Goal: Task Accomplishment & Management: Manage account settings

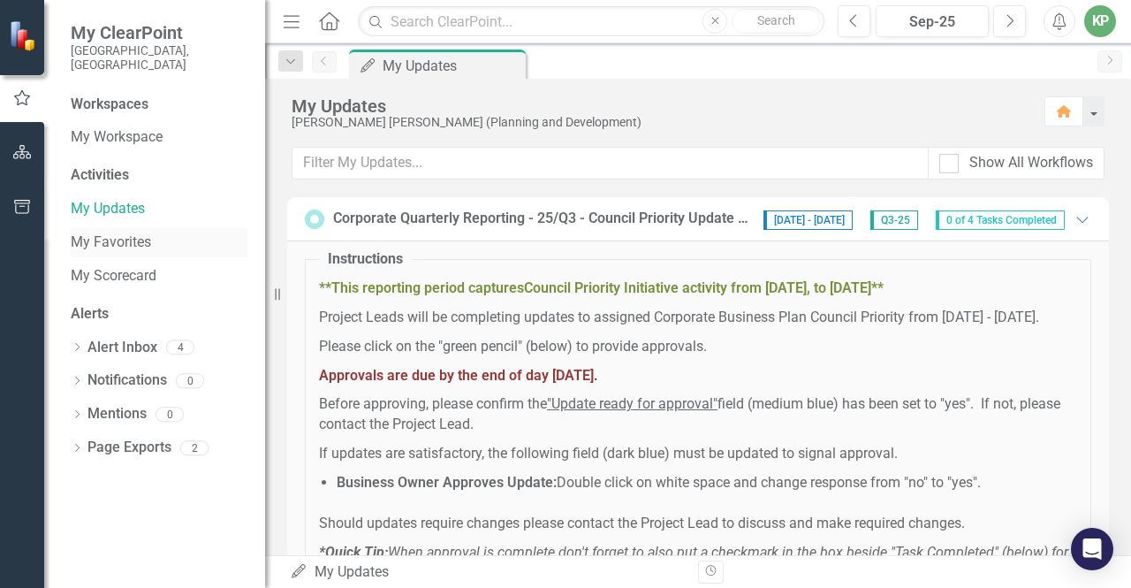
click at [115, 232] on link "My Favorites" at bounding box center [159, 242] width 177 height 20
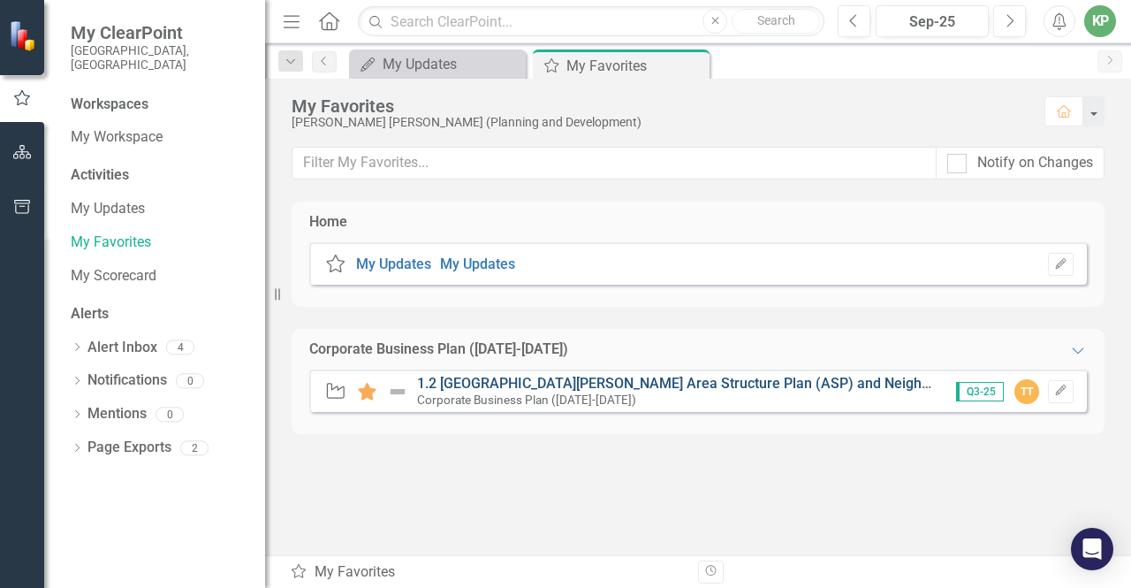
click at [606, 380] on link "1.2 [GEOGRAPHIC_DATA][PERSON_NAME] Area Structure Plan (ASP) and Neighbourhood …" at bounding box center [715, 383] width 597 height 17
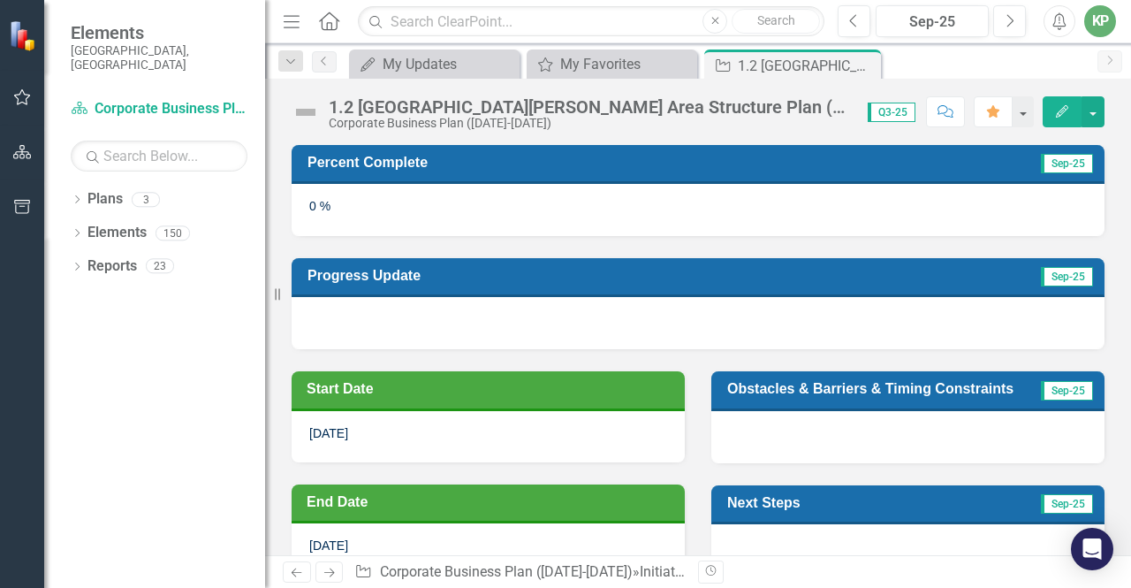
click at [1050, 167] on span "Sep-25" at bounding box center [1067, 163] width 52 height 19
click at [1093, 110] on button "button" at bounding box center [1093, 111] width 23 height 31
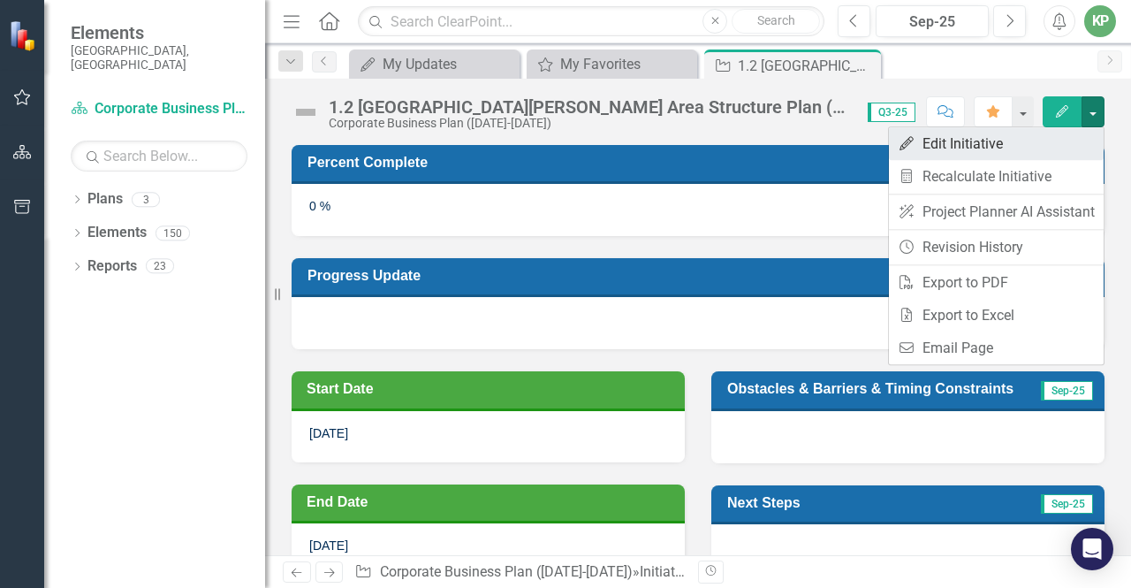
click at [967, 148] on link "Edit Edit Initiative" at bounding box center [996, 143] width 215 height 33
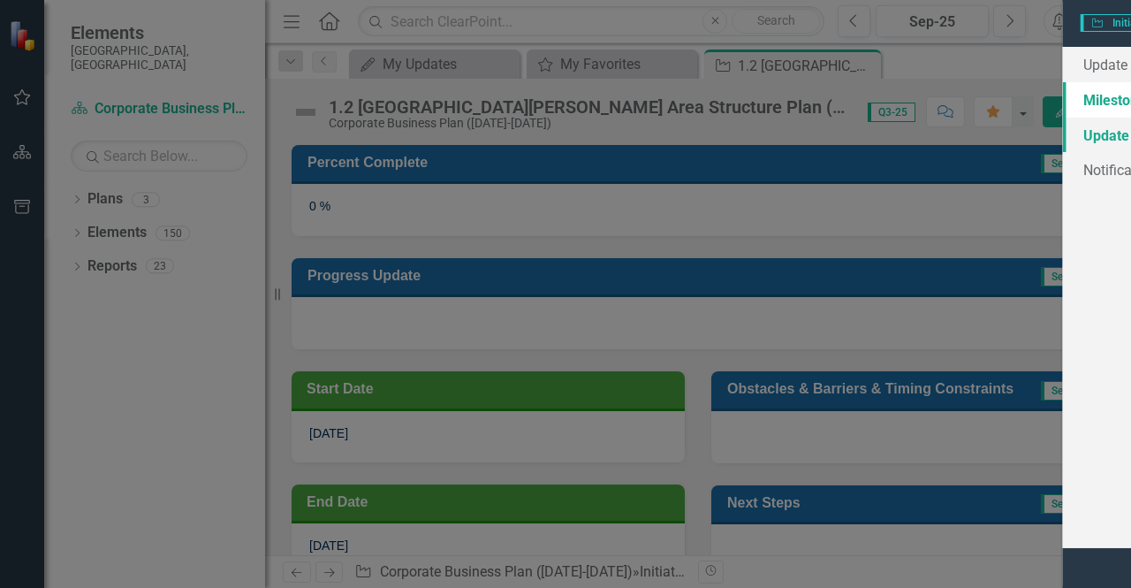
click at [187, 126] on link "Update Data" at bounding box center [223, 135] width 221 height 35
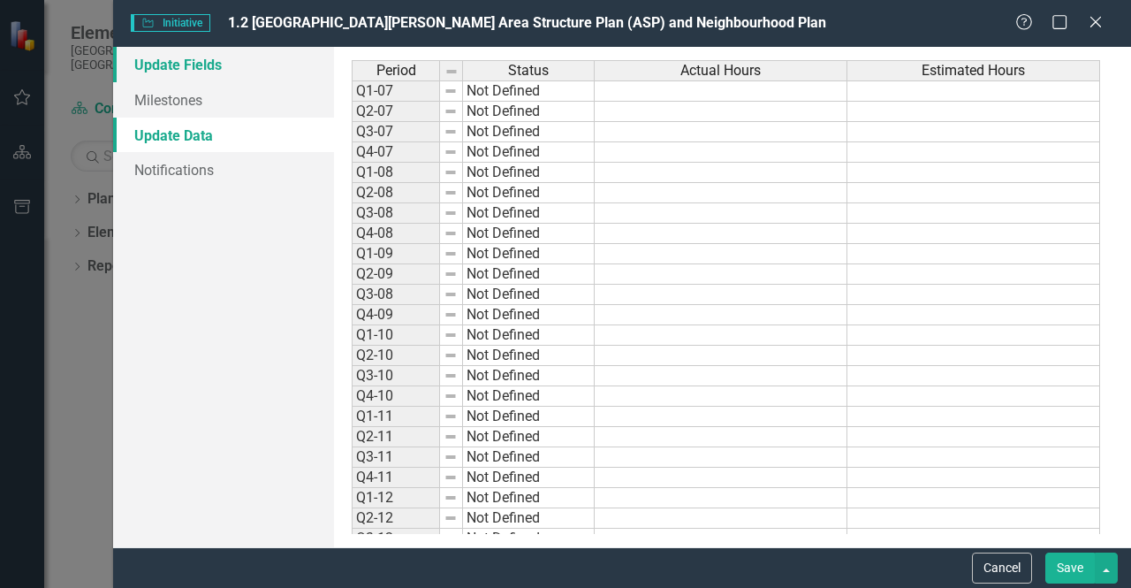
click at [194, 61] on link "Update Fields" at bounding box center [223, 64] width 221 height 35
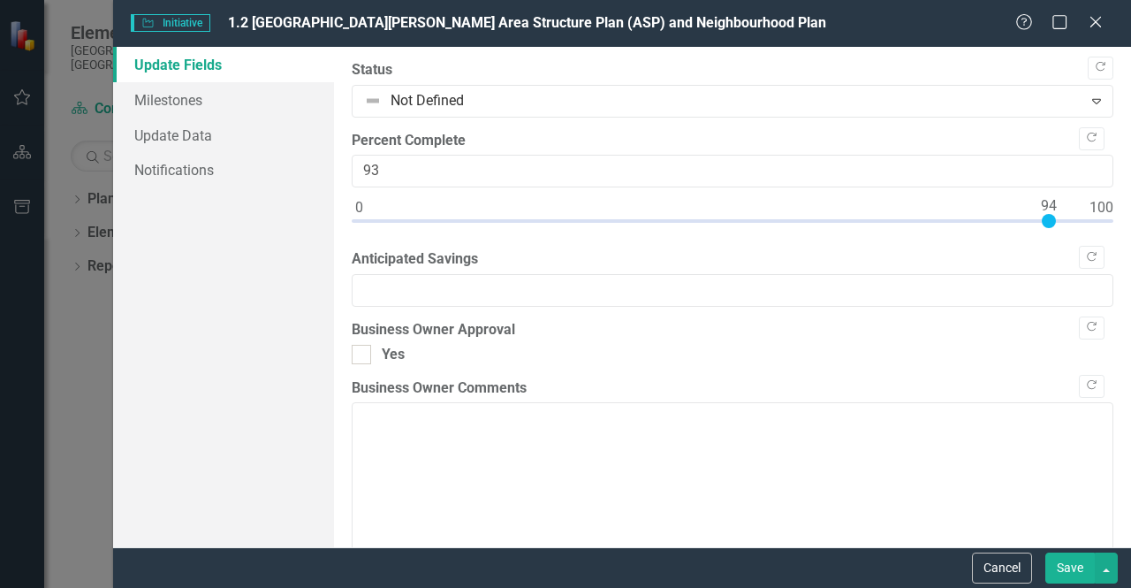
type input "95"
drag, startPoint x: 355, startPoint y: 218, endPoint x: 1053, endPoint y: 246, distance: 698.7
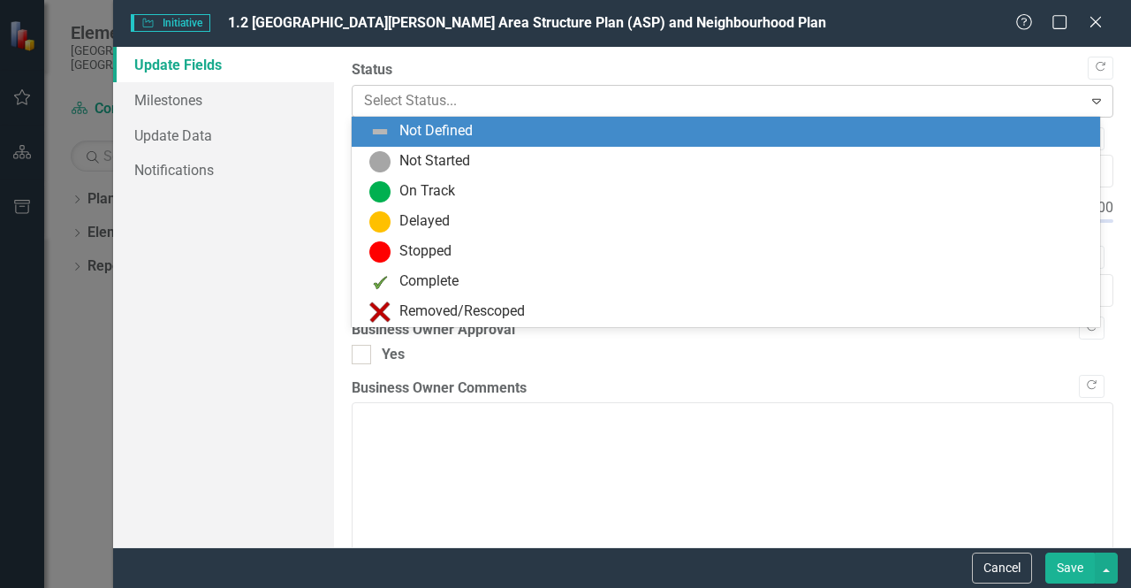
click at [566, 93] on div at bounding box center [718, 101] width 708 height 24
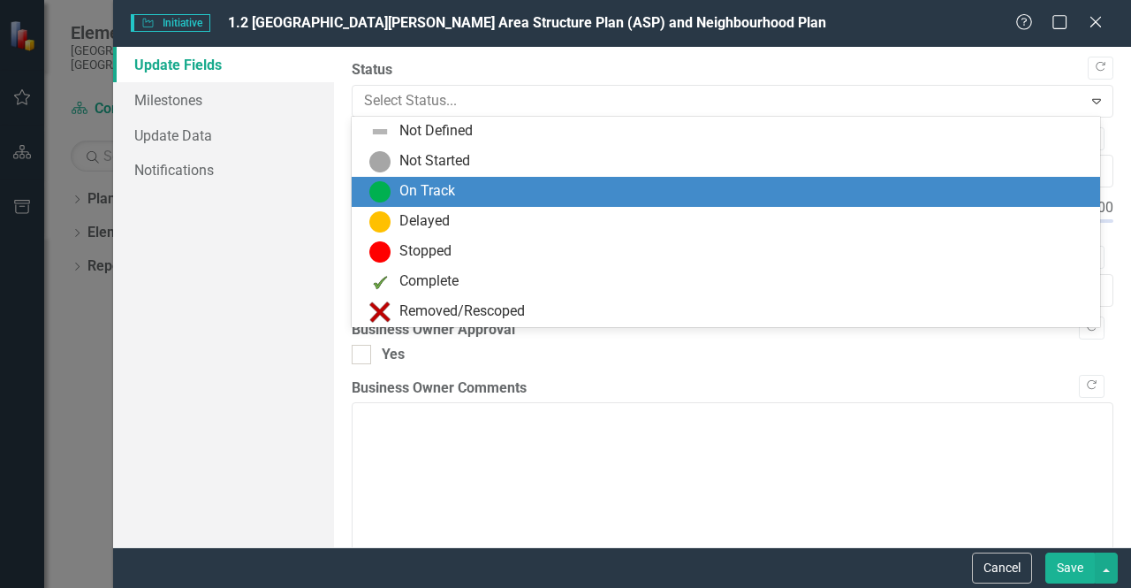
click at [447, 200] on div "On Track" at bounding box center [427, 191] width 56 height 20
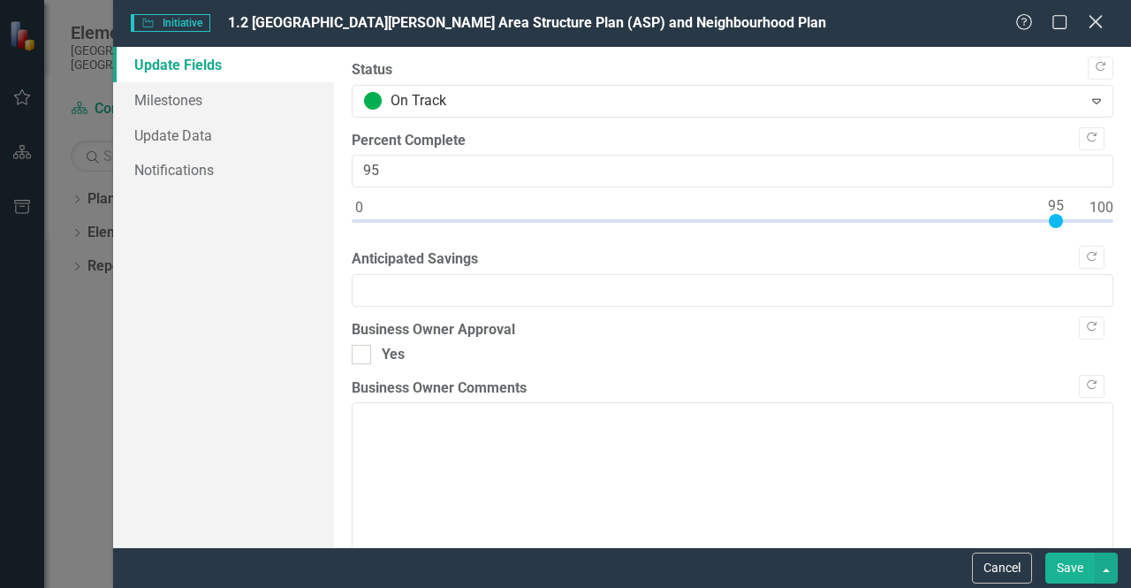
click at [1093, 25] on icon at bounding box center [1095, 21] width 13 height 13
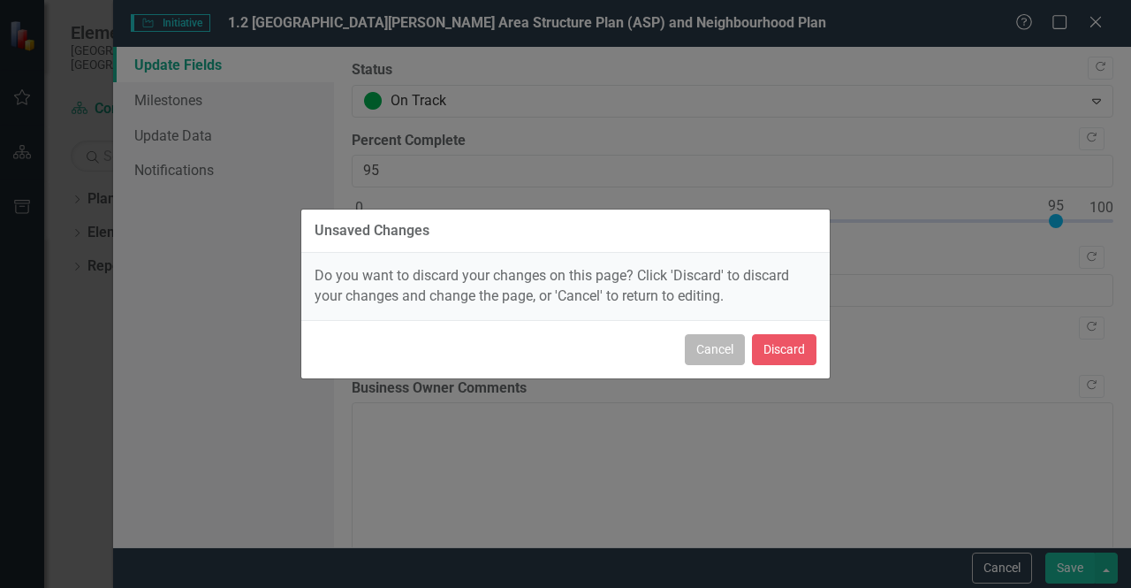
click at [722, 347] on button "Cancel" at bounding box center [715, 349] width 60 height 31
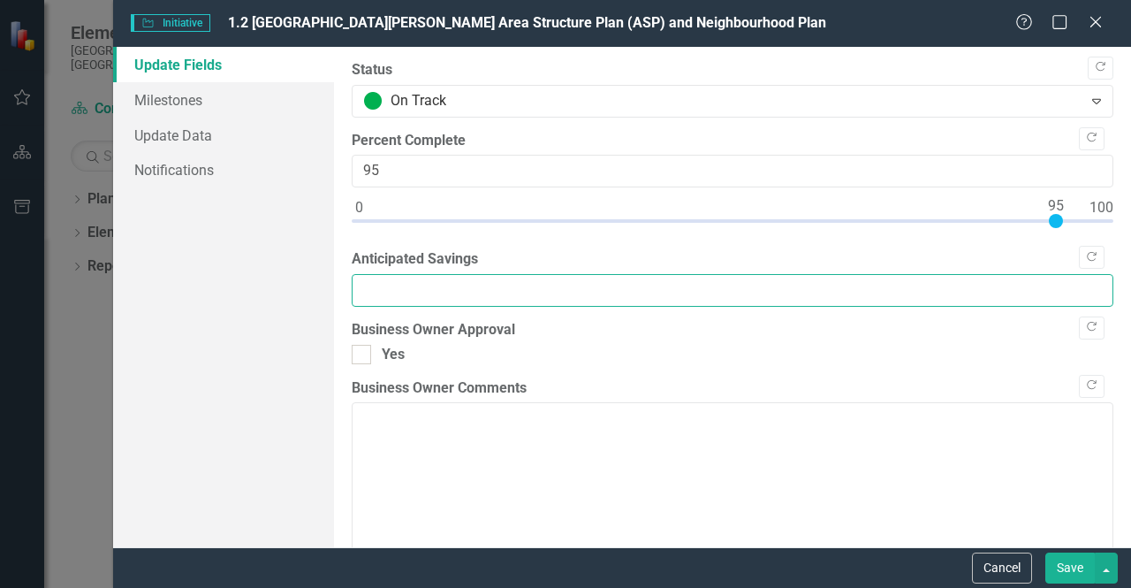
click at [479, 280] on input "Anticipated Savings" at bounding box center [733, 290] width 762 height 33
click at [348, 356] on div ""Update" fields in ClearPoint are the fields that change from reporting period …" at bounding box center [732, 297] width 797 height 500
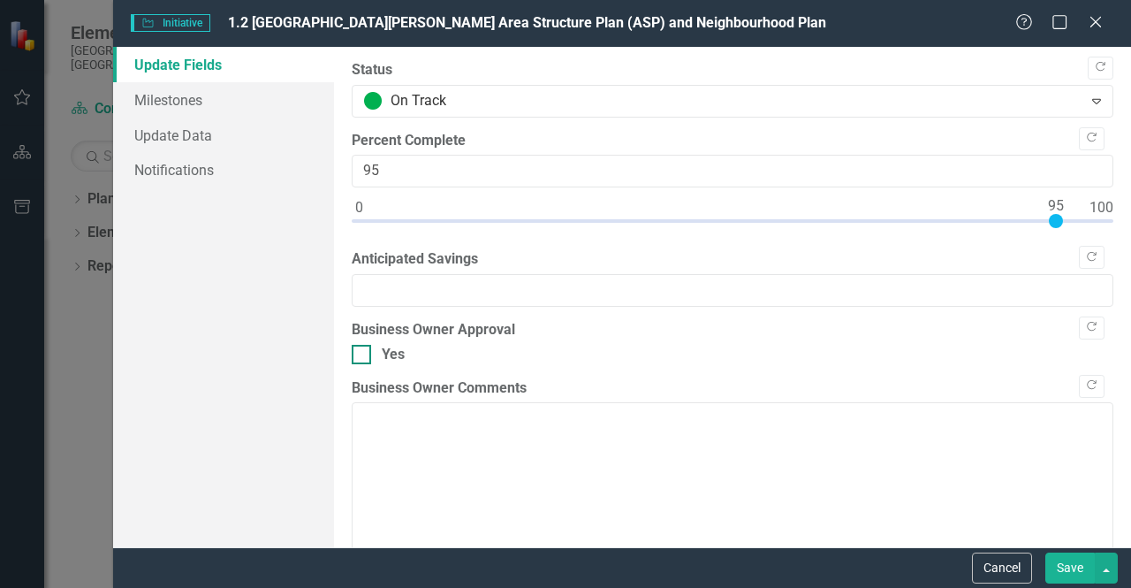
click at [361, 353] on input "Yes" at bounding box center [357, 350] width 11 height 11
checkbox input "true"
click at [1059, 567] on button "Save" at bounding box center [1069, 567] width 49 height 31
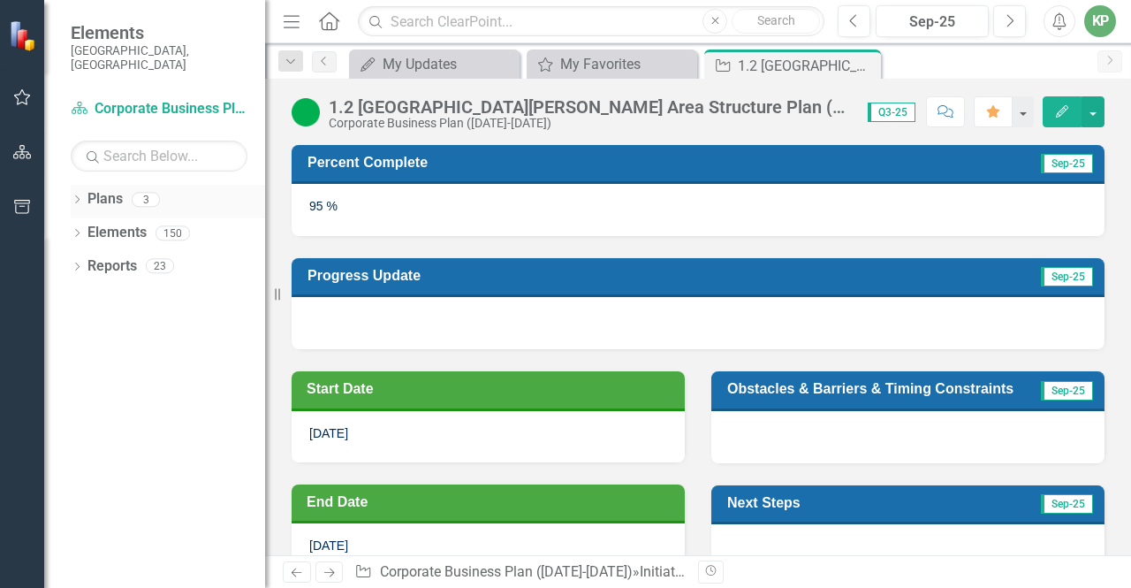
click at [101, 189] on link "Plans" at bounding box center [104, 199] width 35 height 20
click at [1089, 114] on button "button" at bounding box center [1093, 111] width 23 height 31
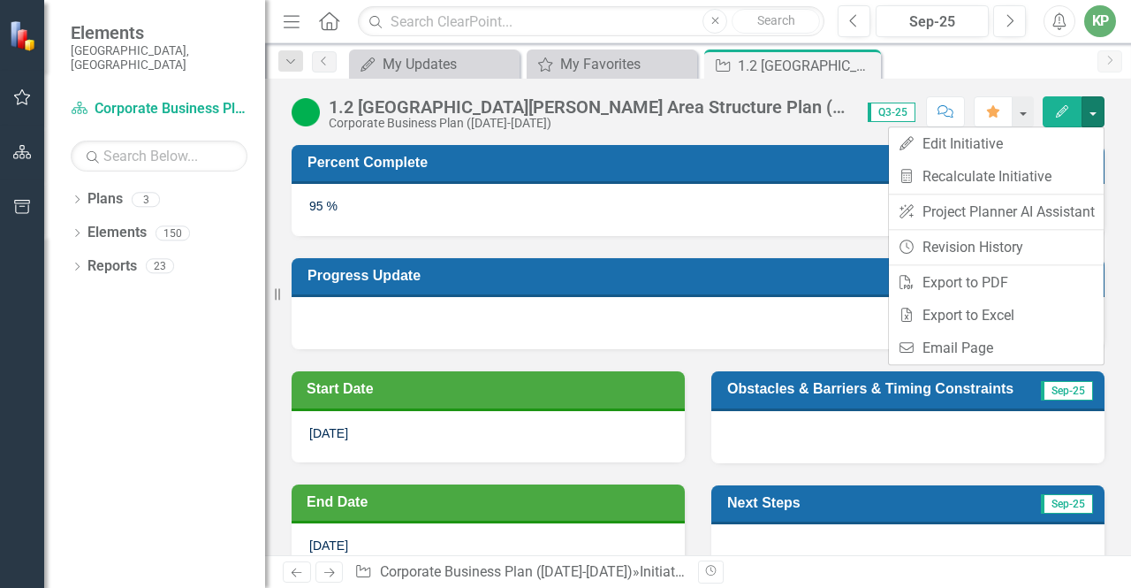
click at [507, 402] on td "Start Date" at bounding box center [491, 391] width 369 height 30
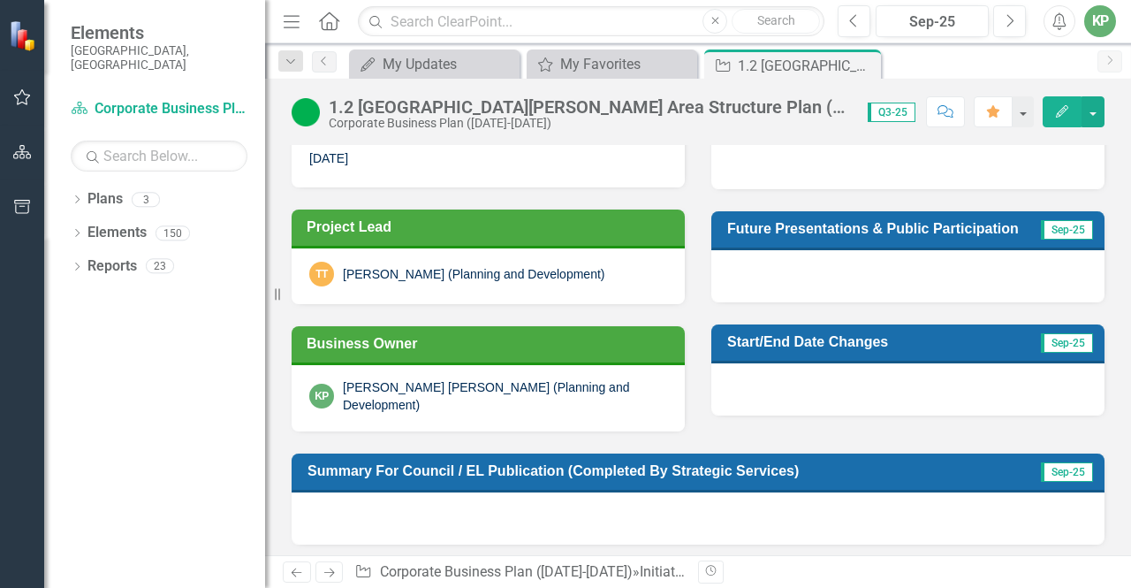
scroll to position [530, 0]
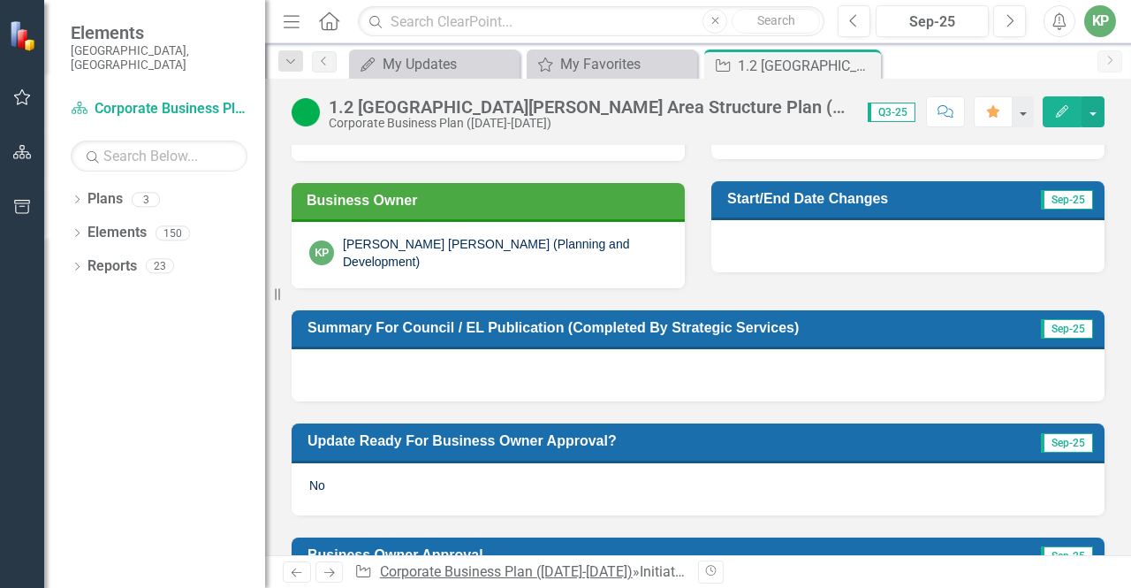
click at [595, 572] on link "Corporate Business Plan ([DATE]-[DATE])" at bounding box center [506, 571] width 253 height 17
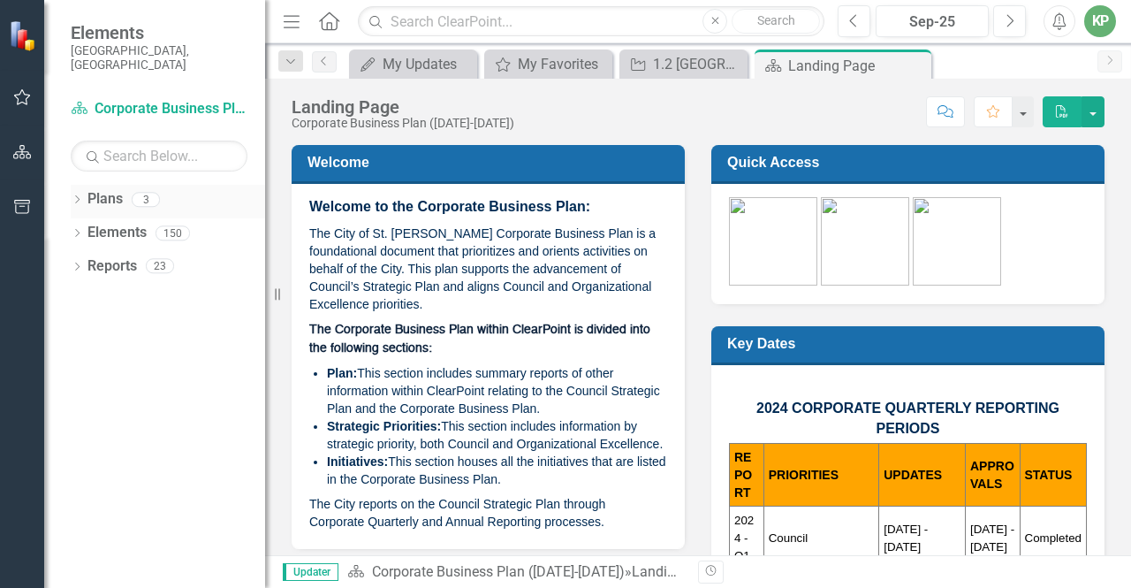
click at [108, 192] on link "Plans" at bounding box center [104, 199] width 35 height 20
click at [74, 196] on icon "Dropdown" at bounding box center [77, 201] width 12 height 10
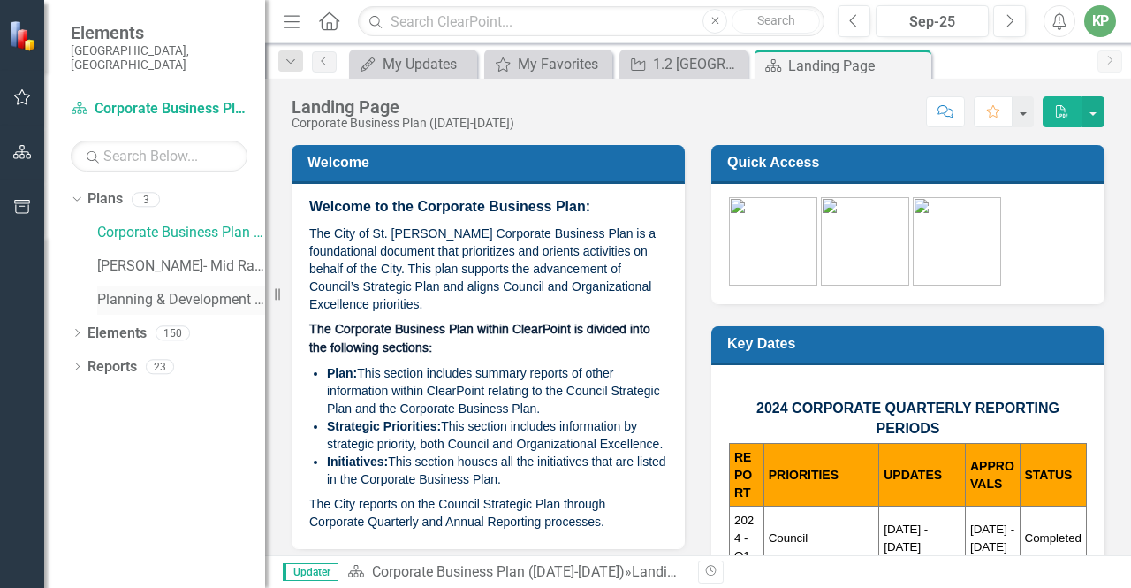
click at [136, 290] on link "Planning & Development - Integrated Business Plan" at bounding box center [181, 300] width 168 height 20
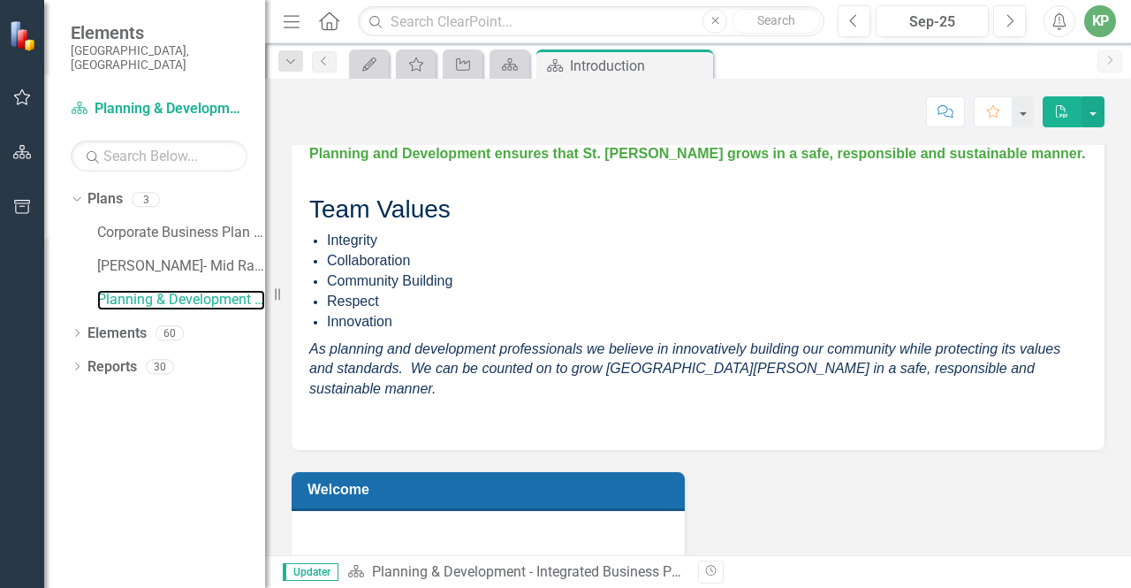
scroll to position [1150, 0]
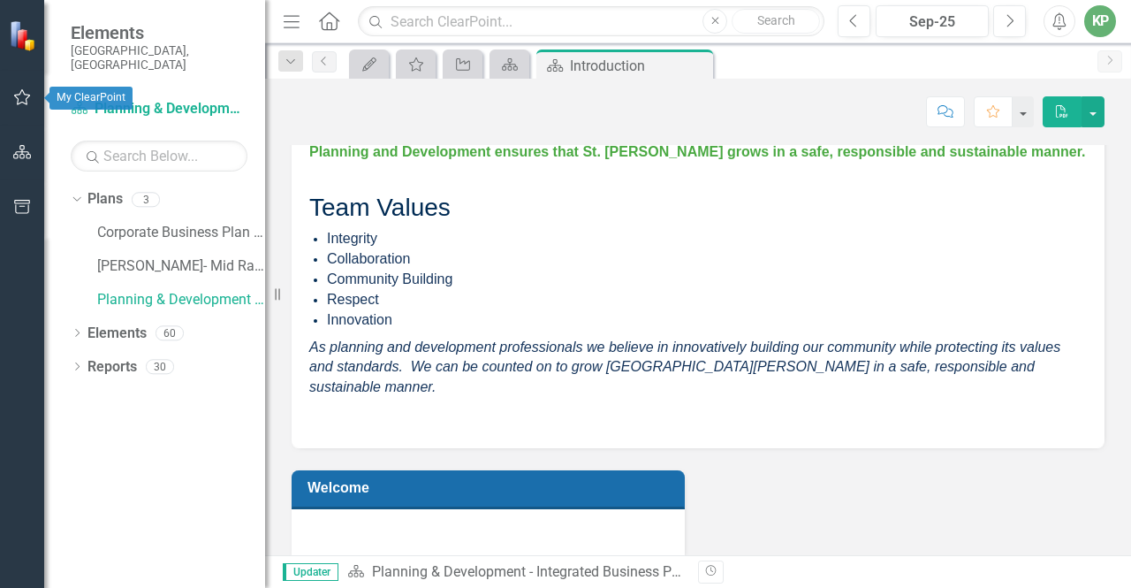
click at [19, 96] on icon "button" at bounding box center [22, 97] width 19 height 14
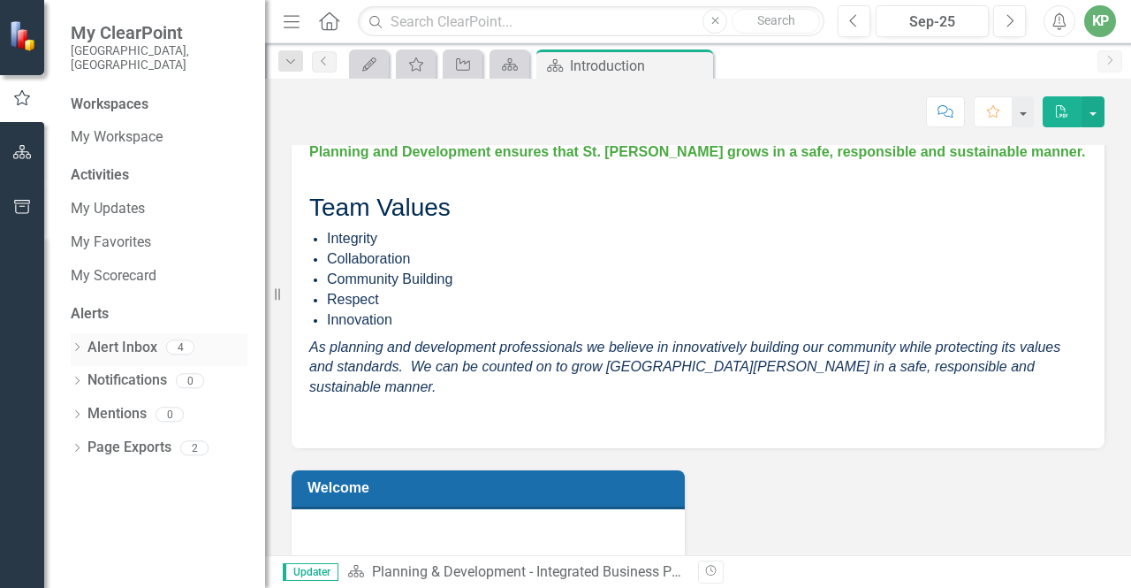
click at [126, 338] on link "Alert Inbox" at bounding box center [122, 348] width 70 height 20
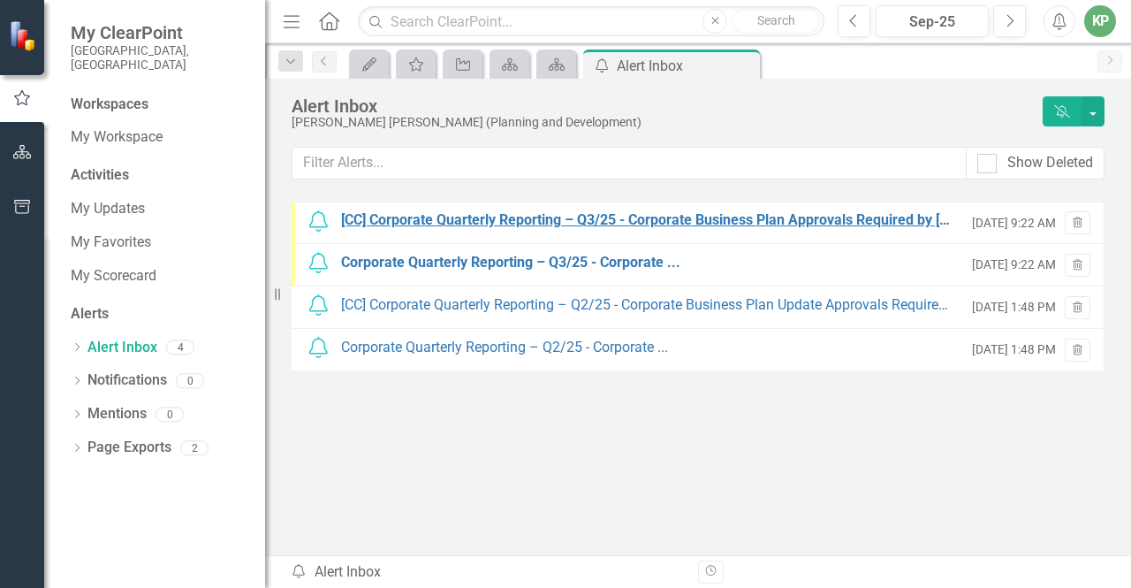
click at [638, 219] on div "[CC] Corporate Quarterly Reporting – Q3/25 - Corporate Business Plan Approvals …" at bounding box center [647, 220] width 613 height 20
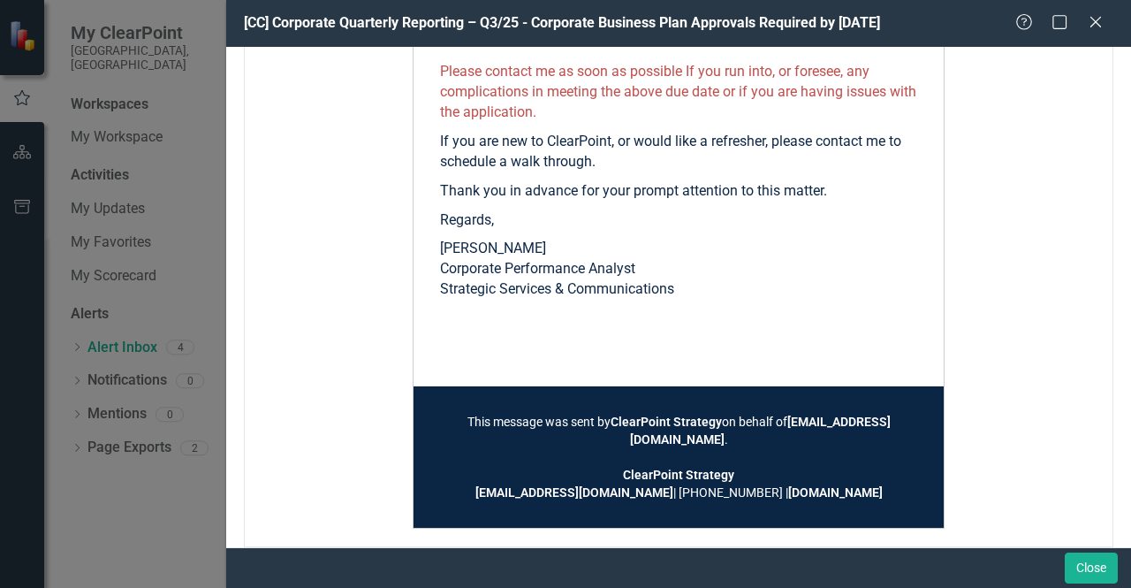
scroll to position [834, 0]
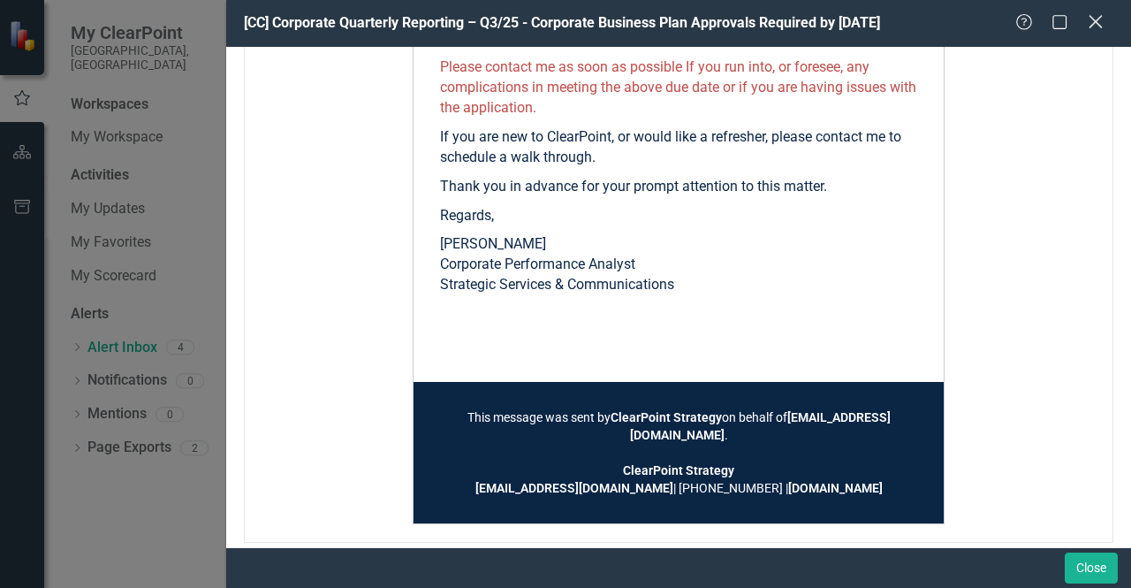
click at [1089, 19] on icon "Close" at bounding box center [1095, 21] width 22 height 17
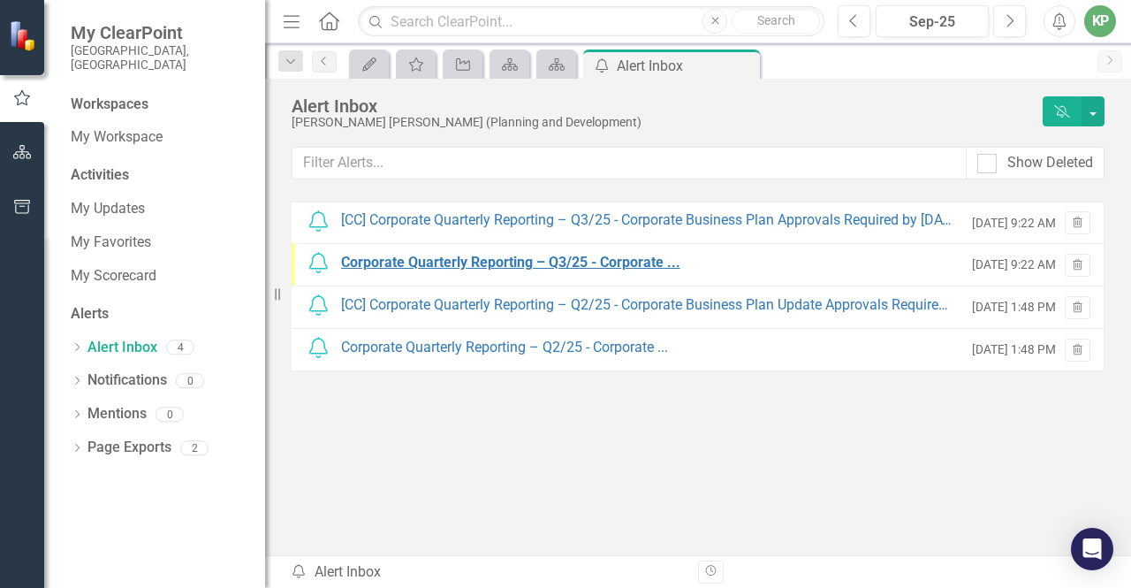
click at [414, 258] on div "Corporate Quarterly Reporting – Q3/25 - Corporate ..." at bounding box center [510, 263] width 339 height 20
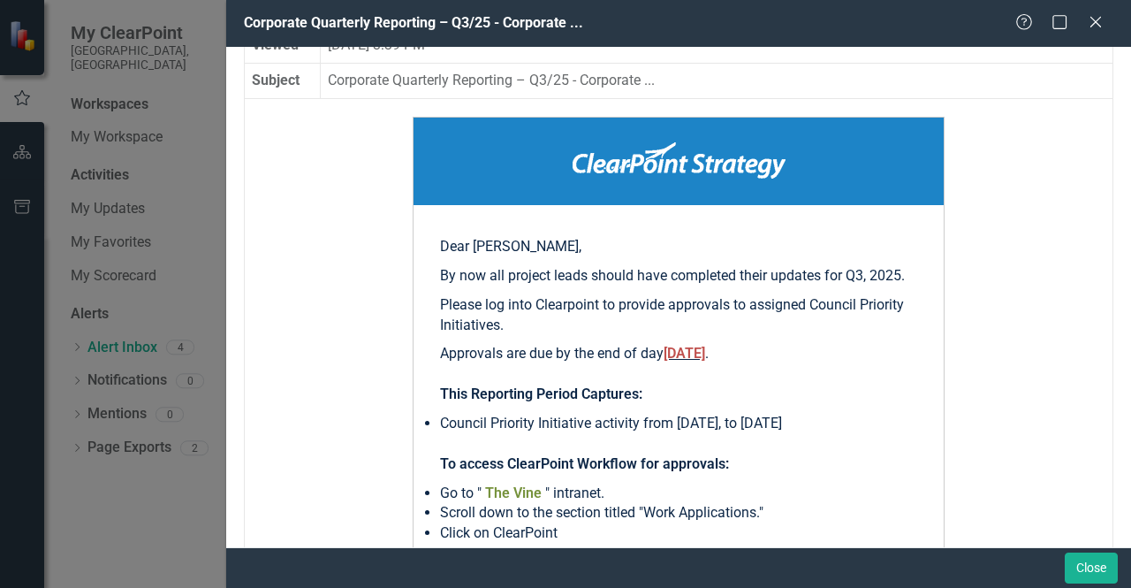
scroll to position [353, 0]
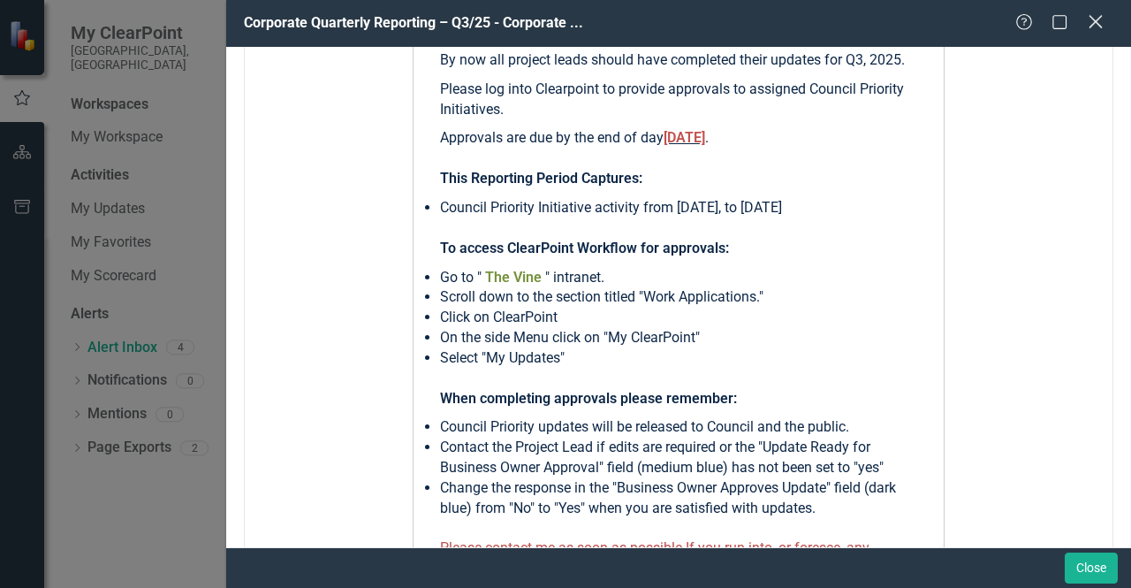
click at [1097, 26] on icon "Close" at bounding box center [1095, 21] width 22 height 17
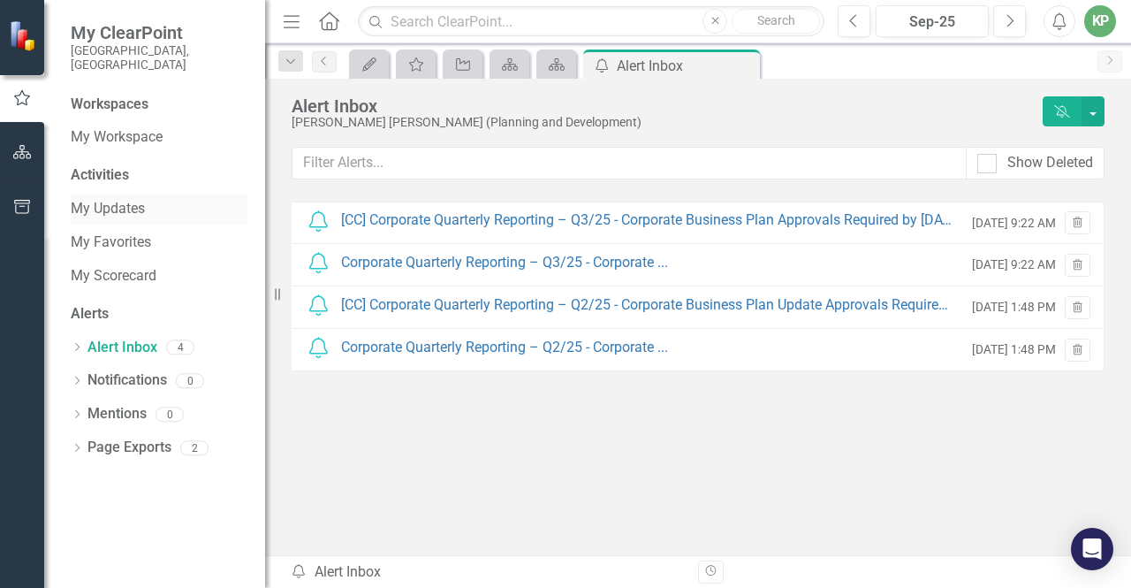
click at [124, 199] on link "My Updates" at bounding box center [159, 209] width 177 height 20
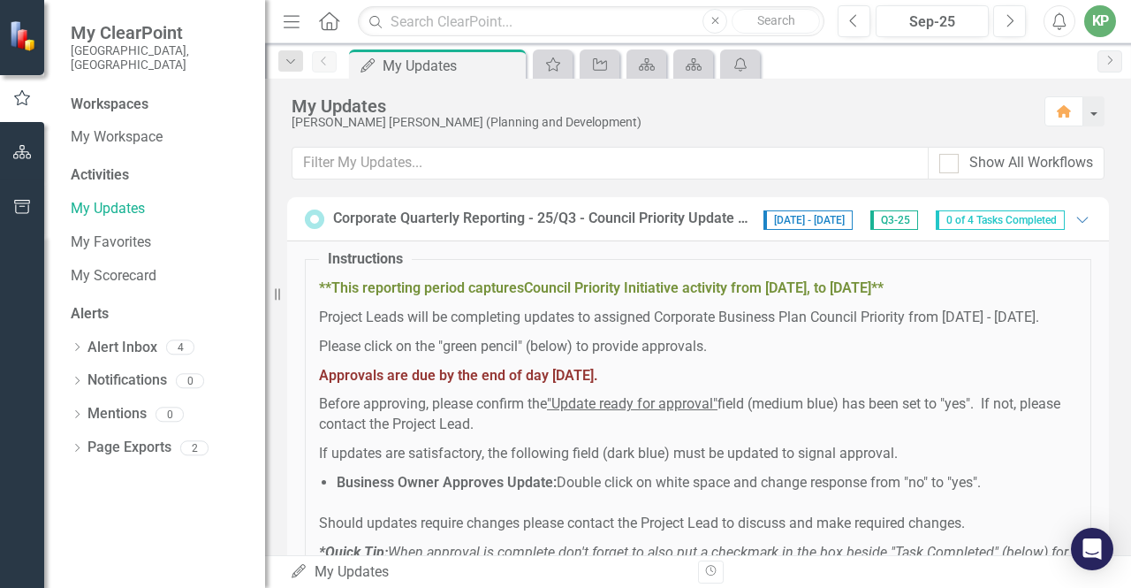
click at [984, 222] on span "0 of 4 Tasks Completed" at bounding box center [1000, 219] width 129 height 19
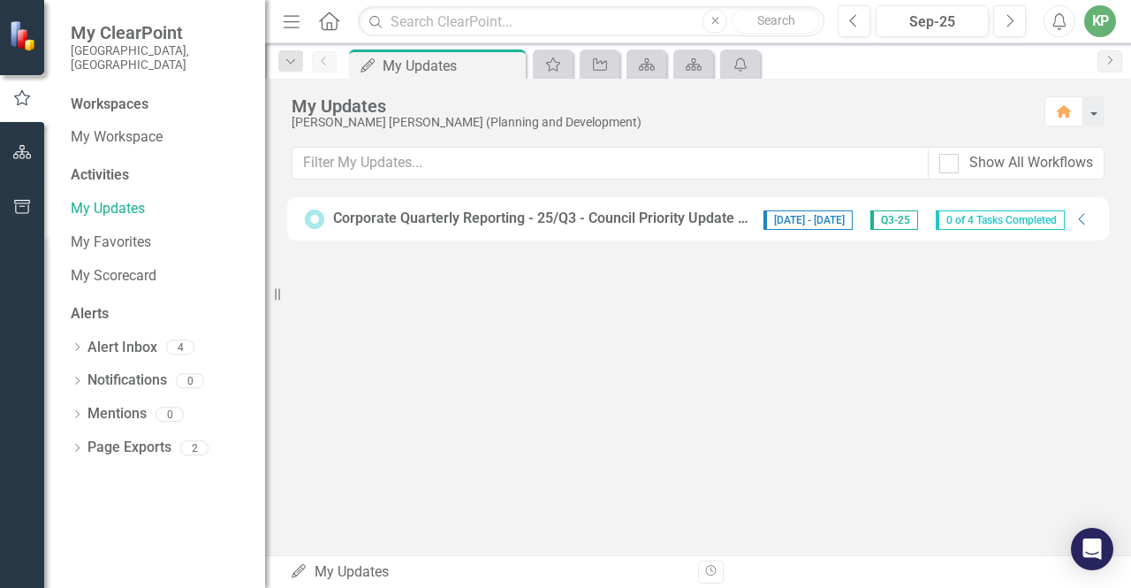
click at [1002, 219] on span "0 of 4 Tasks Completed" at bounding box center [1000, 219] width 129 height 19
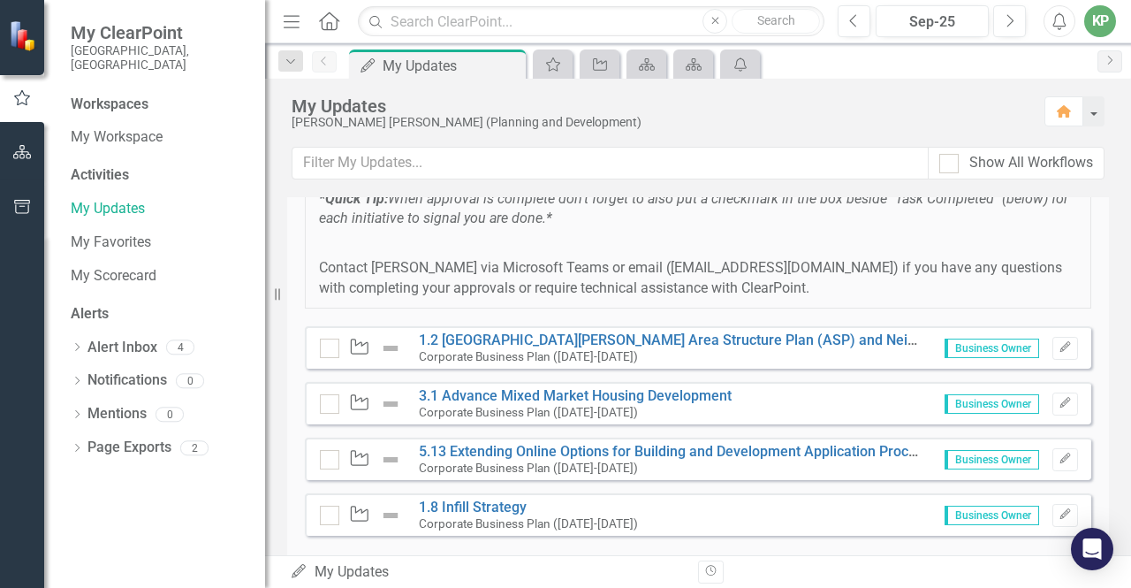
scroll to position [403, 0]
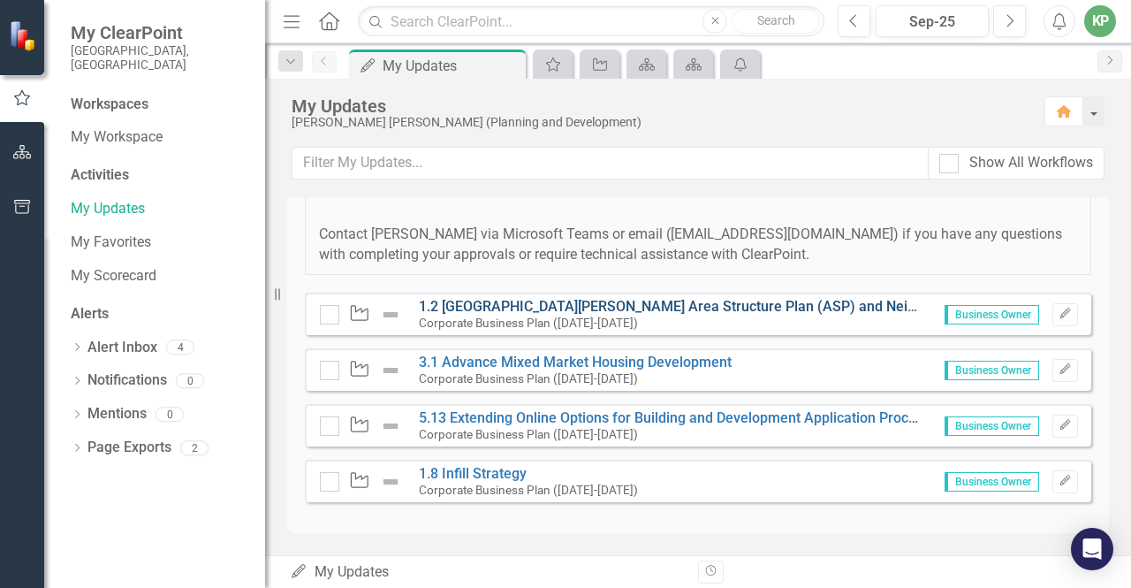
click at [618, 301] on link "1.2 [GEOGRAPHIC_DATA][PERSON_NAME] Area Structure Plan (ASP) and Neighbourhood …" at bounding box center [717, 306] width 597 height 17
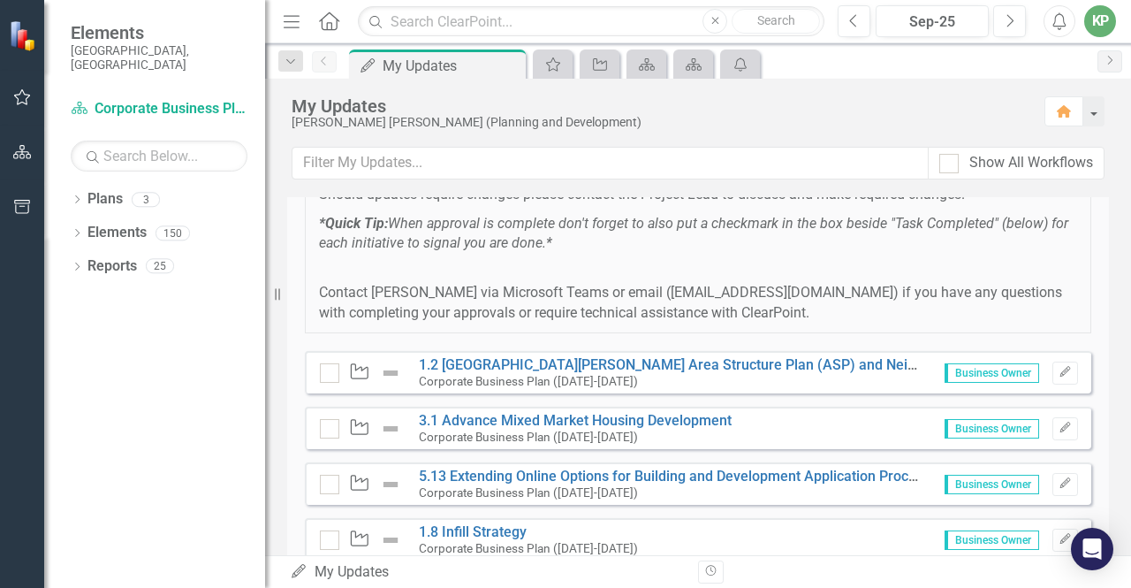
scroll to position [403, 0]
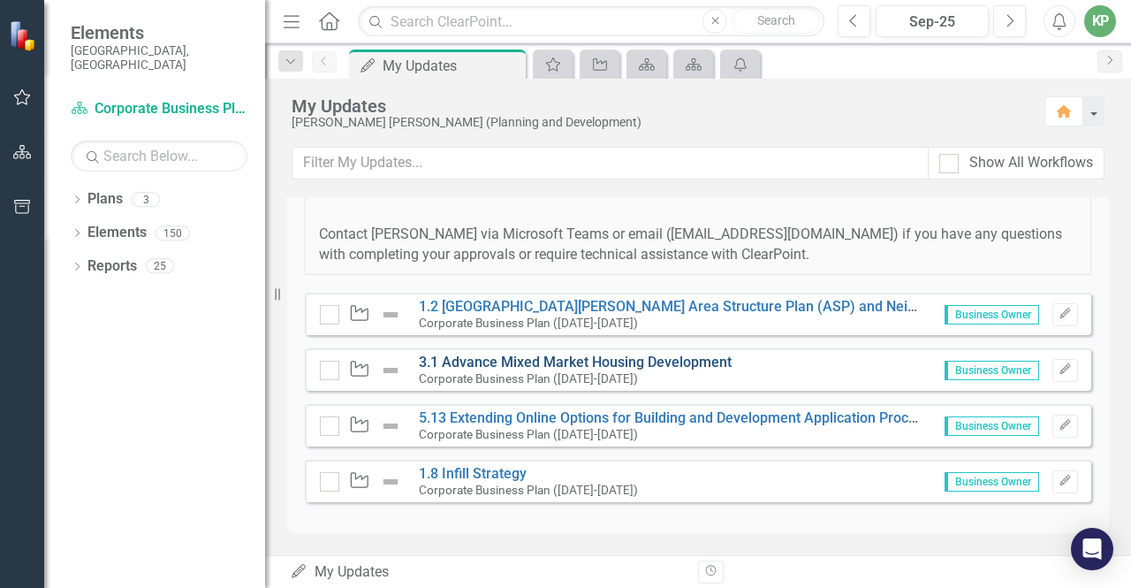
click at [618, 361] on link "3.1 Advance Mixed Market Housing Development" at bounding box center [575, 361] width 313 height 17
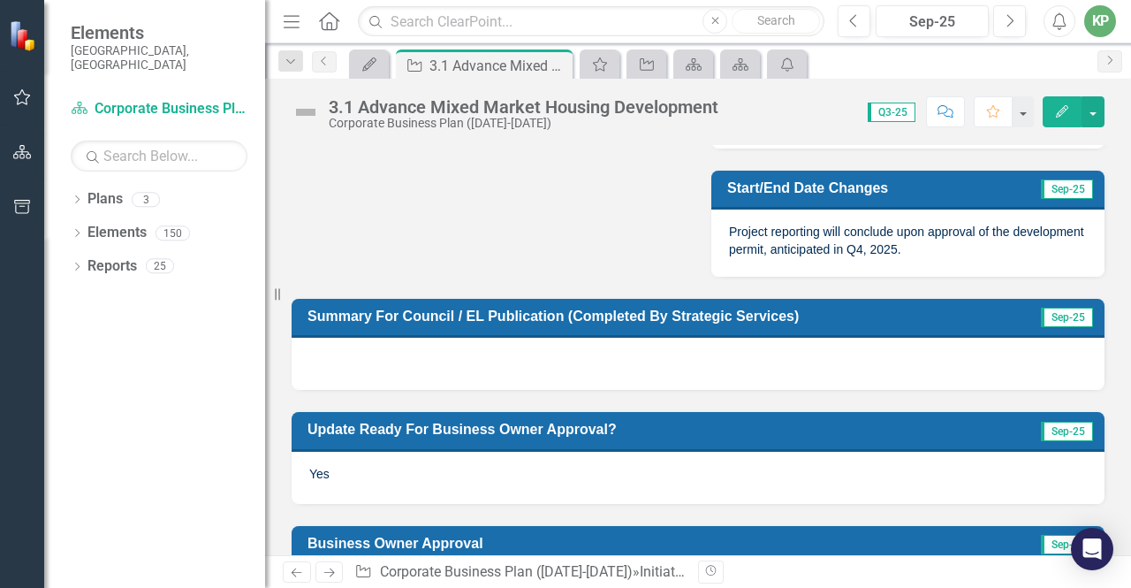
scroll to position [868, 0]
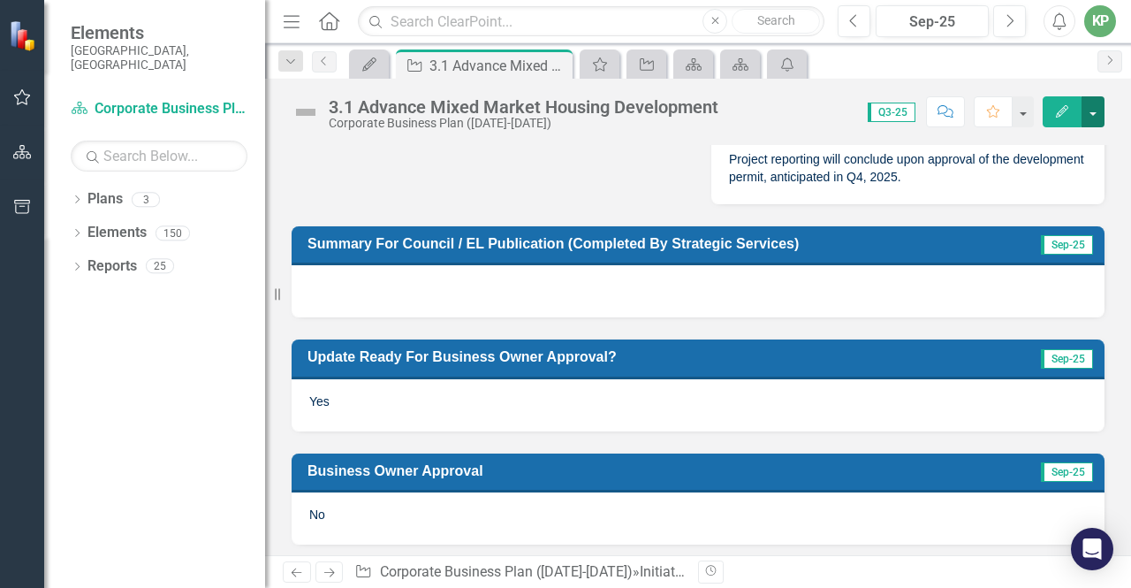
click at [1090, 112] on button "button" at bounding box center [1093, 111] width 23 height 31
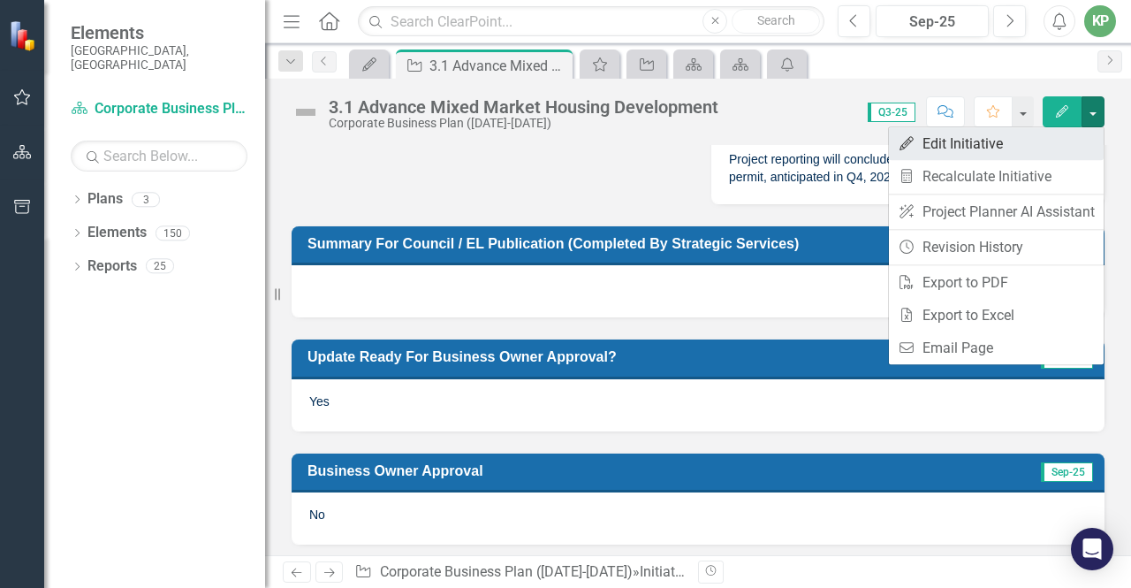
click at [974, 148] on link "Edit Edit Initiative" at bounding box center [996, 143] width 215 height 33
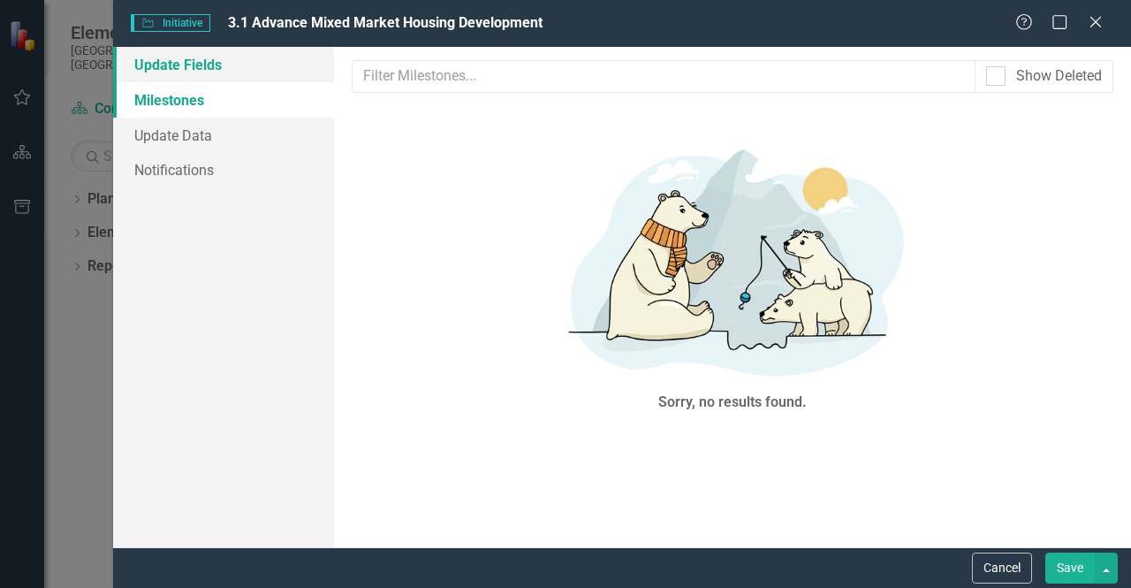
click at [193, 47] on link "Update Fields" at bounding box center [223, 64] width 221 height 35
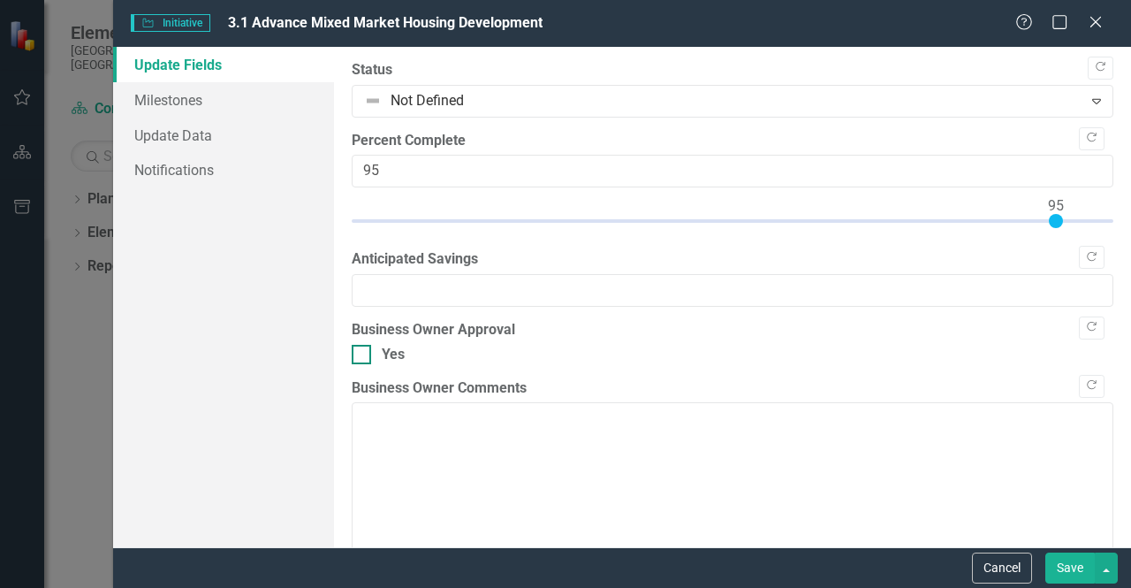
click at [357, 347] on input "Yes" at bounding box center [357, 350] width 11 height 11
checkbox input "true"
click at [1080, 567] on button "Save" at bounding box center [1069, 567] width 49 height 31
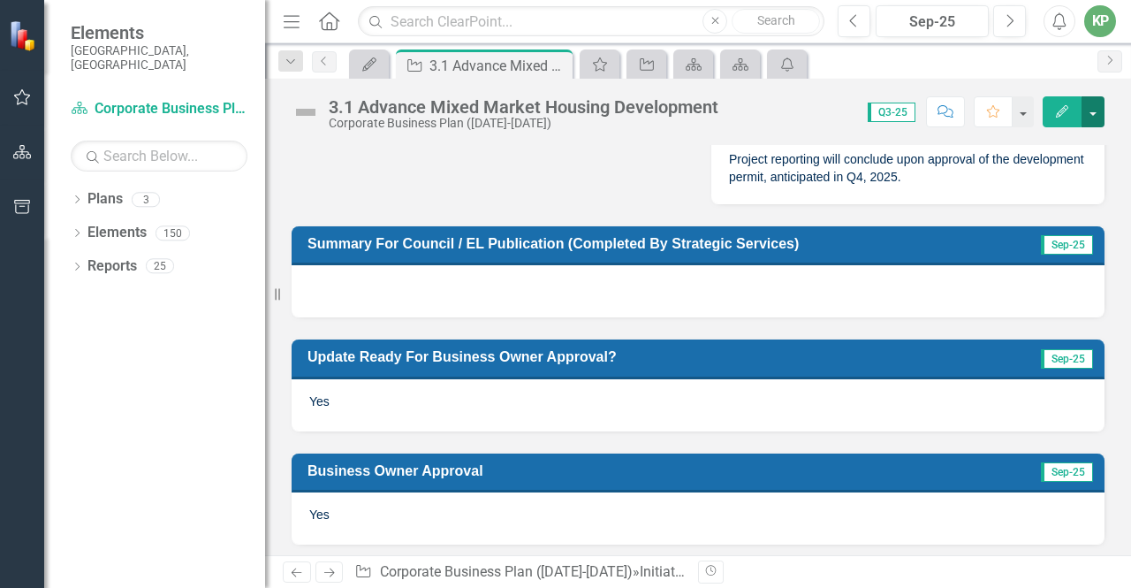
click at [1092, 110] on button "button" at bounding box center [1093, 111] width 23 height 31
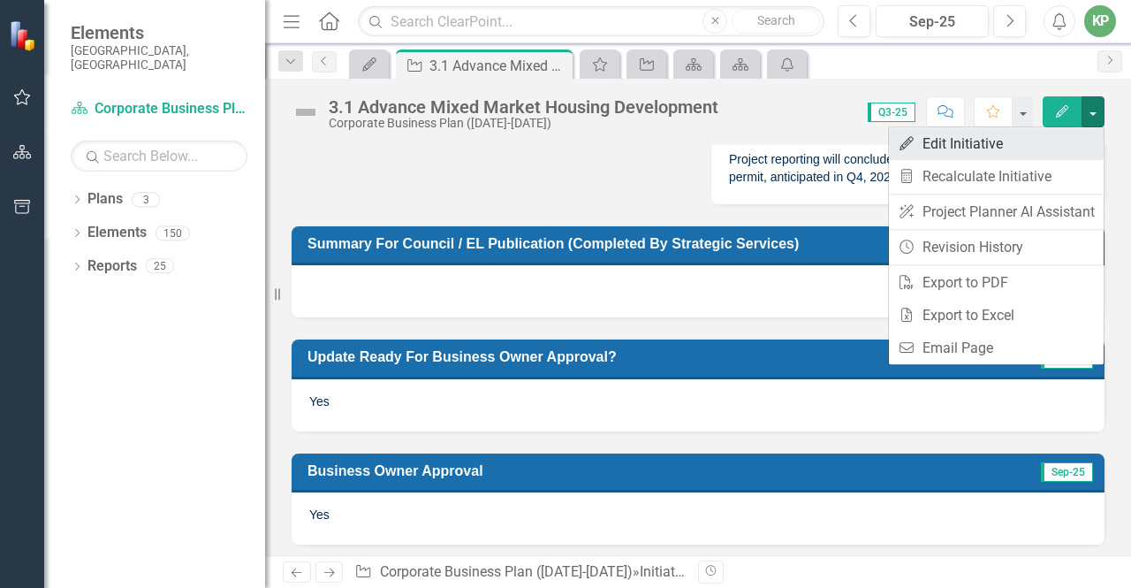
click at [942, 146] on link "Edit Edit Initiative" at bounding box center [996, 143] width 215 height 33
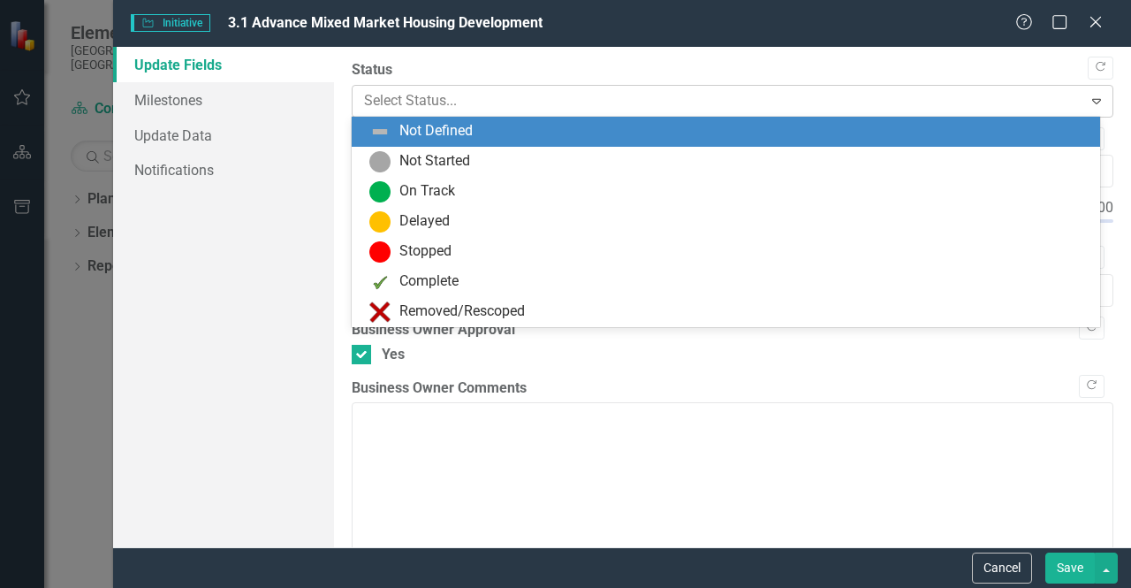
click at [536, 100] on div at bounding box center [718, 101] width 708 height 24
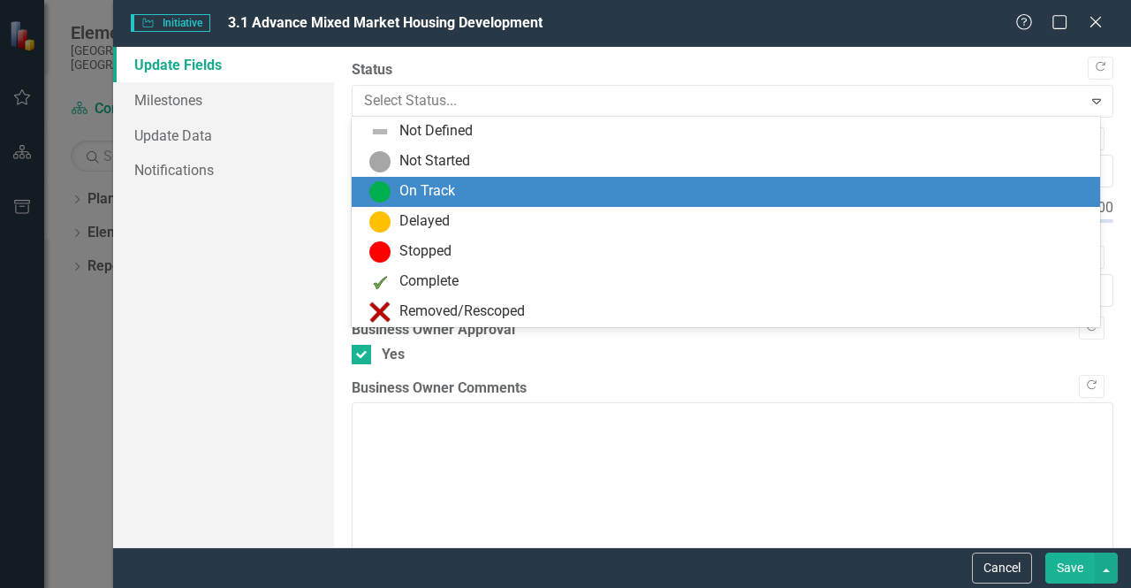
click at [433, 191] on div "On Track" at bounding box center [427, 191] width 56 height 20
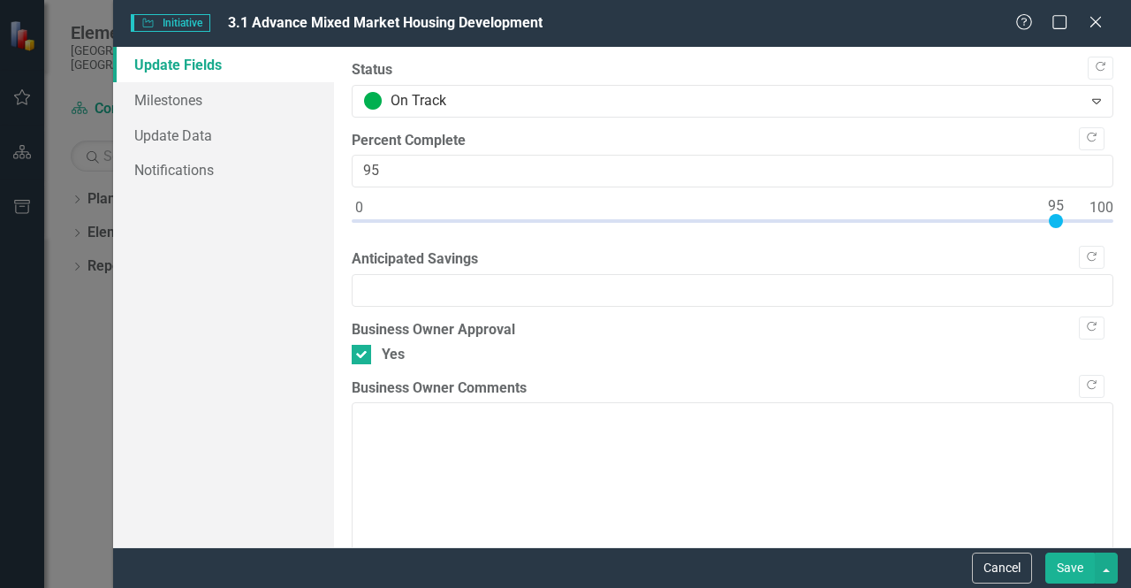
click at [1074, 563] on button "Save" at bounding box center [1069, 567] width 49 height 31
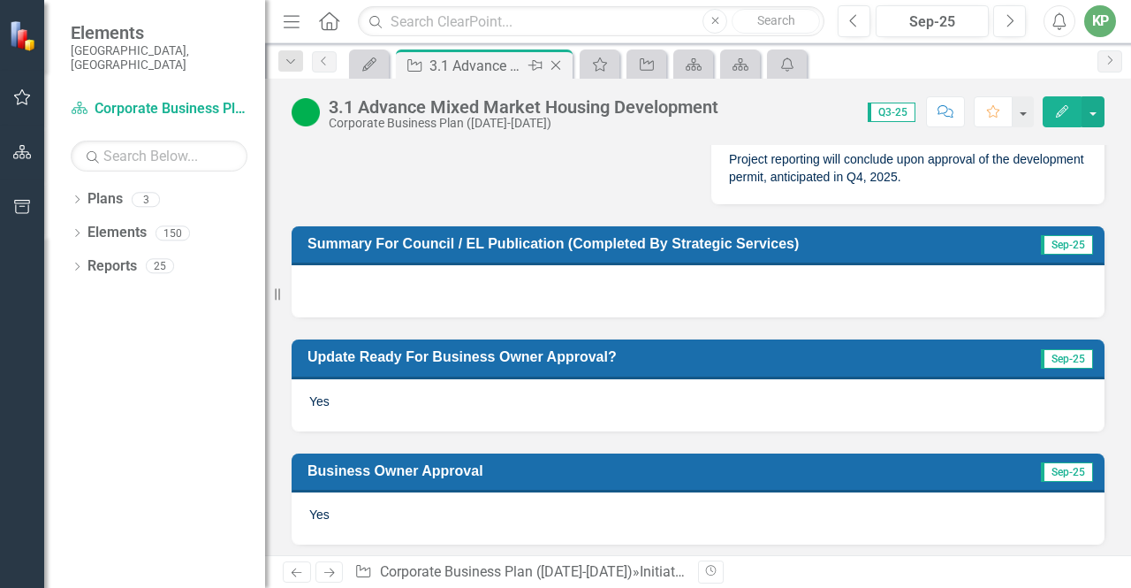
click at [557, 66] on icon at bounding box center [556, 66] width 10 height 10
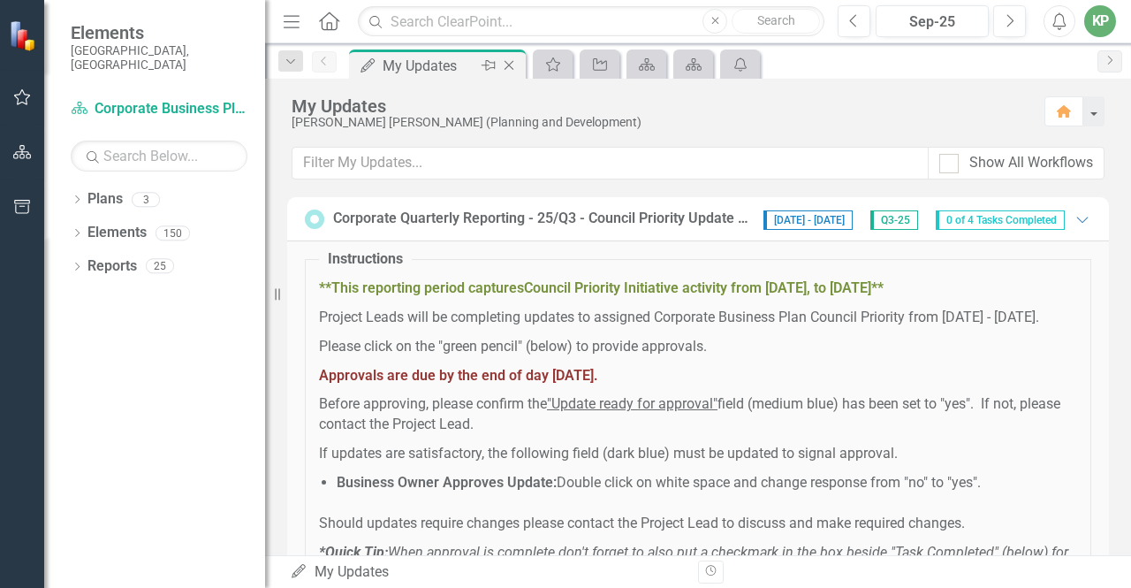
click at [405, 65] on div "My Updates" at bounding box center [430, 66] width 95 height 22
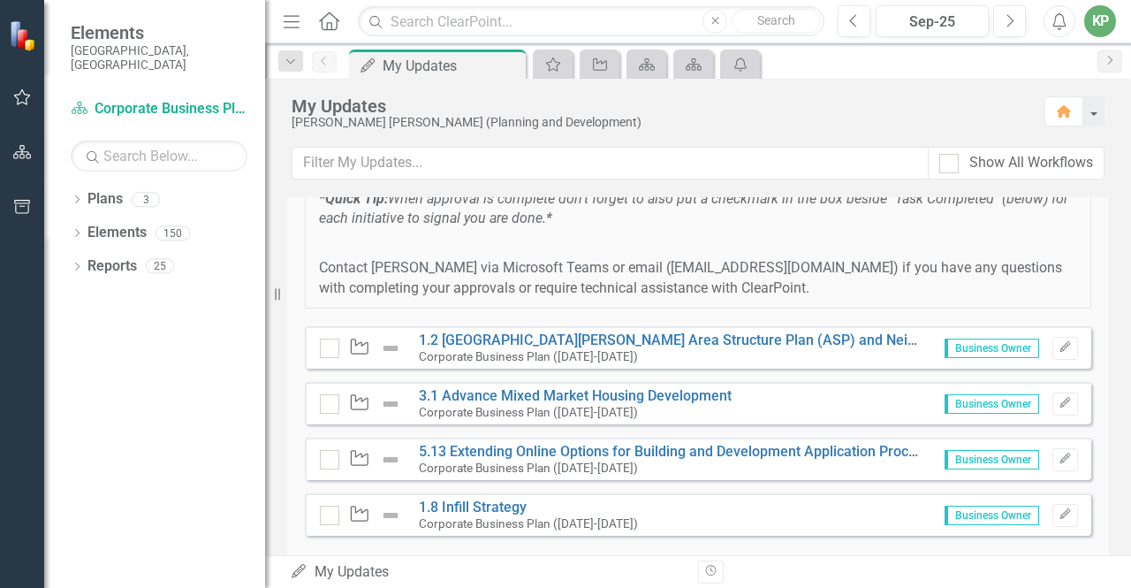
scroll to position [403, 0]
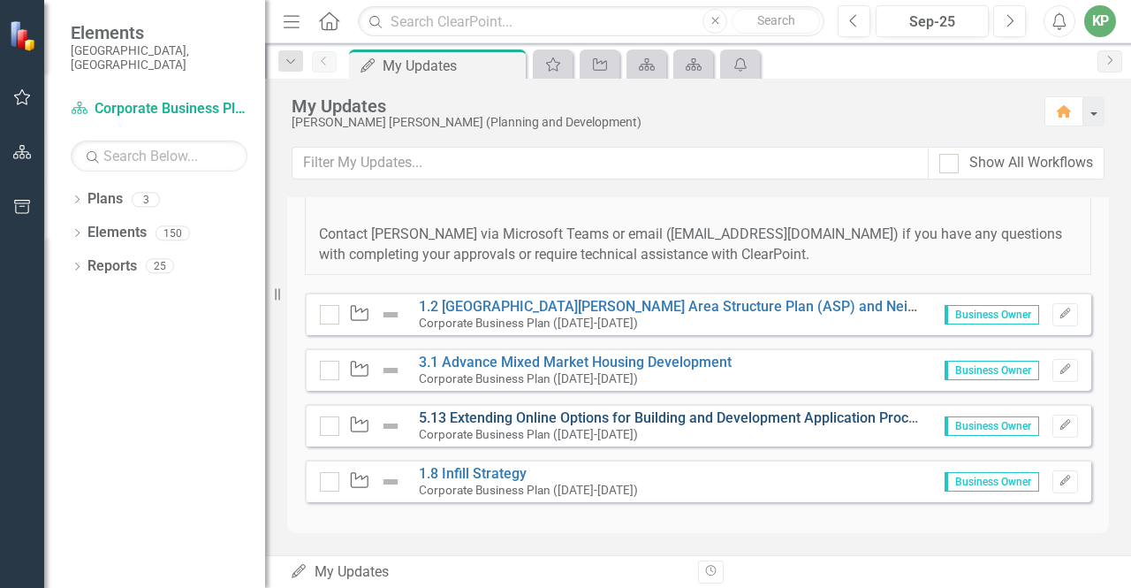
click at [700, 416] on link "5.13 Extending Online Options for Building and Development Application Process" at bounding box center [675, 417] width 512 height 17
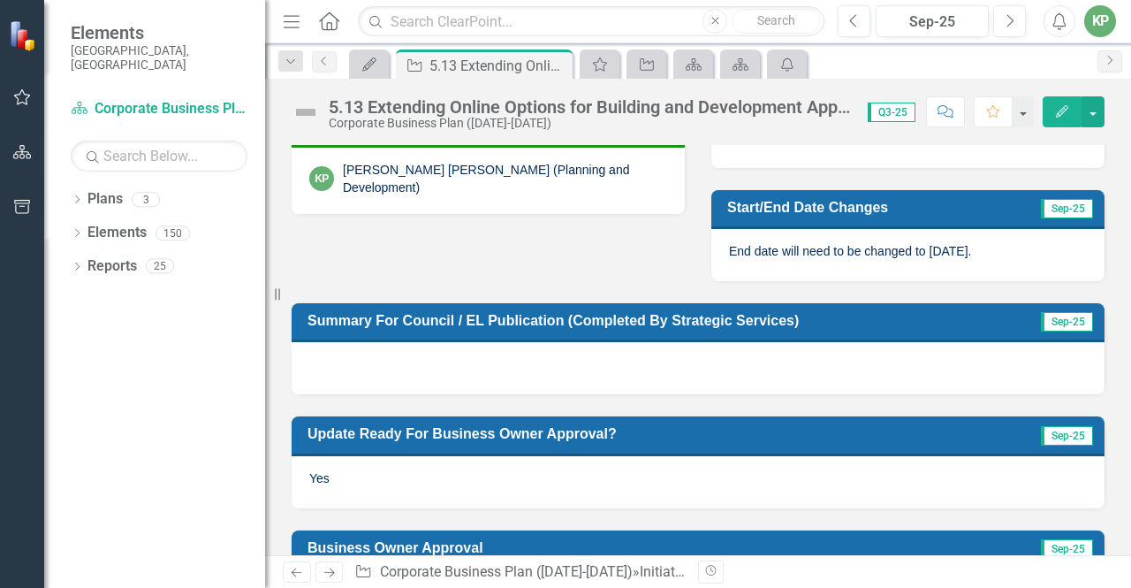
scroll to position [696, 0]
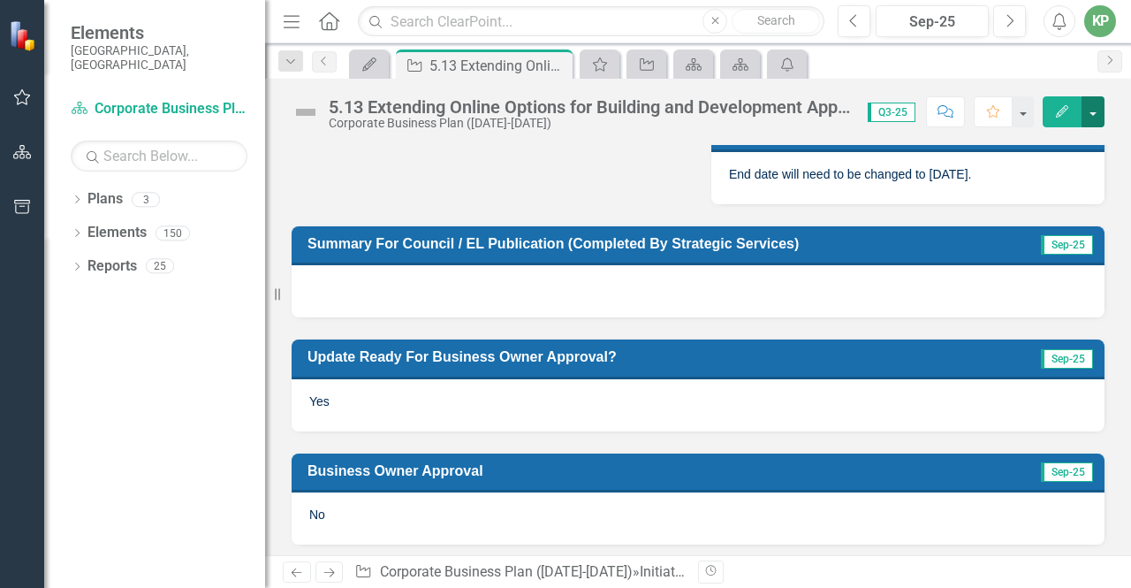
click at [1091, 114] on button "button" at bounding box center [1093, 111] width 23 height 31
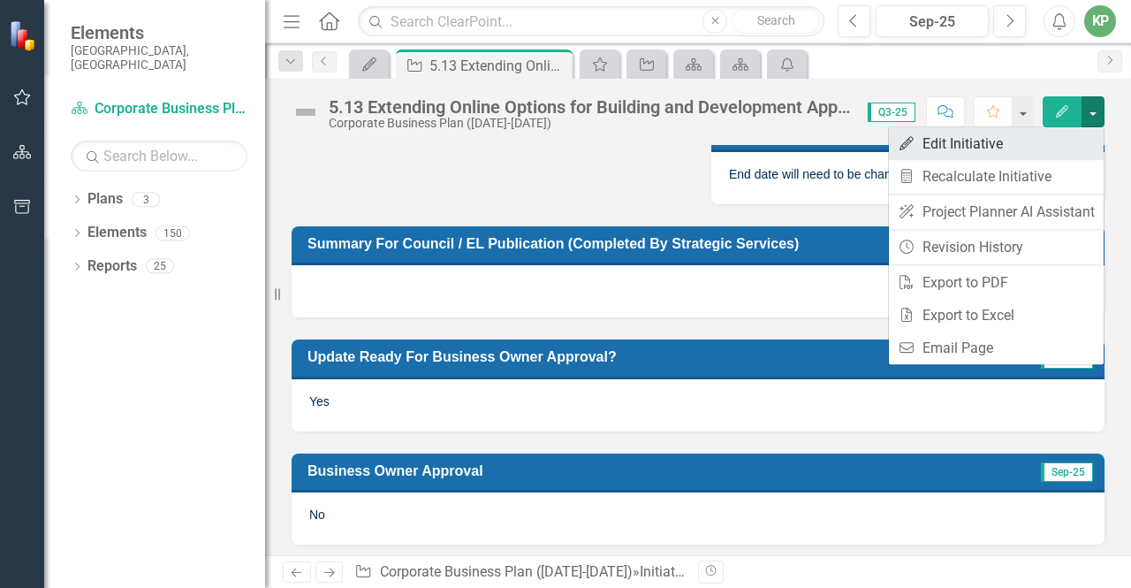
click at [984, 136] on link "Edit Edit Initiative" at bounding box center [996, 143] width 215 height 33
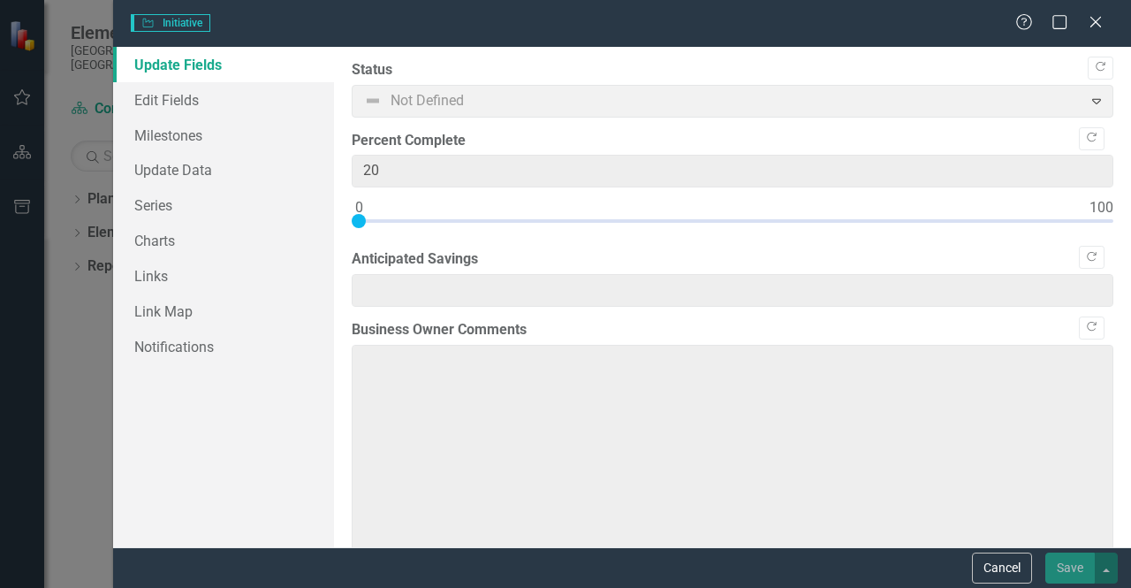
type textarea "Vendor has been selected, contract signed and implementation is in progress. Th…"
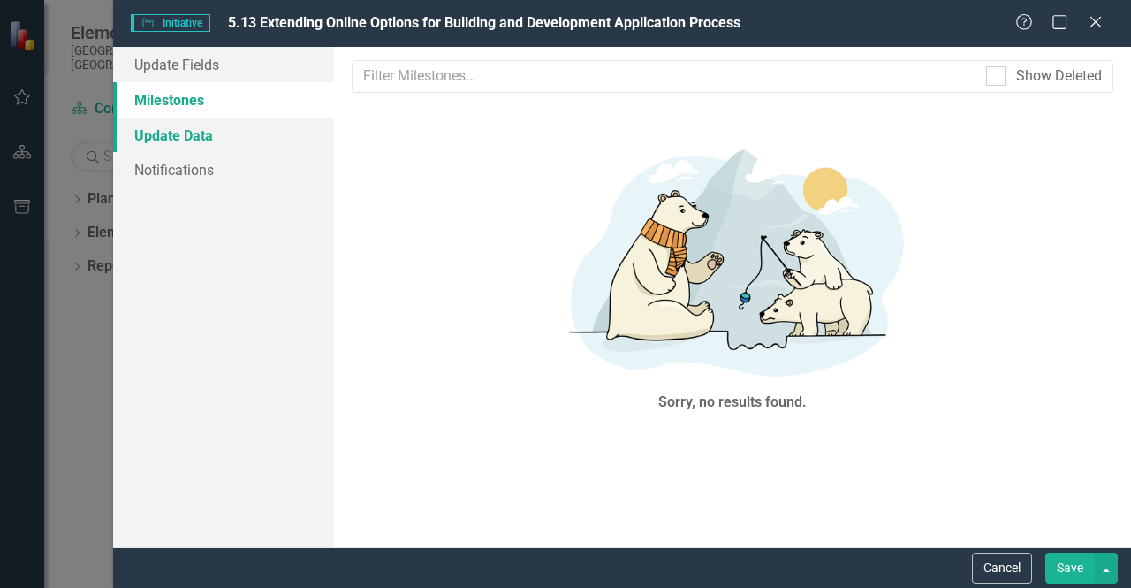
click at [185, 133] on link "Update Data" at bounding box center [223, 135] width 221 height 35
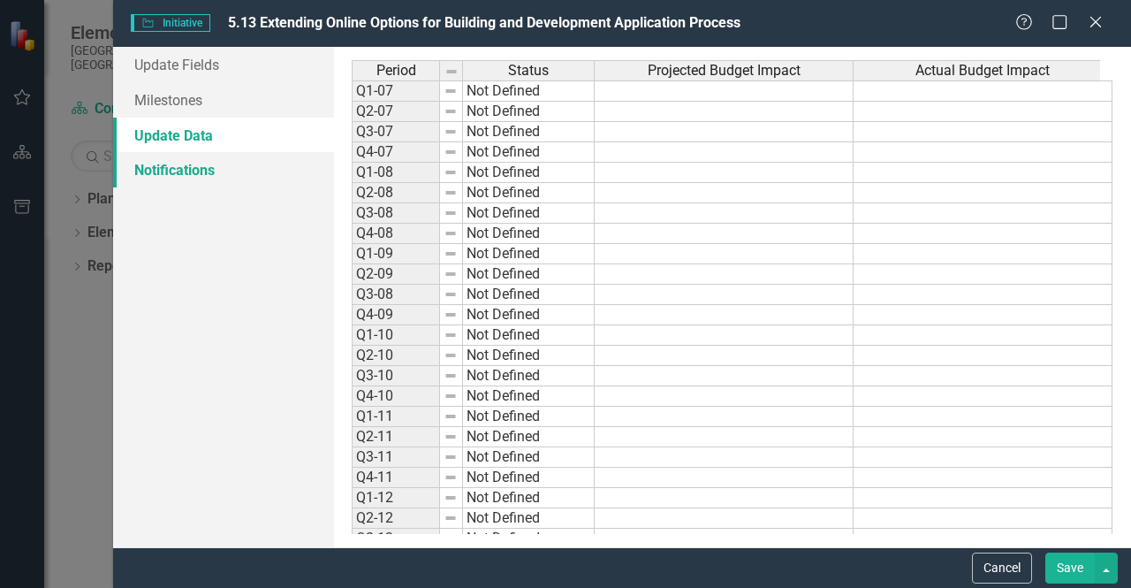
click at [186, 158] on link "Notifications" at bounding box center [223, 169] width 221 height 35
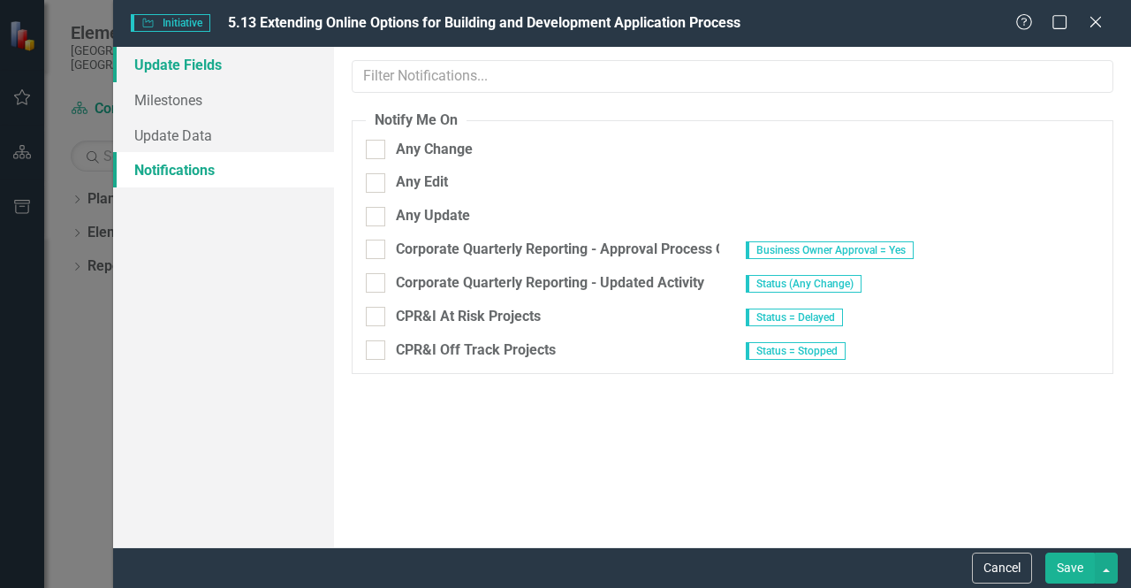
click at [198, 64] on link "Update Fields" at bounding box center [223, 64] width 221 height 35
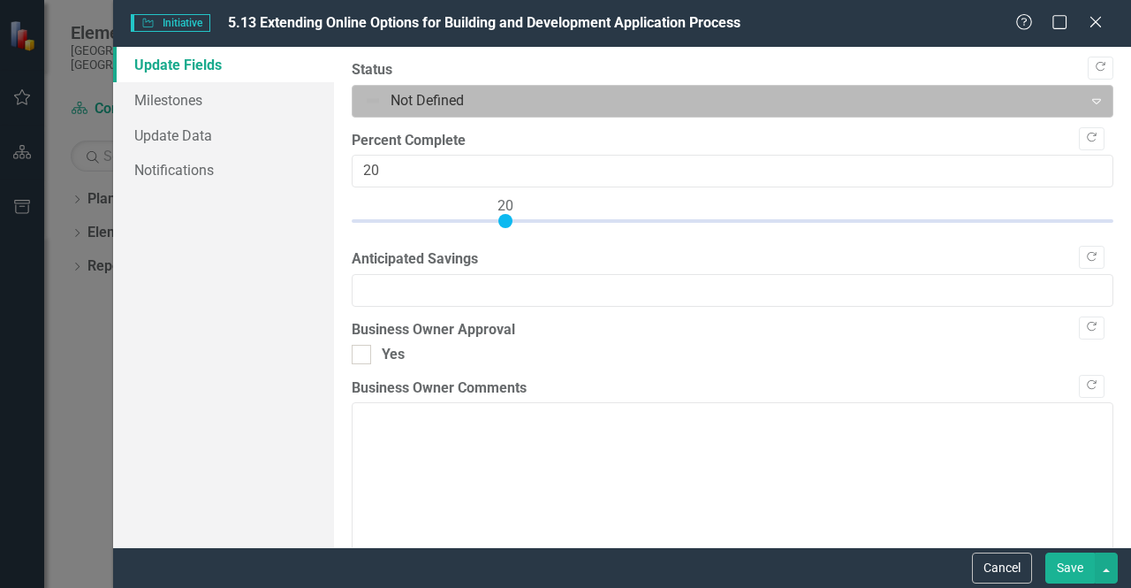
click at [750, 101] on div at bounding box center [718, 101] width 708 height 24
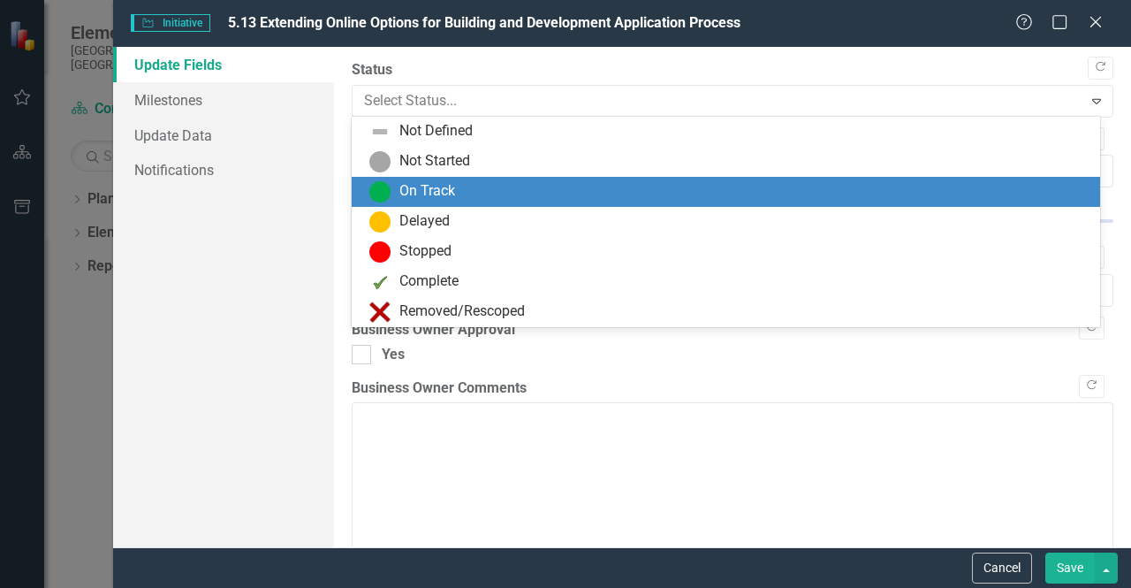
click at [447, 187] on div "On Track" at bounding box center [427, 191] width 56 height 20
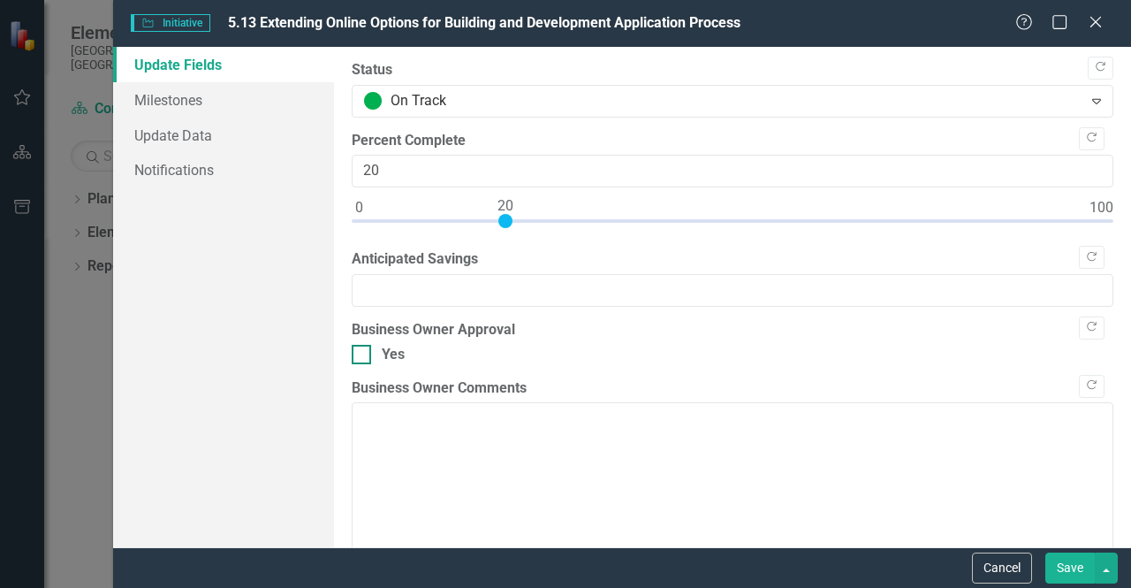
click at [358, 354] on input "Yes" at bounding box center [357, 350] width 11 height 11
checkbox input "true"
click at [1066, 562] on button "Save" at bounding box center [1069, 567] width 49 height 31
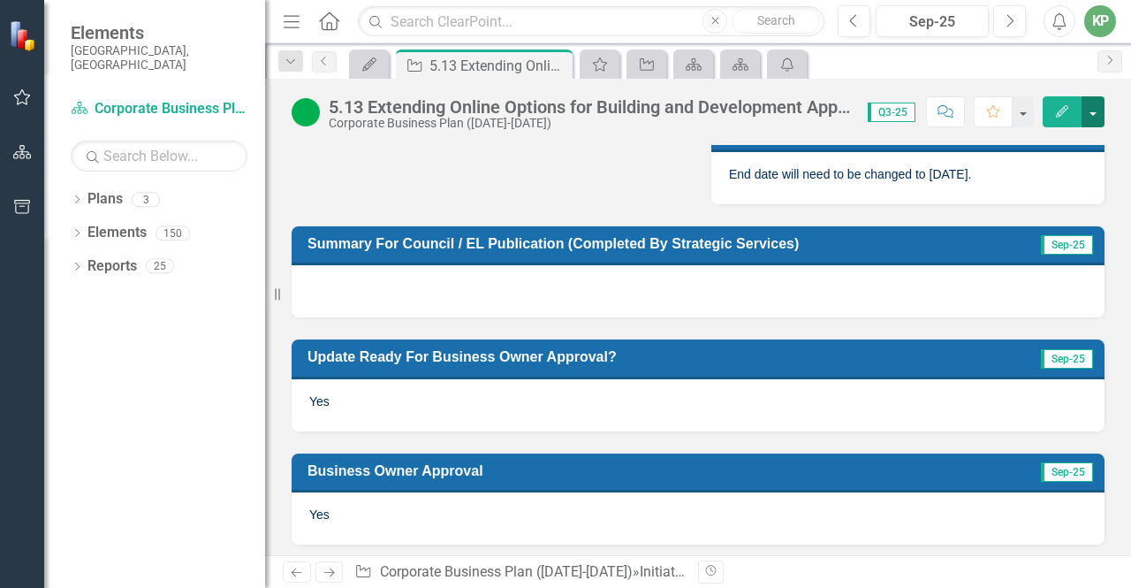
click at [1098, 107] on button "button" at bounding box center [1093, 111] width 23 height 31
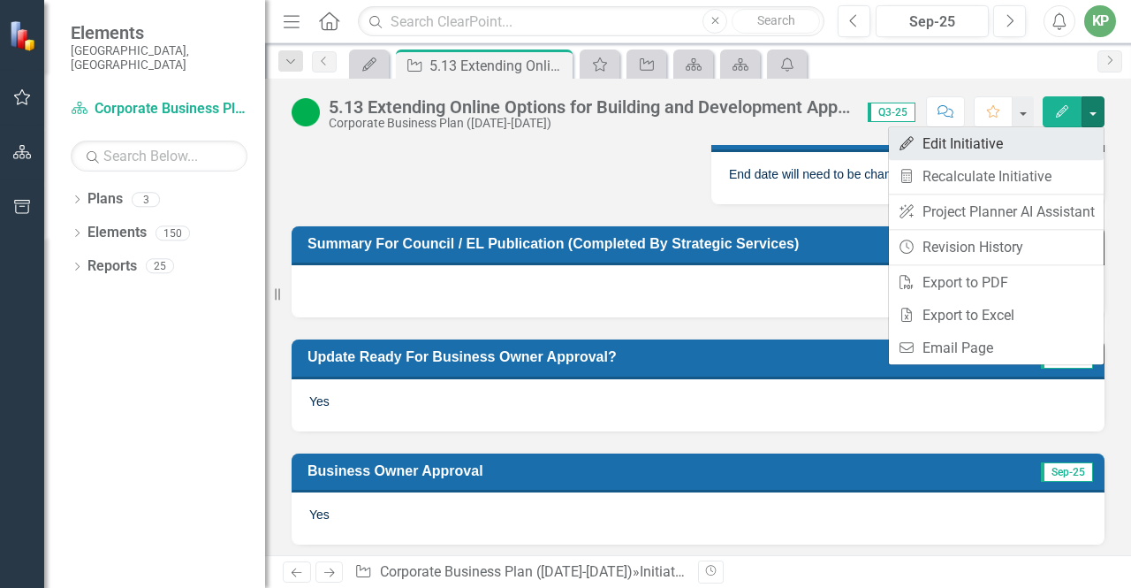
click at [978, 147] on link "Edit Edit Initiative" at bounding box center [996, 143] width 215 height 33
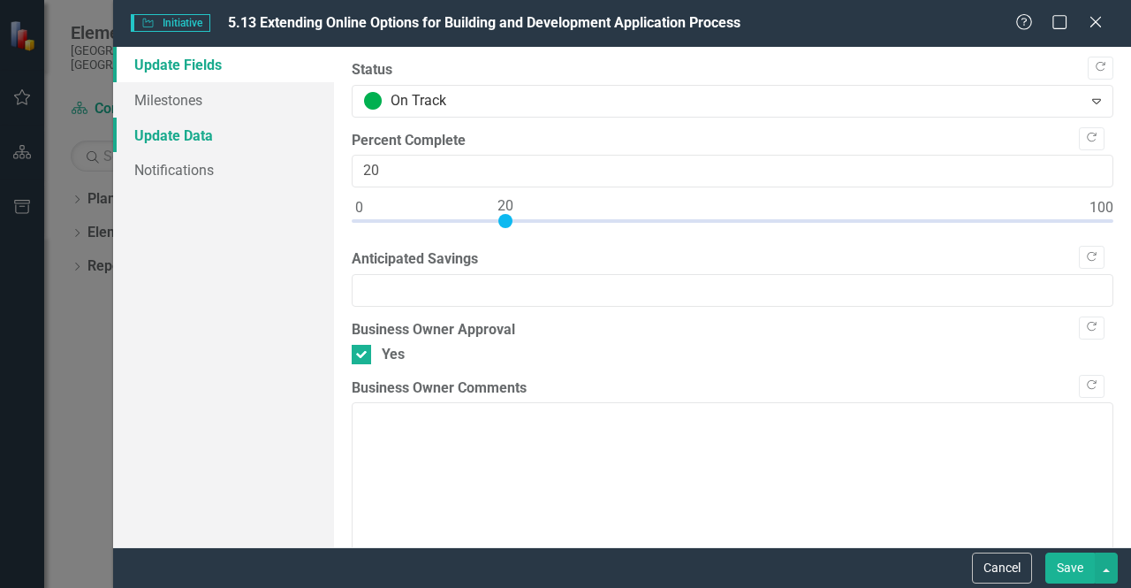
click at [192, 139] on link "Update Data" at bounding box center [223, 135] width 221 height 35
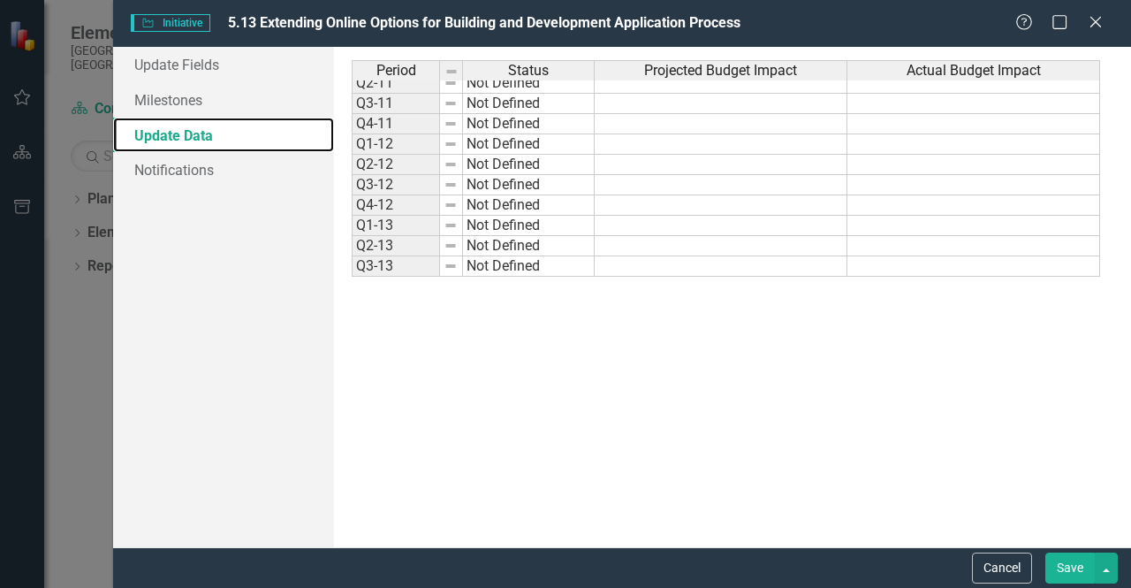
scroll to position [0, 0]
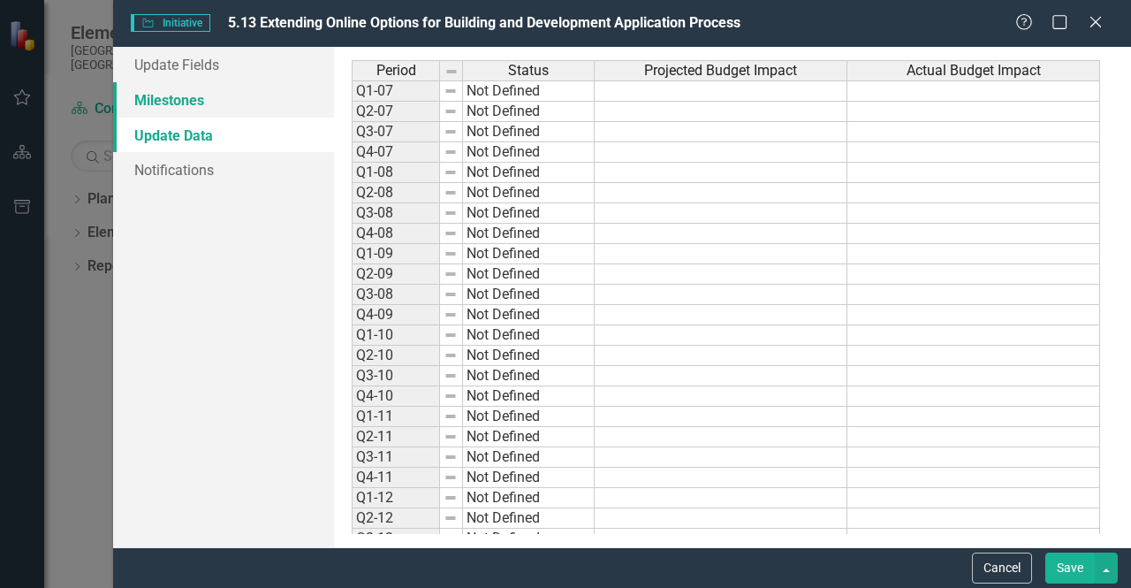
click at [188, 104] on link "Milestones" at bounding box center [223, 99] width 221 height 35
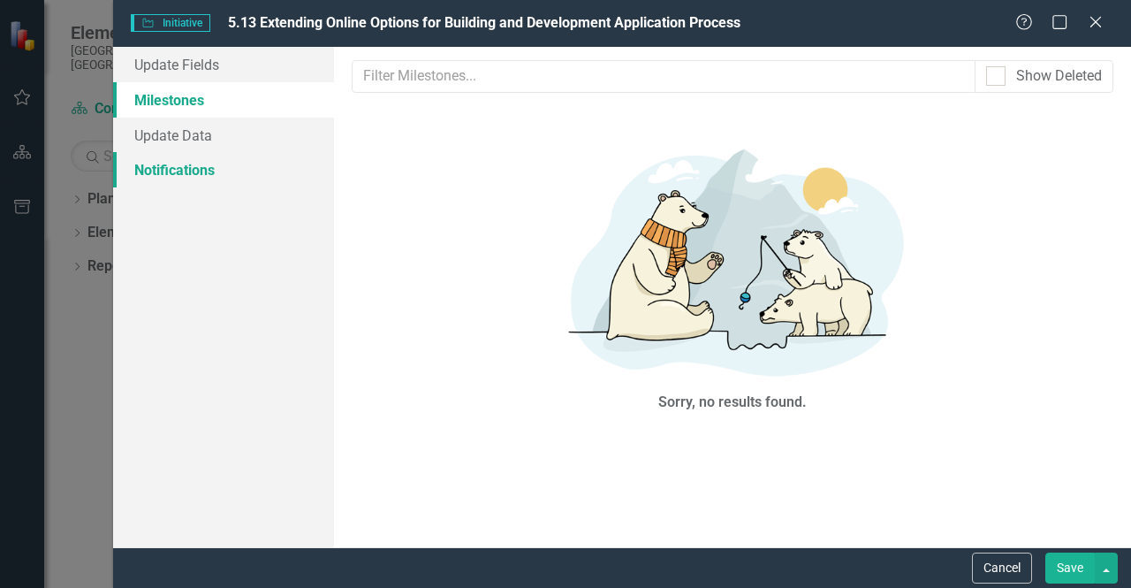
click at [194, 173] on link "Notifications" at bounding box center [223, 169] width 221 height 35
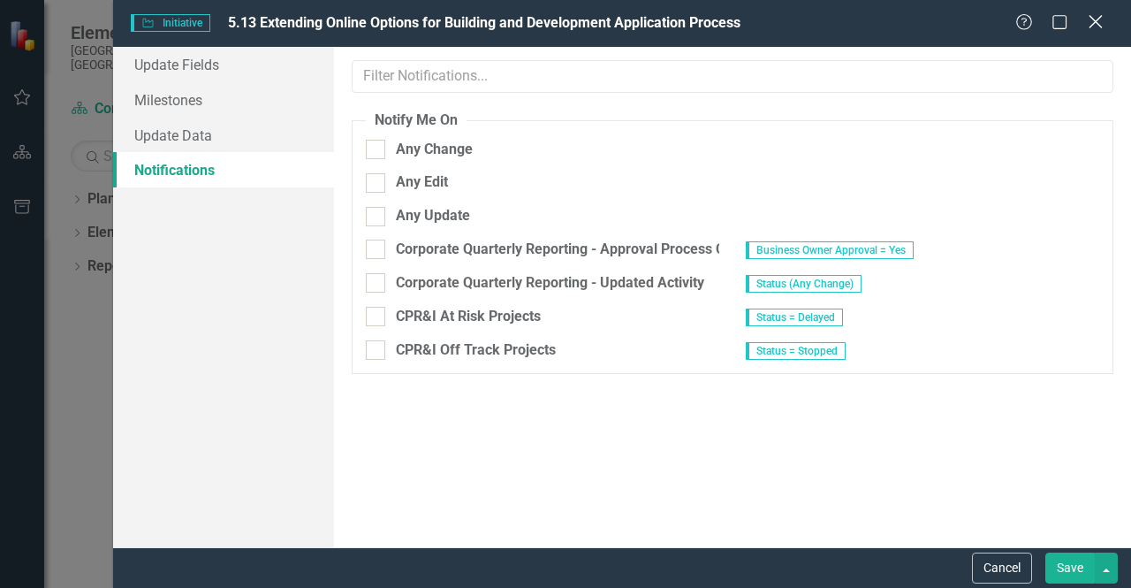
click at [1101, 24] on icon "Close" at bounding box center [1095, 21] width 22 height 17
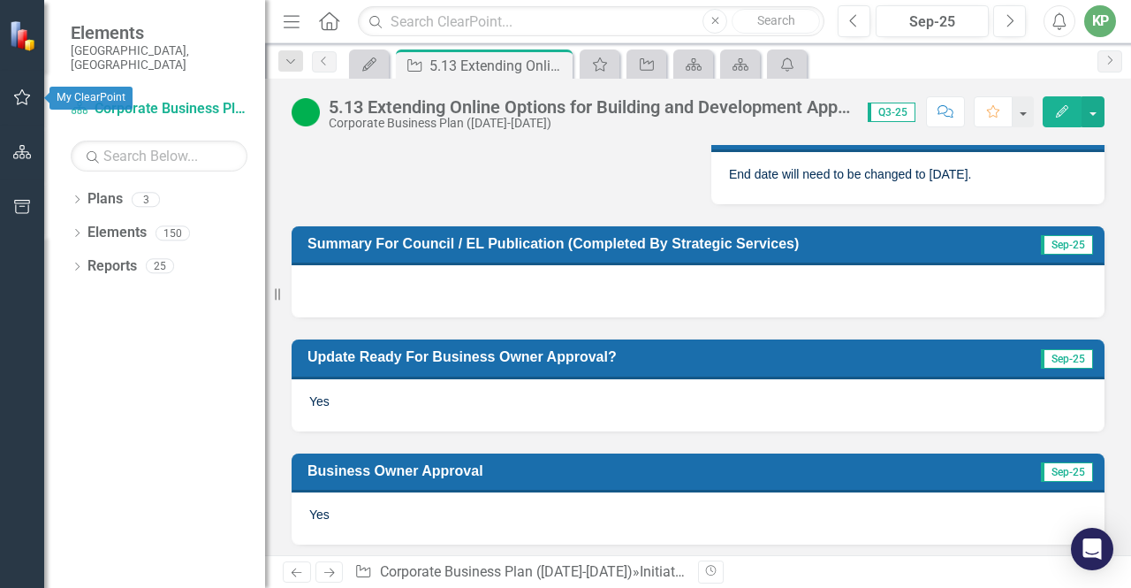
click at [25, 103] on icon "button" at bounding box center [22, 97] width 17 height 16
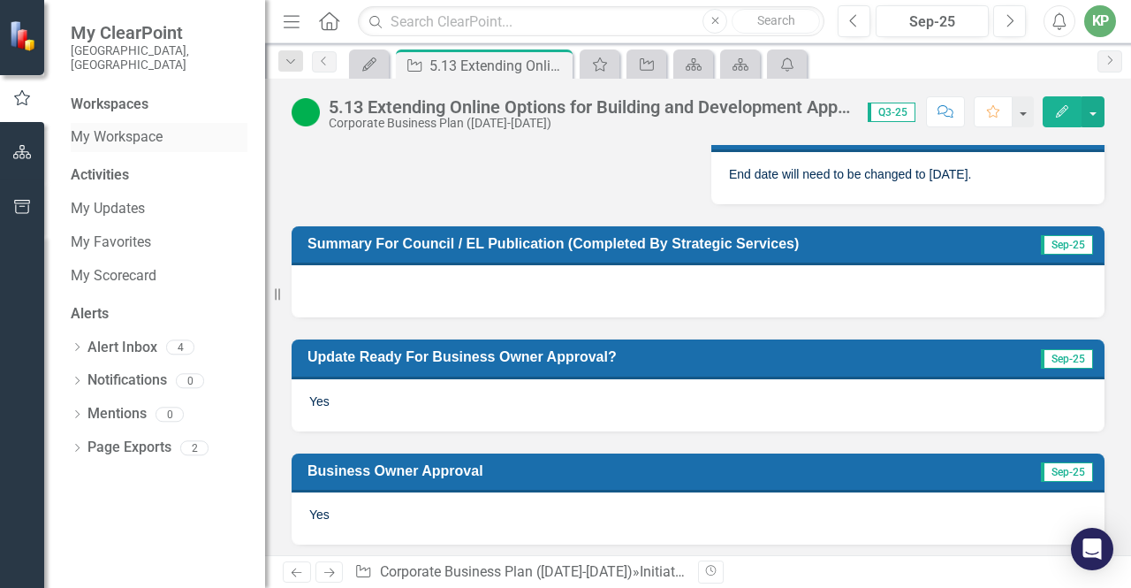
click at [112, 127] on link "My Workspace" at bounding box center [159, 137] width 177 height 20
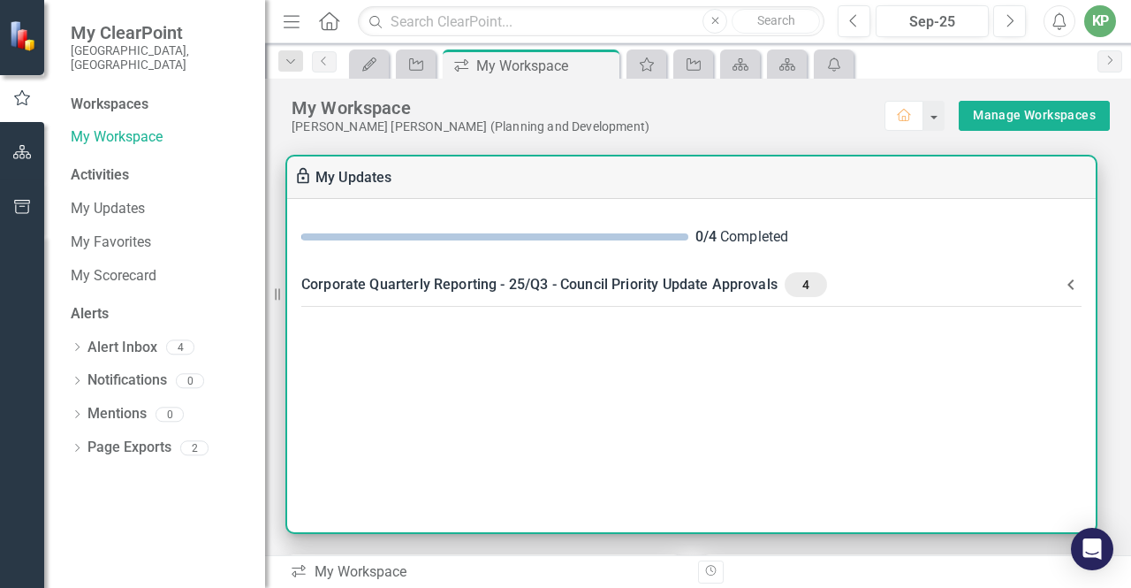
click at [395, 284] on div "Corporate Quarterly Reporting - 25/Q3 - Council Priority Update Approvals 4" at bounding box center [680, 284] width 759 height 25
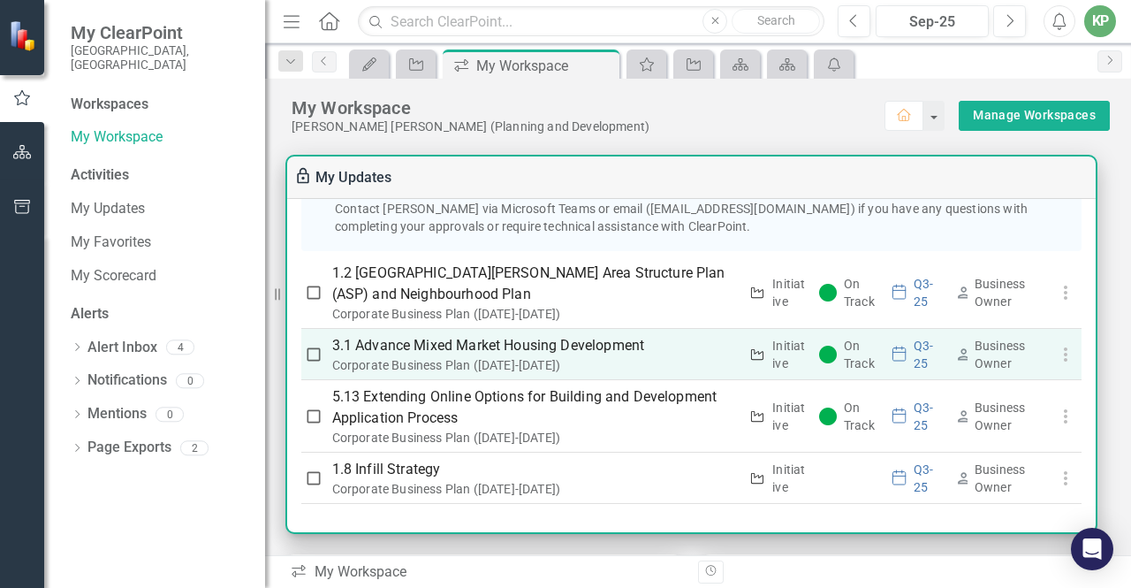
scroll to position [88, 0]
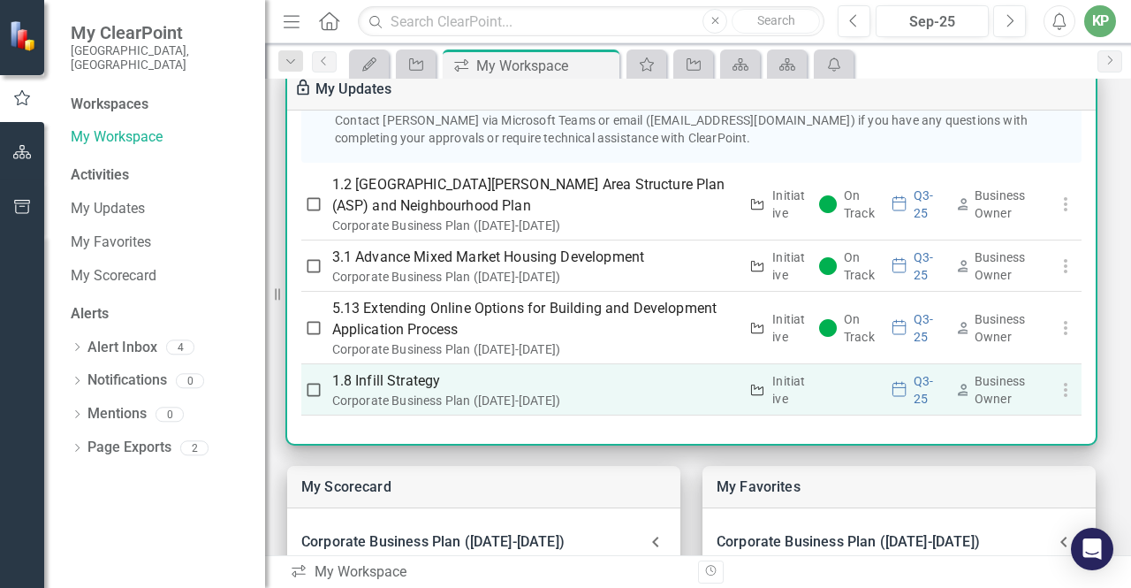
click at [363, 384] on p "1.8 Infill Strategy" at bounding box center [535, 380] width 406 height 21
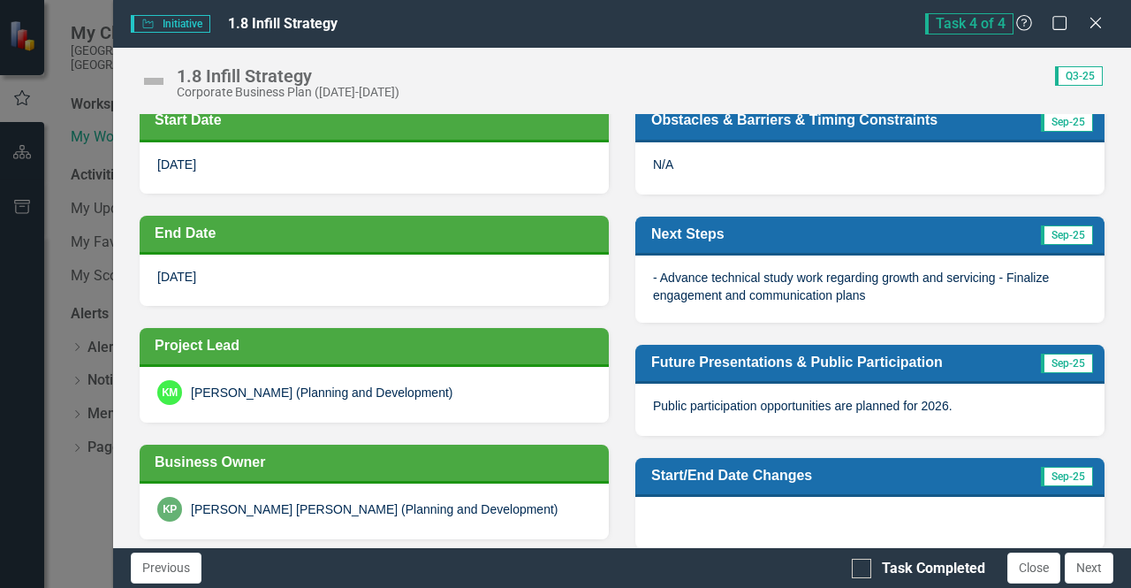
scroll to position [76, 0]
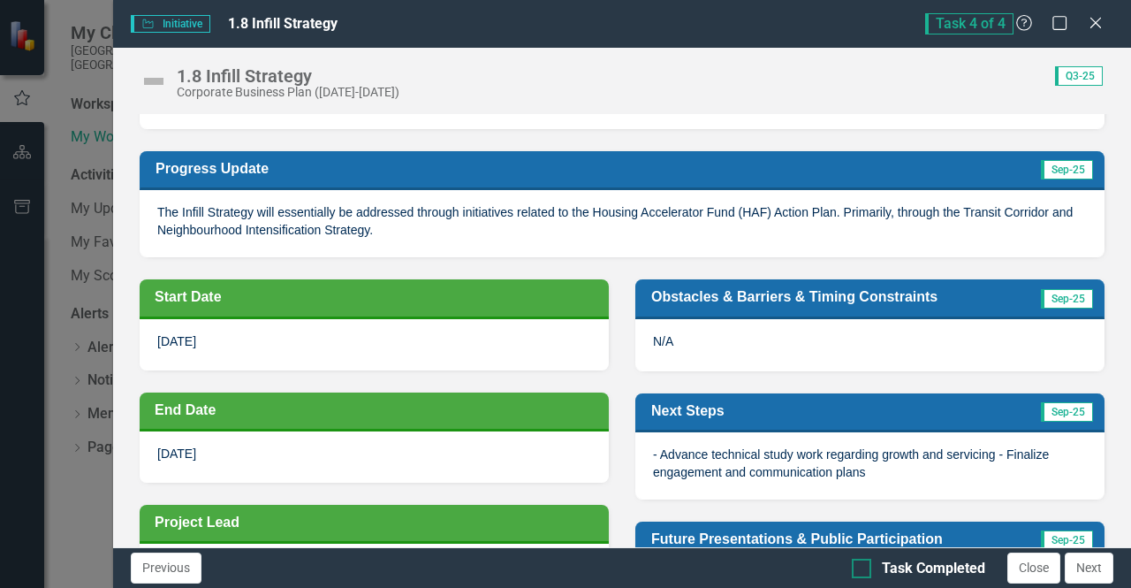
click at [861, 567] on input "Task Completed" at bounding box center [857, 563] width 11 height 11
checkbox input "true"
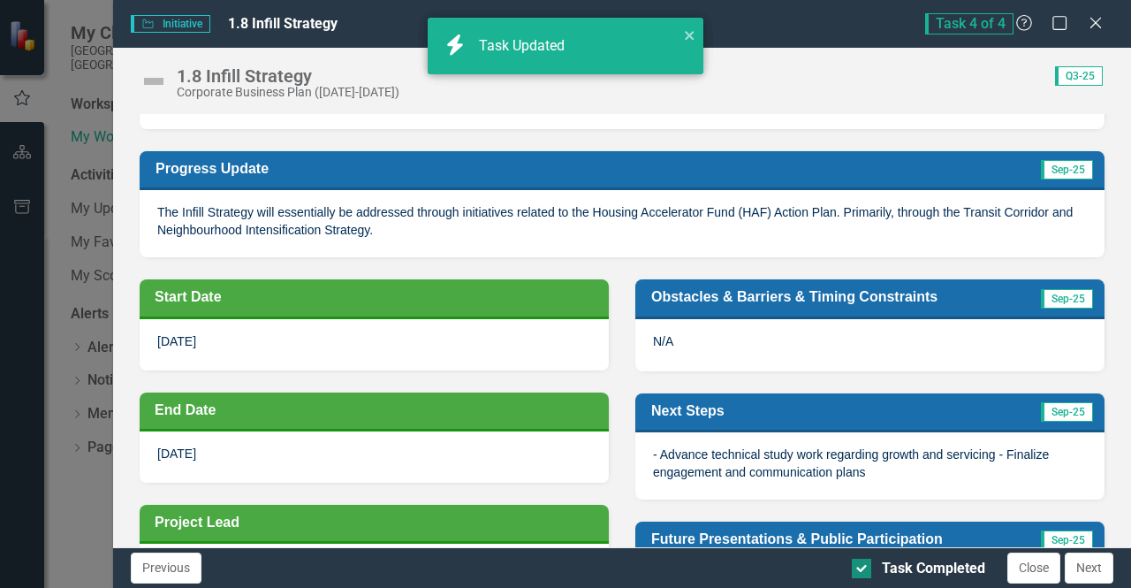
checkbox input "true"
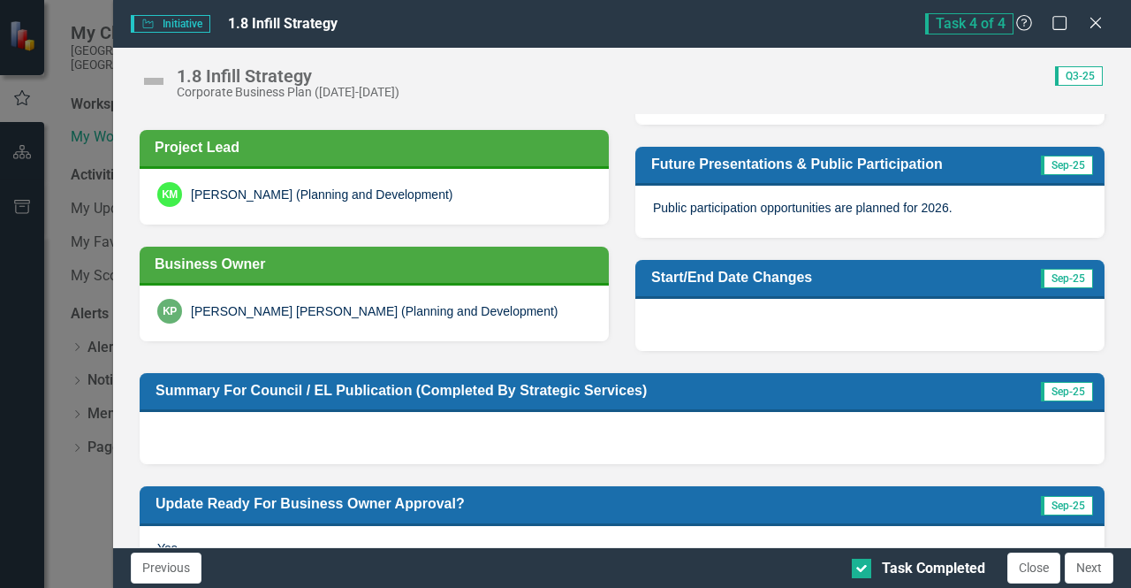
scroll to position [605, 0]
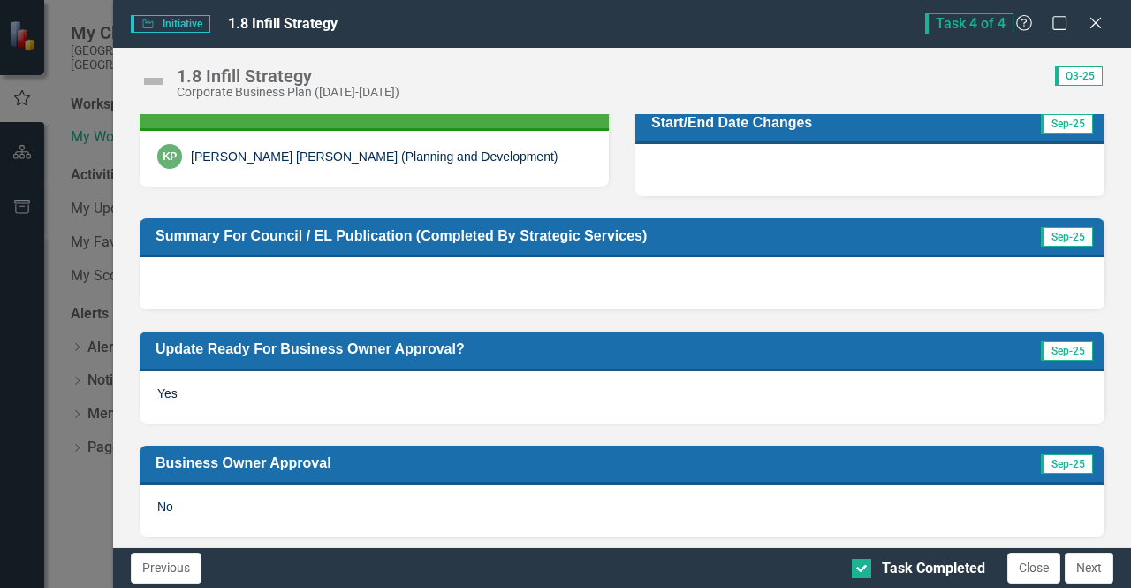
click at [1094, 561] on button "Next" at bounding box center [1089, 567] width 49 height 31
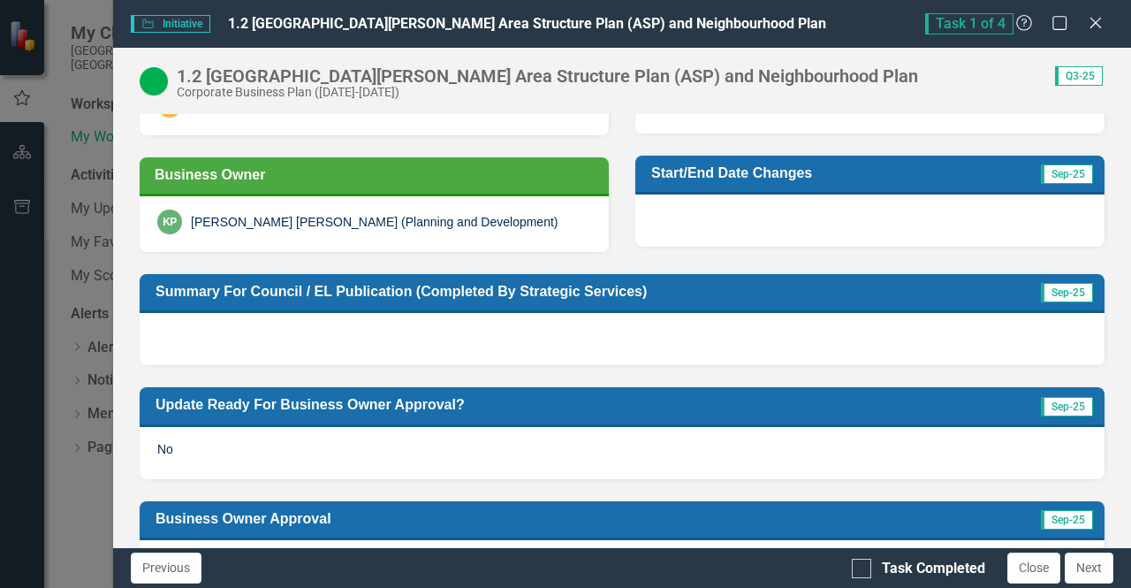
scroll to position [581, 0]
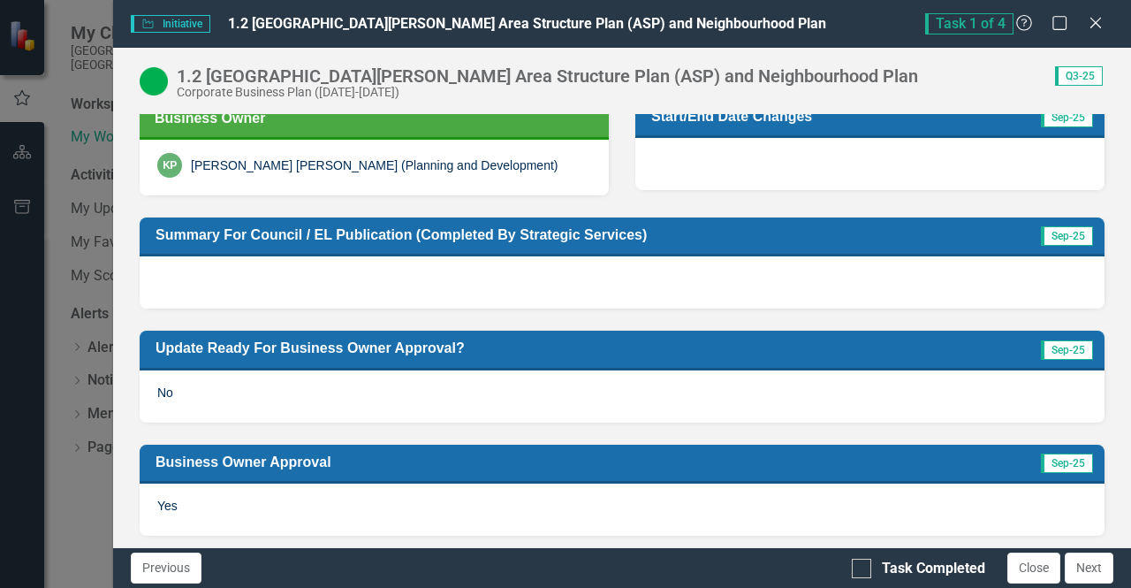
click at [412, 500] on div "Yes" at bounding box center [622, 508] width 965 height 51
click at [1096, 20] on icon "Close" at bounding box center [1095, 22] width 22 height 17
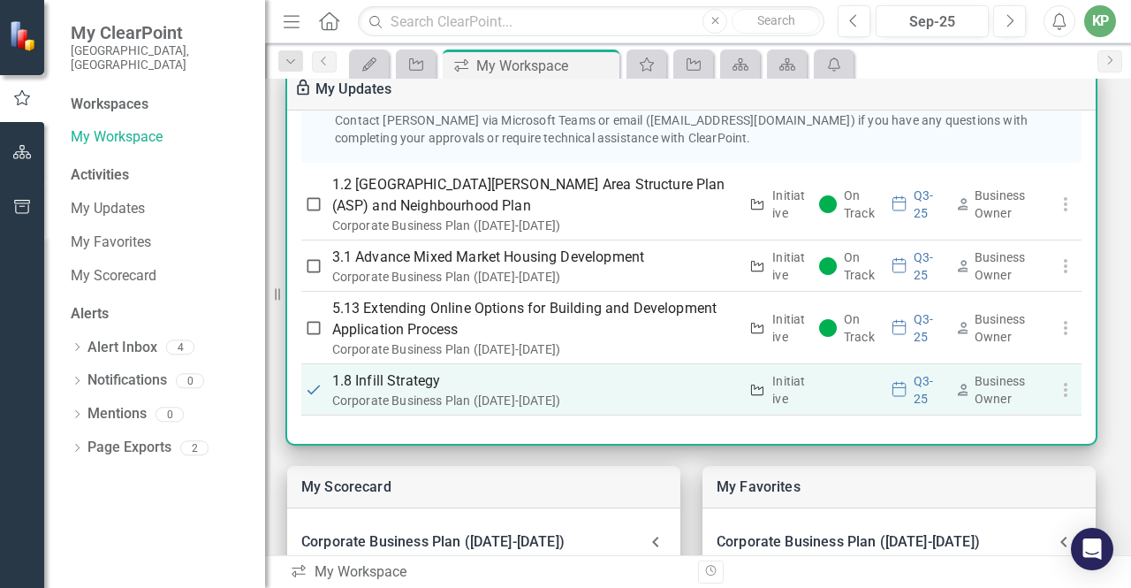
click at [412, 386] on p "1.8 Infill Strategy" at bounding box center [535, 380] width 406 height 21
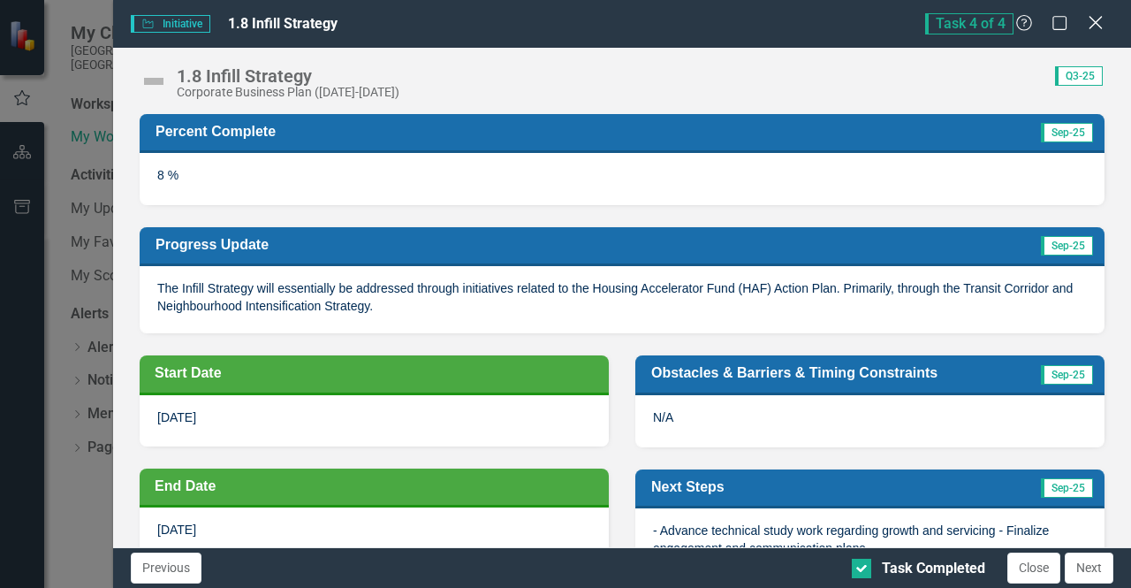
click at [1098, 24] on icon "Close" at bounding box center [1095, 22] width 22 height 17
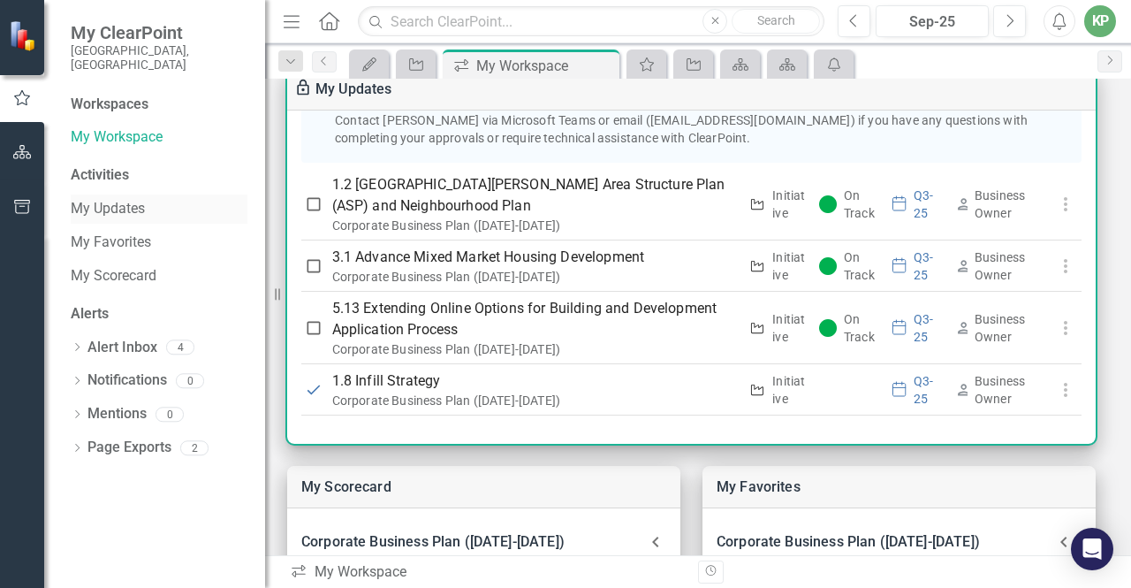
click at [97, 199] on link "My Updates" at bounding box center [159, 209] width 177 height 20
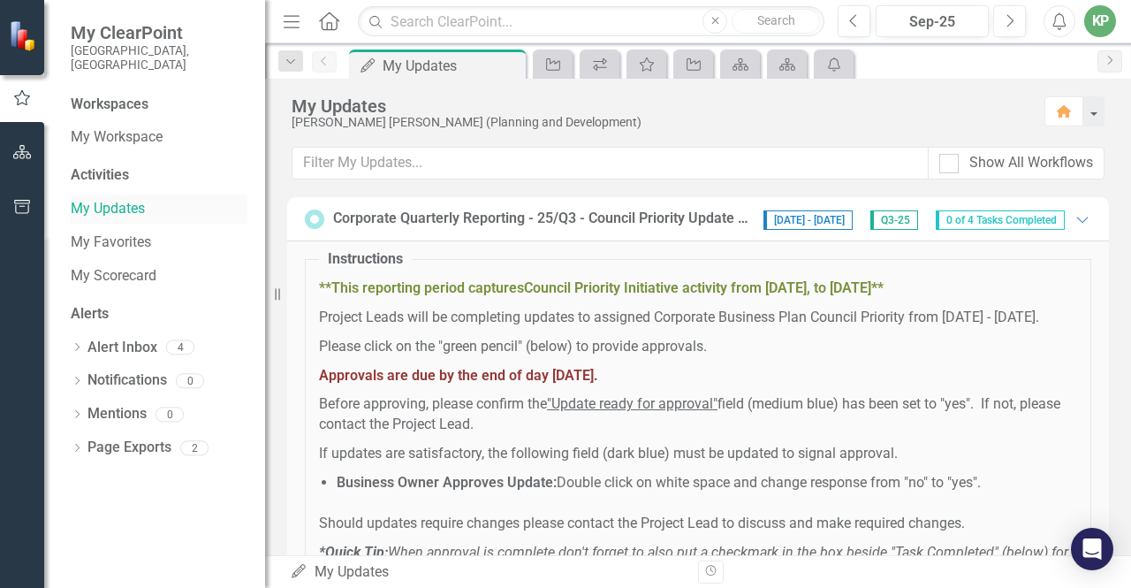
checkbox input "true"
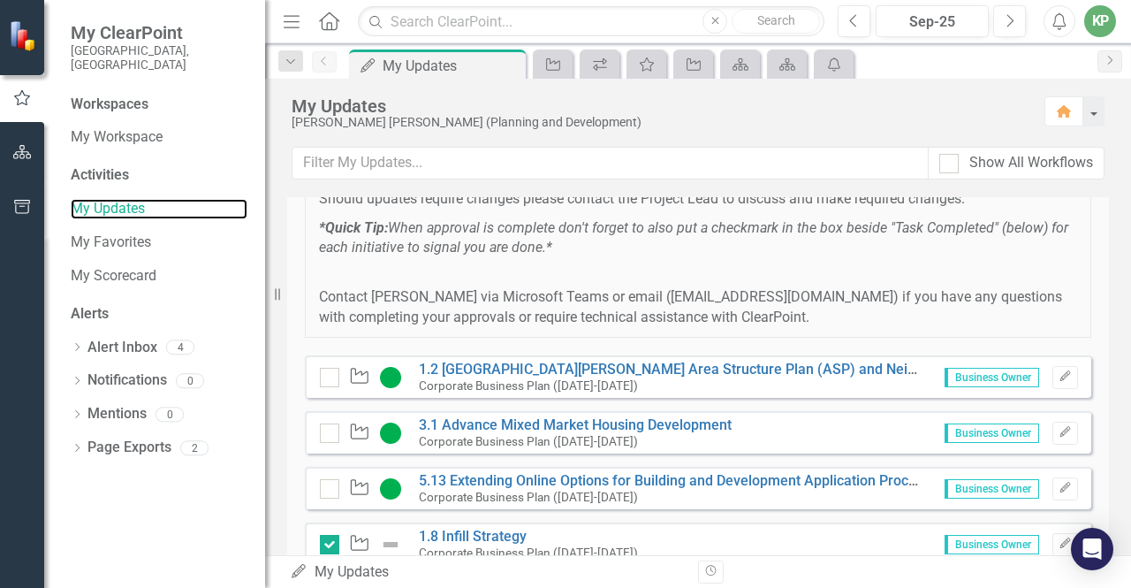
scroll to position [403, 0]
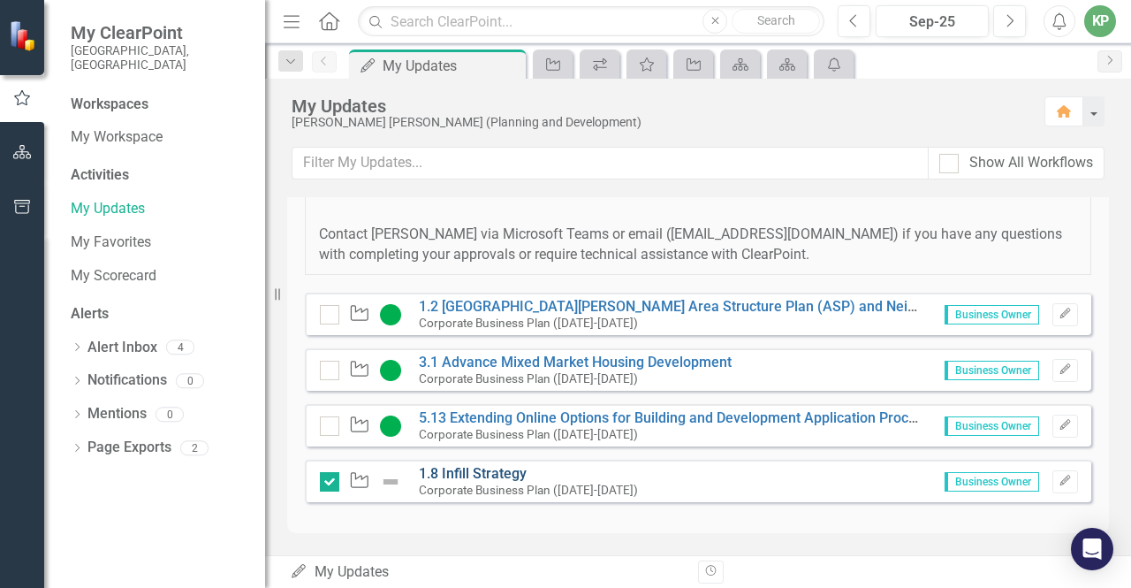
click at [467, 478] on link "1.8 Infill Strategy" at bounding box center [473, 473] width 108 height 17
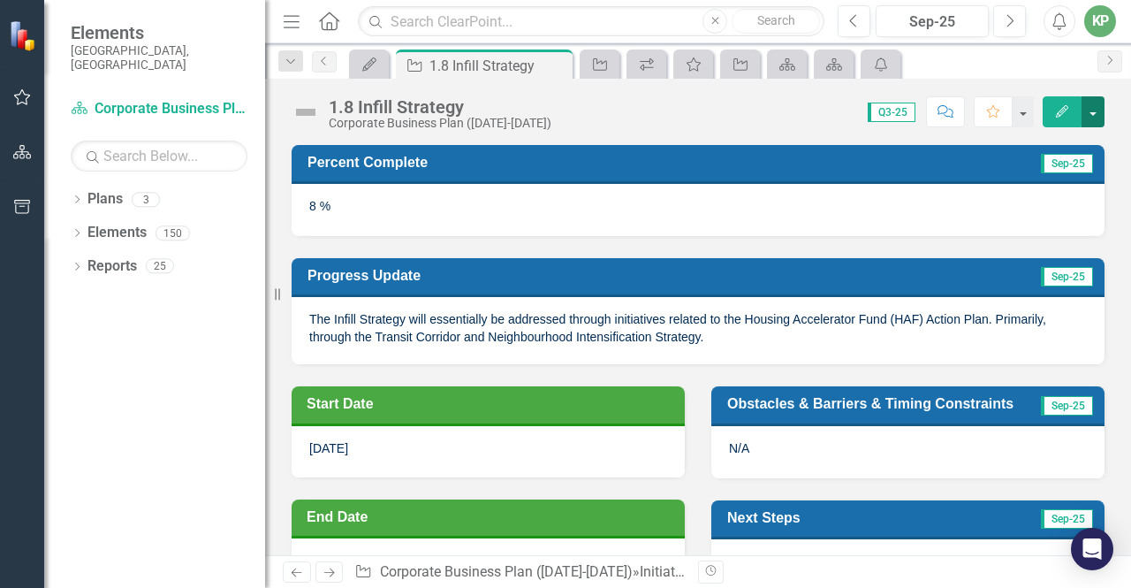
click at [1099, 110] on button "button" at bounding box center [1093, 111] width 23 height 31
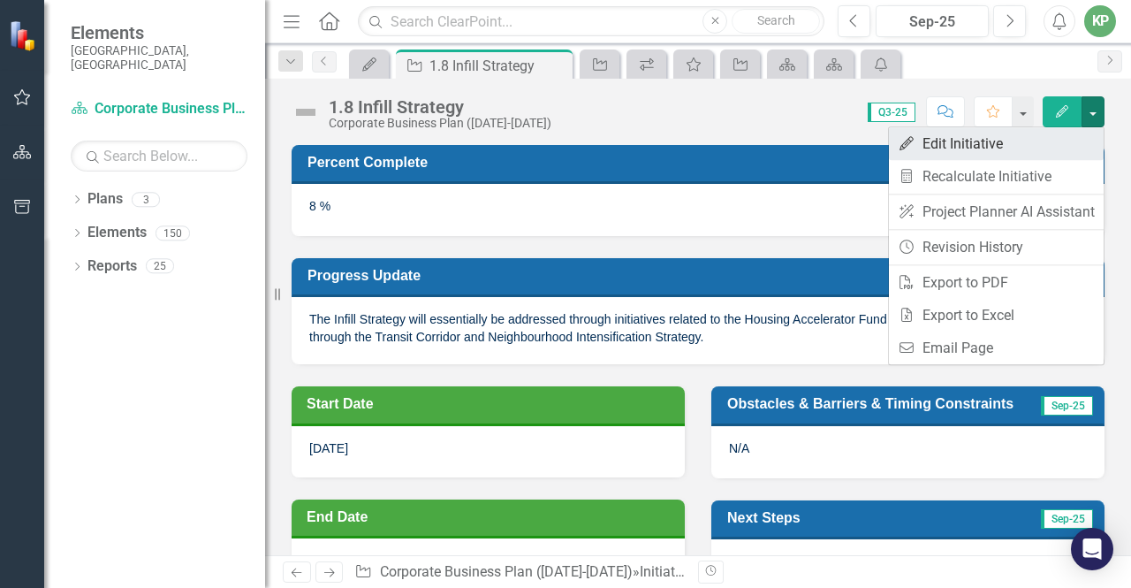
click at [999, 141] on link "Edit Edit Initiative" at bounding box center [996, 143] width 215 height 33
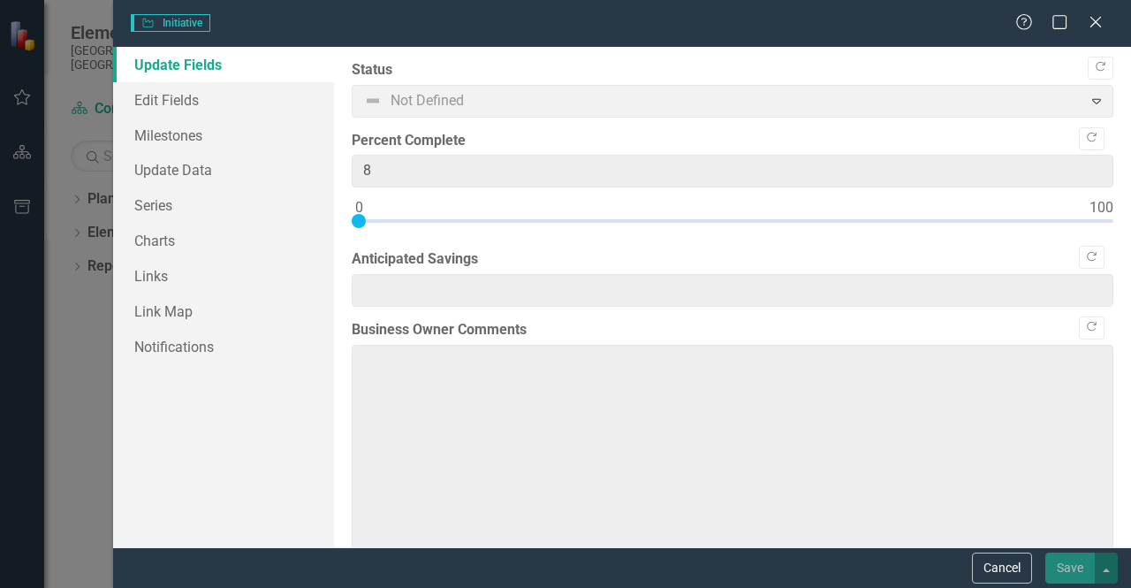
type textarea "The Infill Strategy will essentially be addressed through initiatives related t…"
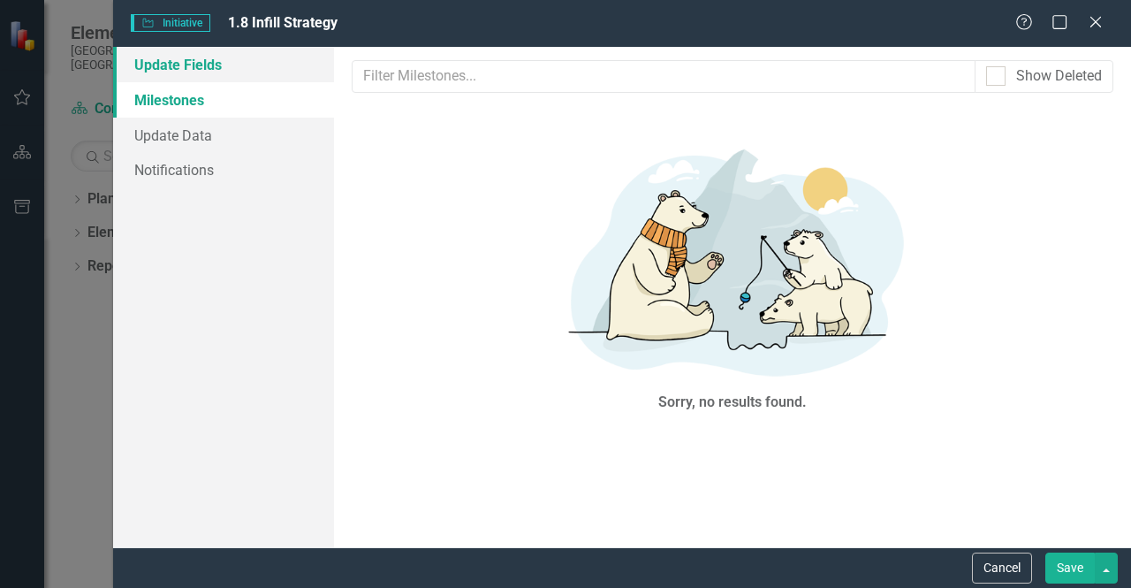
click at [174, 61] on link "Update Fields" at bounding box center [223, 64] width 221 height 35
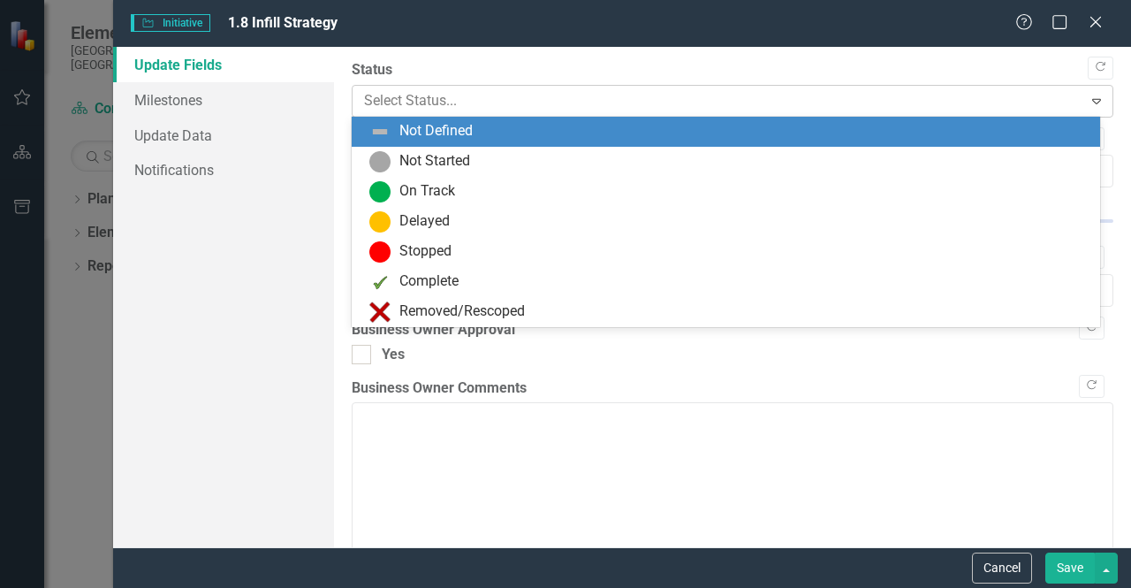
click at [516, 102] on div at bounding box center [718, 101] width 708 height 24
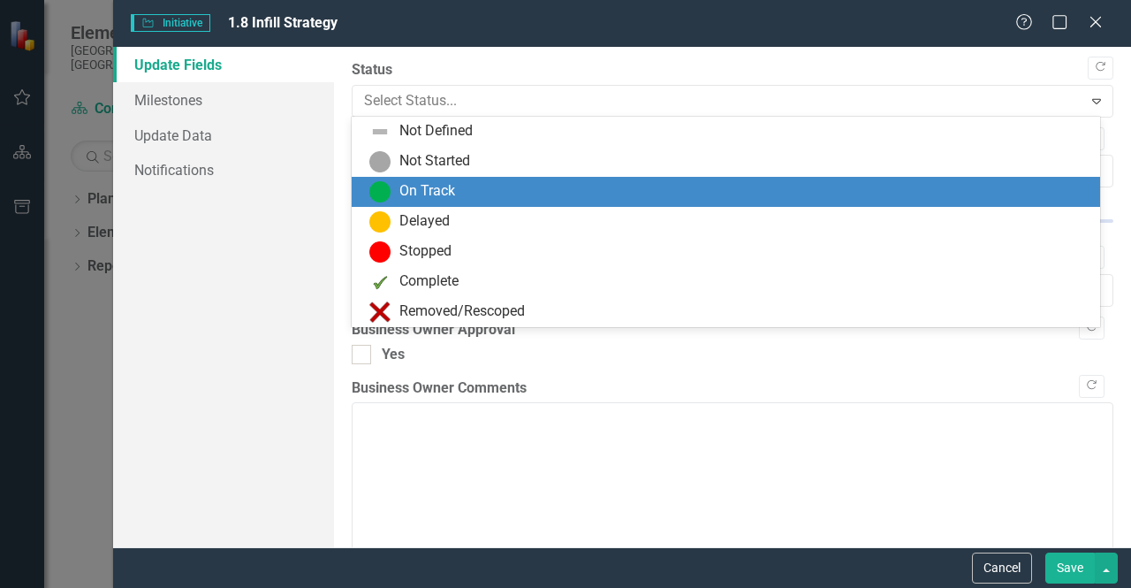
click at [473, 190] on div "On Track" at bounding box center [729, 191] width 720 height 21
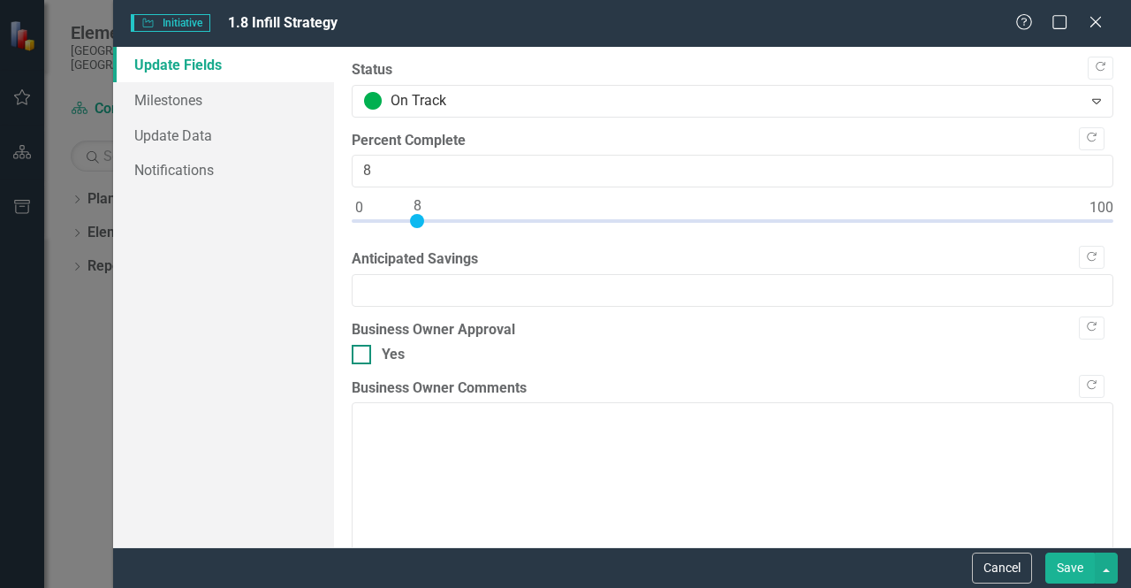
click at [369, 352] on div at bounding box center [361, 354] width 19 height 19
click at [363, 352] on input "Yes" at bounding box center [357, 350] width 11 height 11
checkbox input "true"
click at [1068, 569] on button "Save" at bounding box center [1069, 567] width 49 height 31
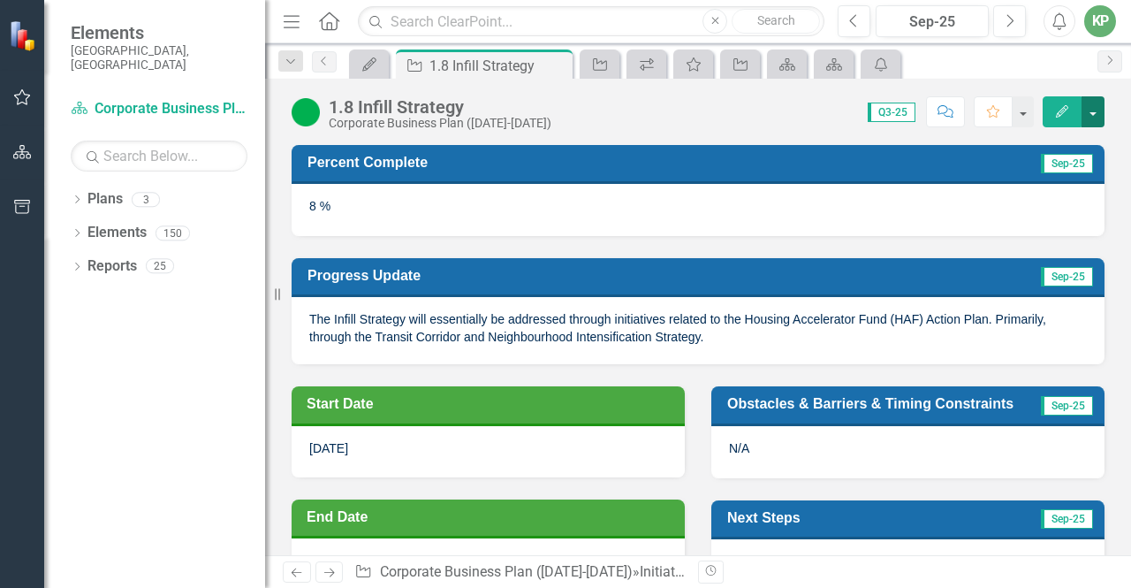
click at [1091, 110] on button "button" at bounding box center [1093, 111] width 23 height 31
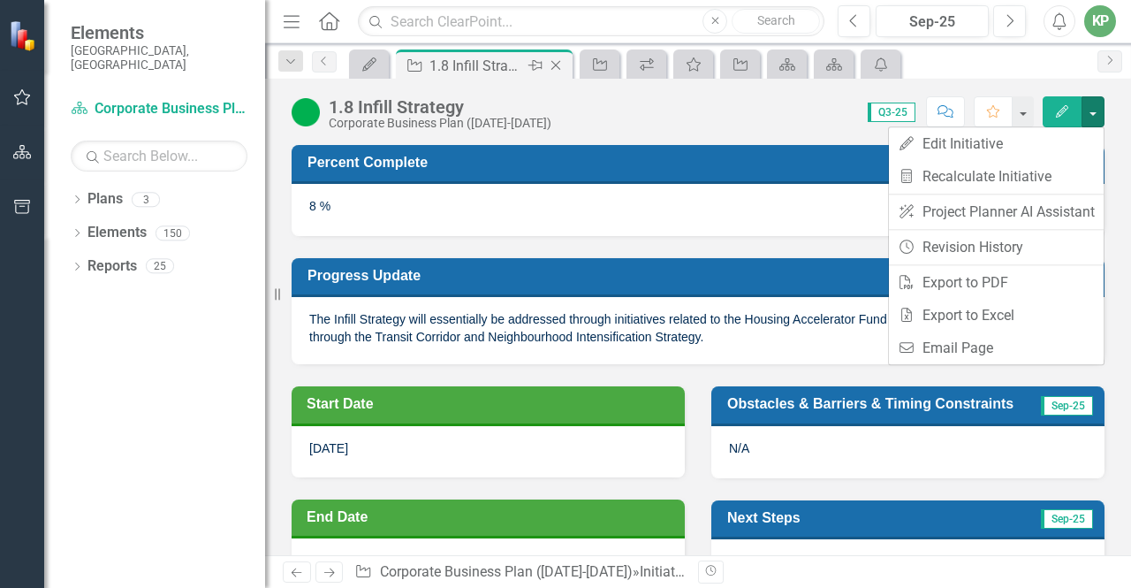
click at [488, 63] on div "1.8 Infill Strategy" at bounding box center [476, 66] width 95 height 22
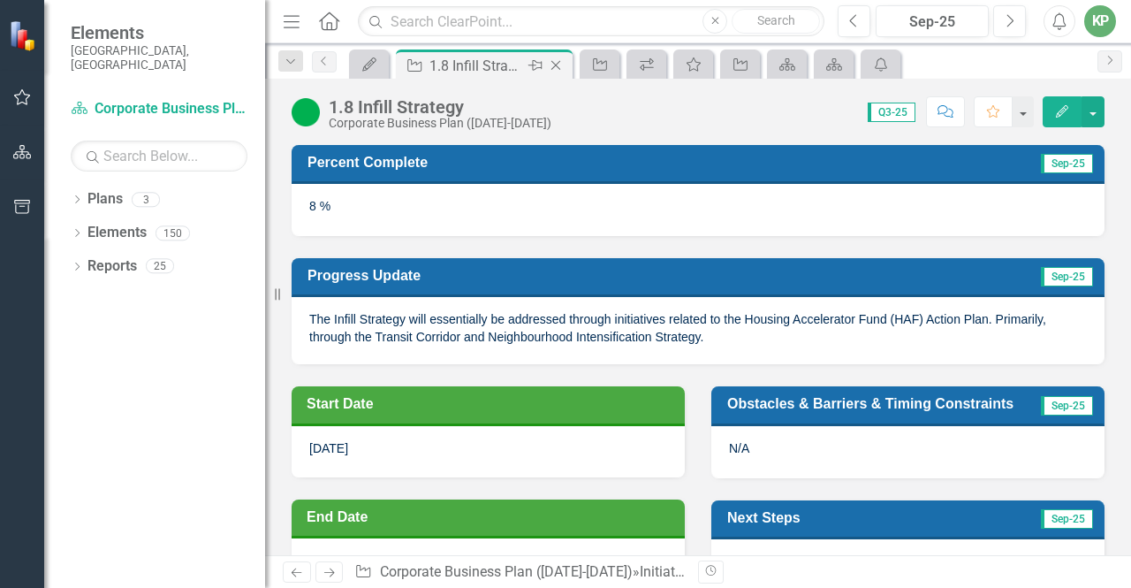
click at [558, 67] on icon "Close" at bounding box center [556, 65] width 18 height 14
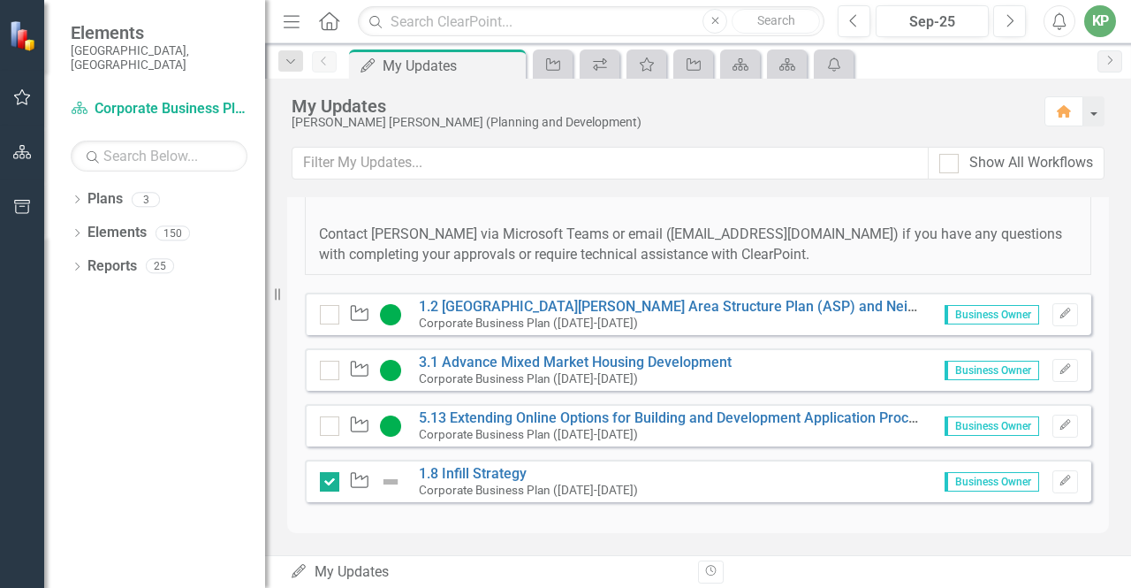
scroll to position [403, 0]
click at [453, 471] on link "1.8 Infill Strategy" at bounding box center [473, 473] width 108 height 17
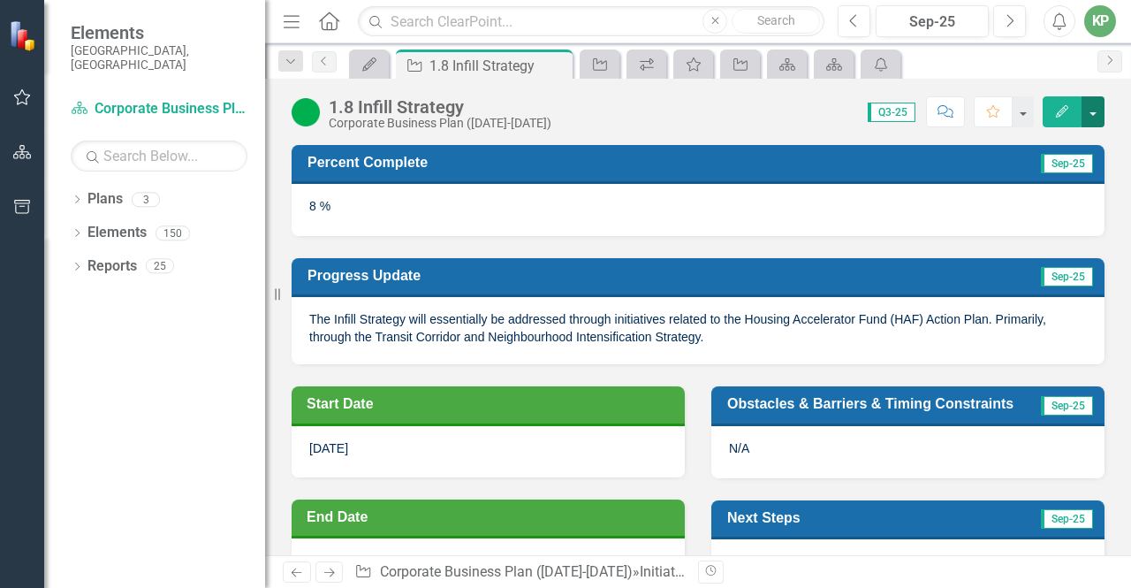
click at [1102, 110] on button "button" at bounding box center [1093, 111] width 23 height 31
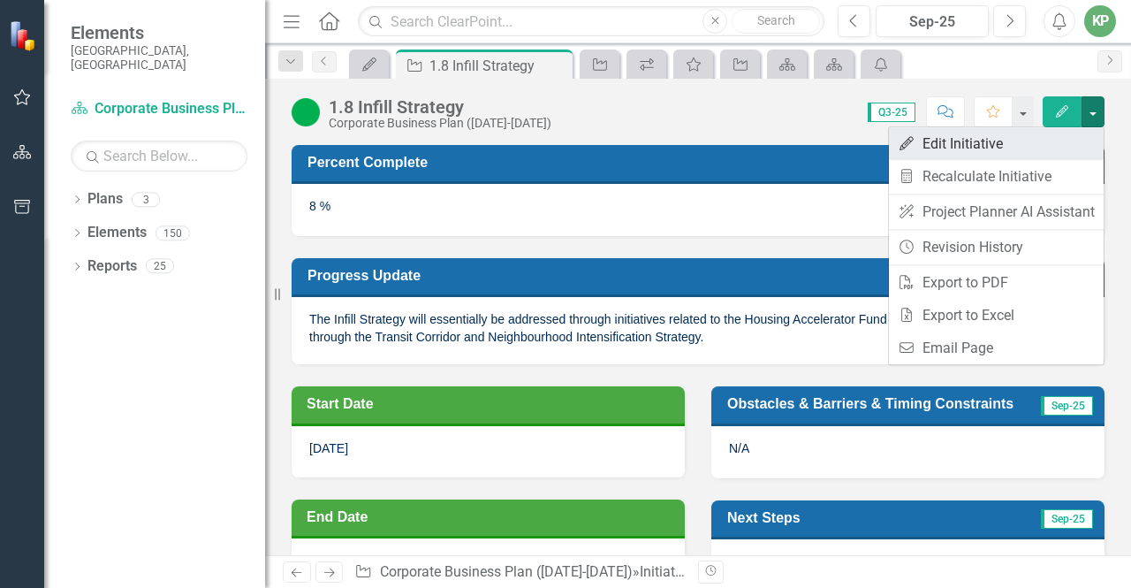
click at [981, 142] on link "Edit Edit Initiative" at bounding box center [996, 143] width 215 height 33
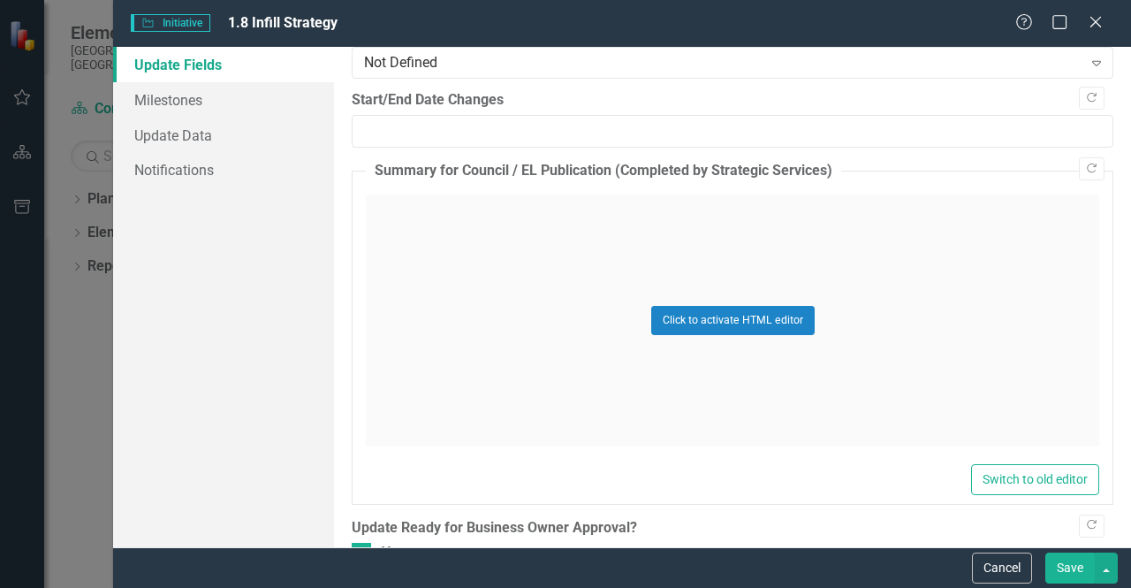
scroll to position [2110, 0]
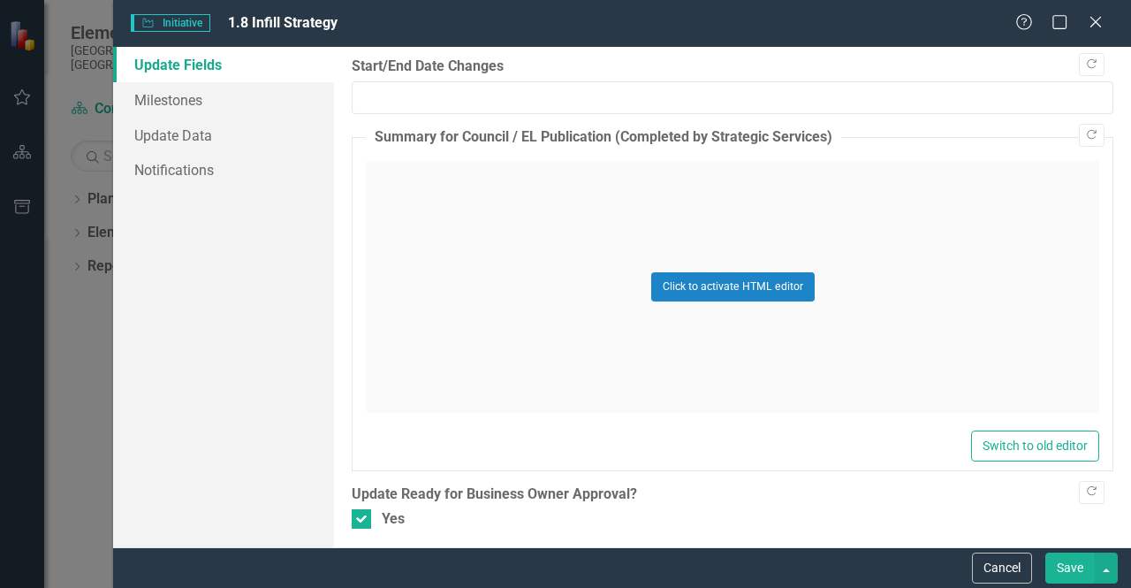
click at [1083, 561] on button "Save" at bounding box center [1069, 567] width 49 height 31
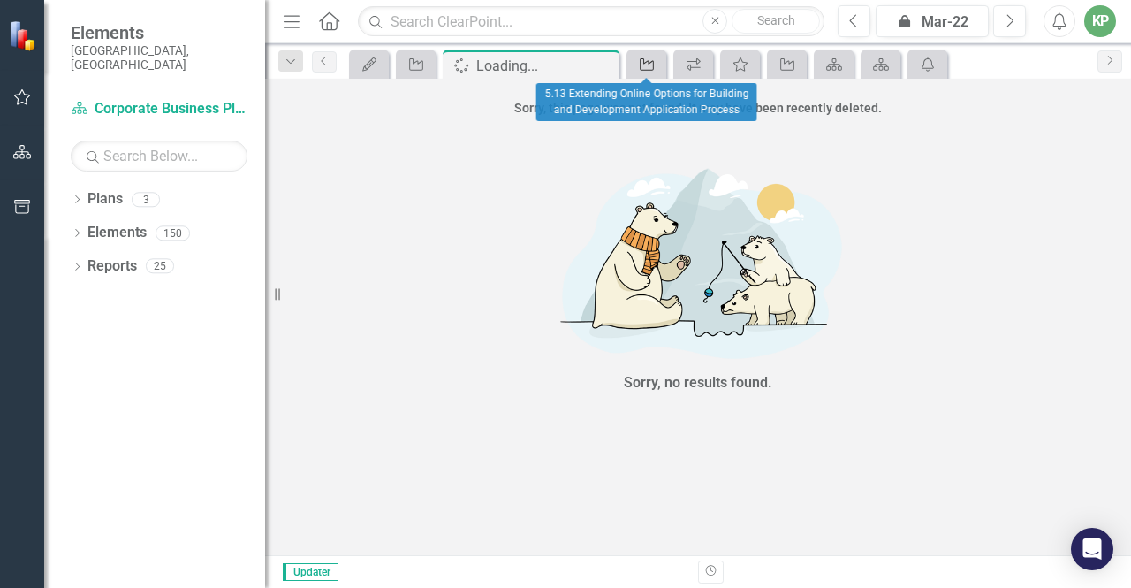
click at [653, 72] on div "Initiative" at bounding box center [643, 64] width 25 height 22
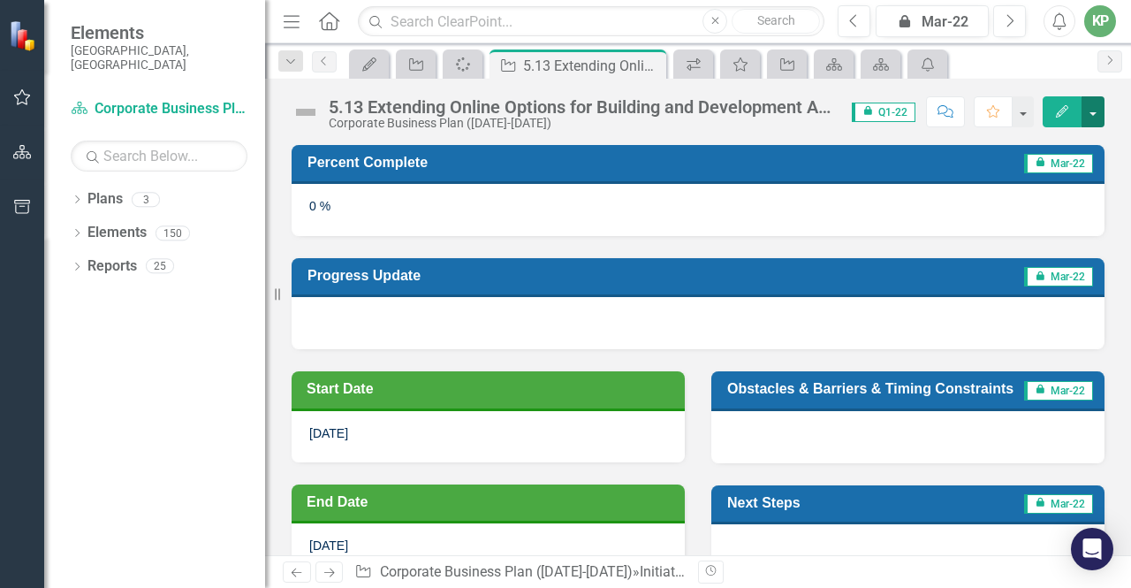
click at [1090, 118] on button "button" at bounding box center [1093, 111] width 23 height 31
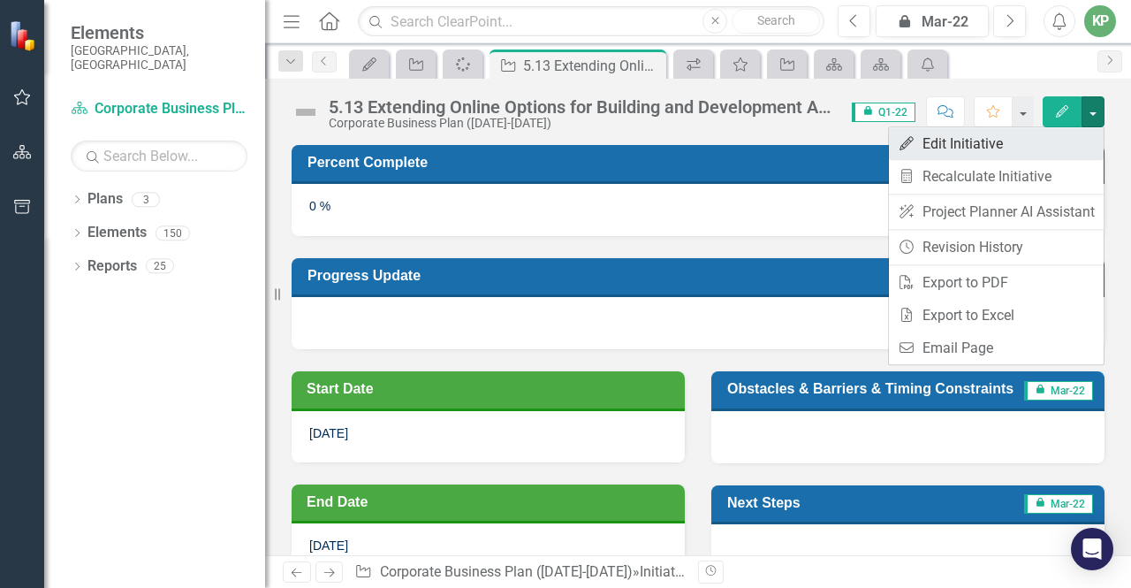
click at [981, 147] on link "Edit Edit Initiative" at bounding box center [996, 143] width 215 height 33
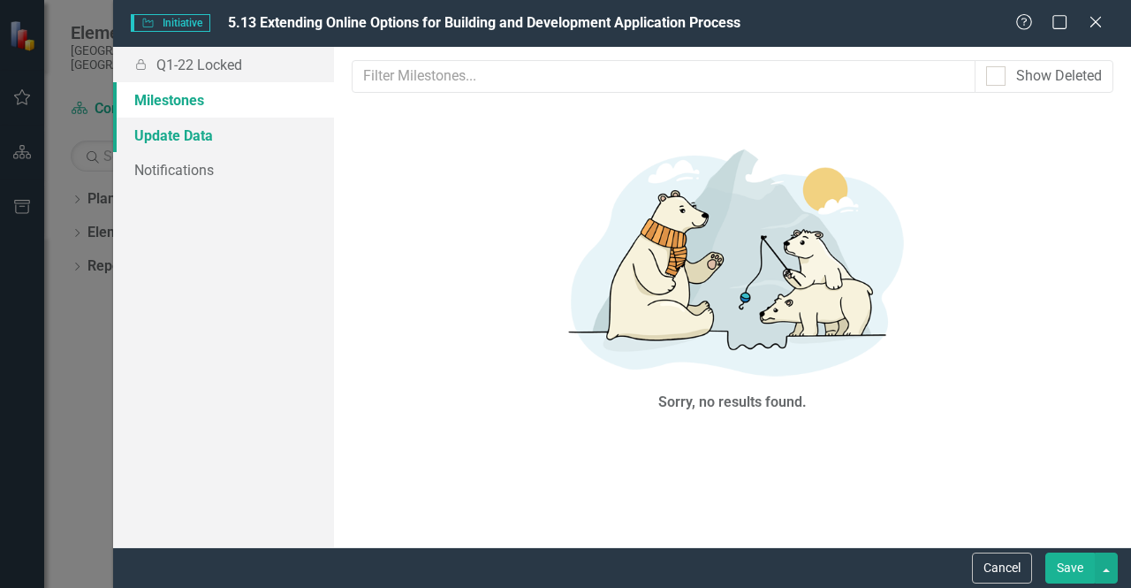
click at [156, 138] on link "Update Data" at bounding box center [223, 135] width 221 height 35
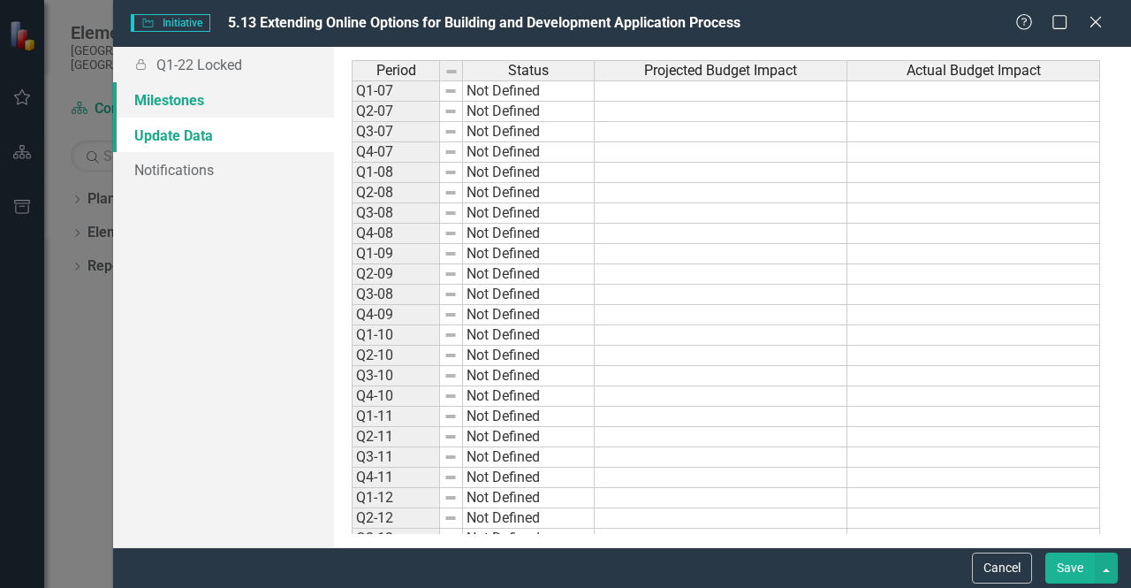
click at [174, 100] on link "Milestones" at bounding box center [223, 99] width 221 height 35
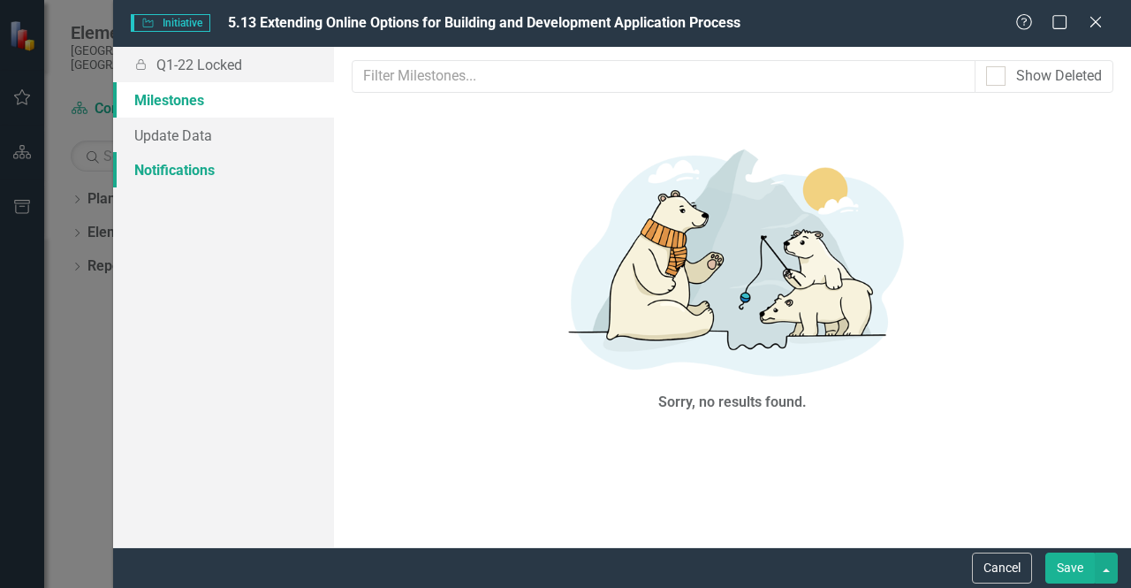
click at [184, 176] on link "Notifications" at bounding box center [223, 169] width 221 height 35
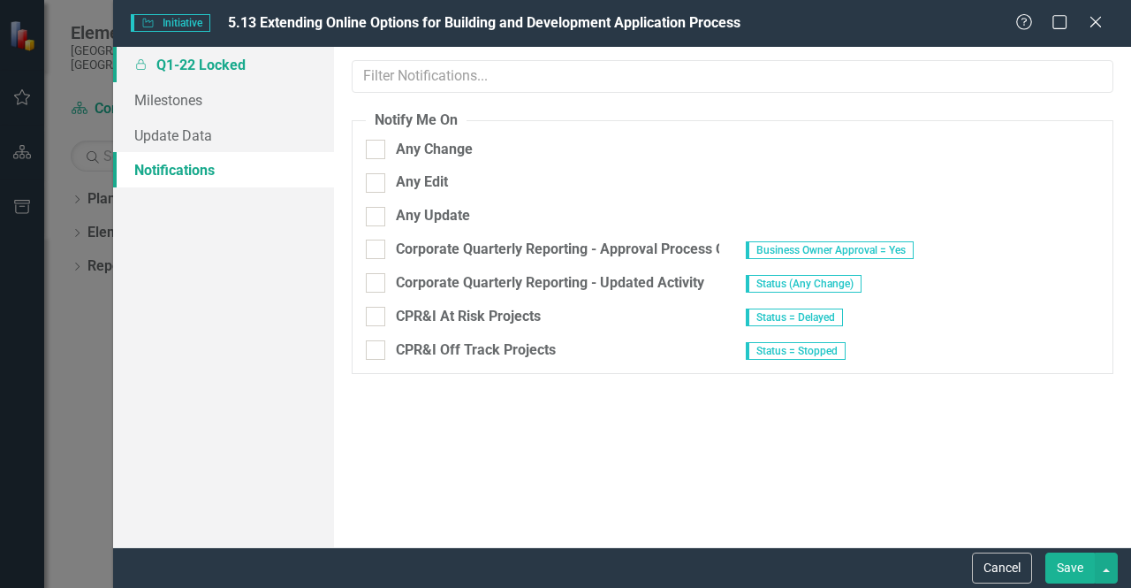
click at [197, 66] on link "Locked Q1-22 Locked" at bounding box center [223, 64] width 221 height 35
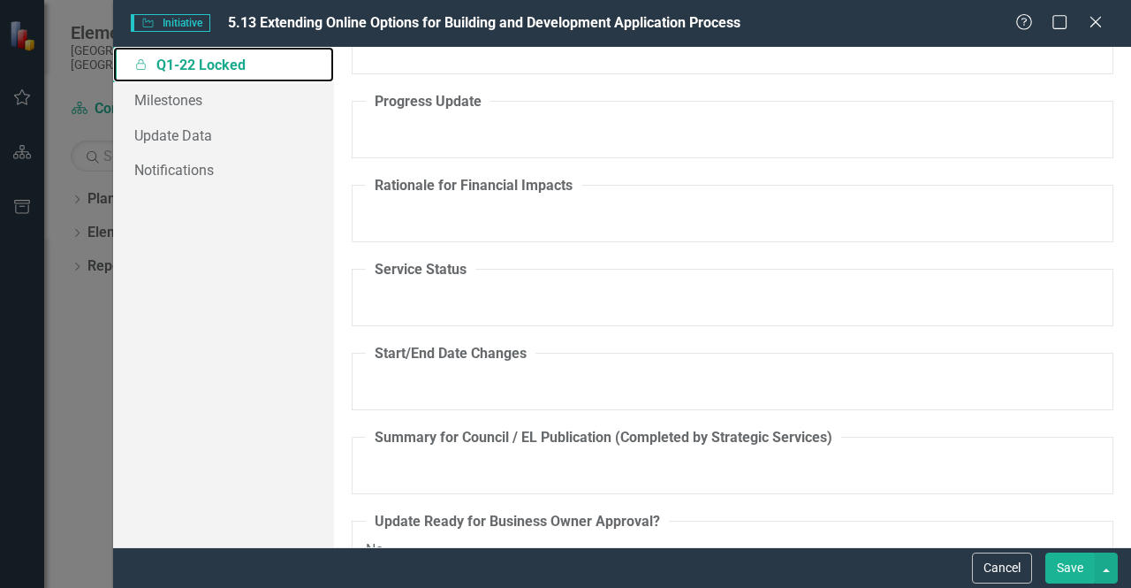
scroll to position [903, 0]
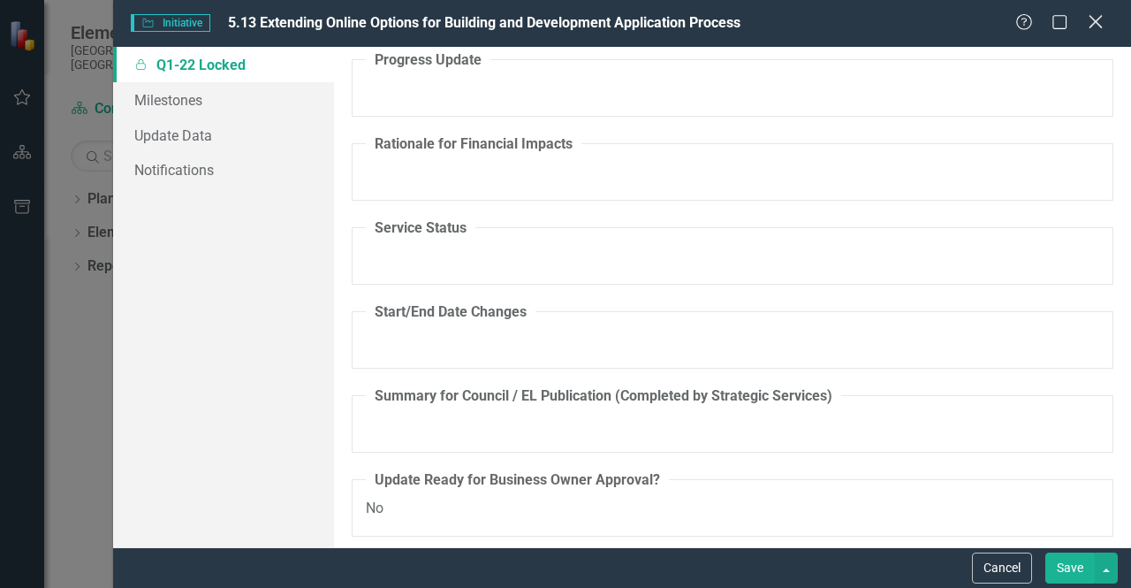
click at [1092, 25] on icon at bounding box center [1095, 21] width 13 height 13
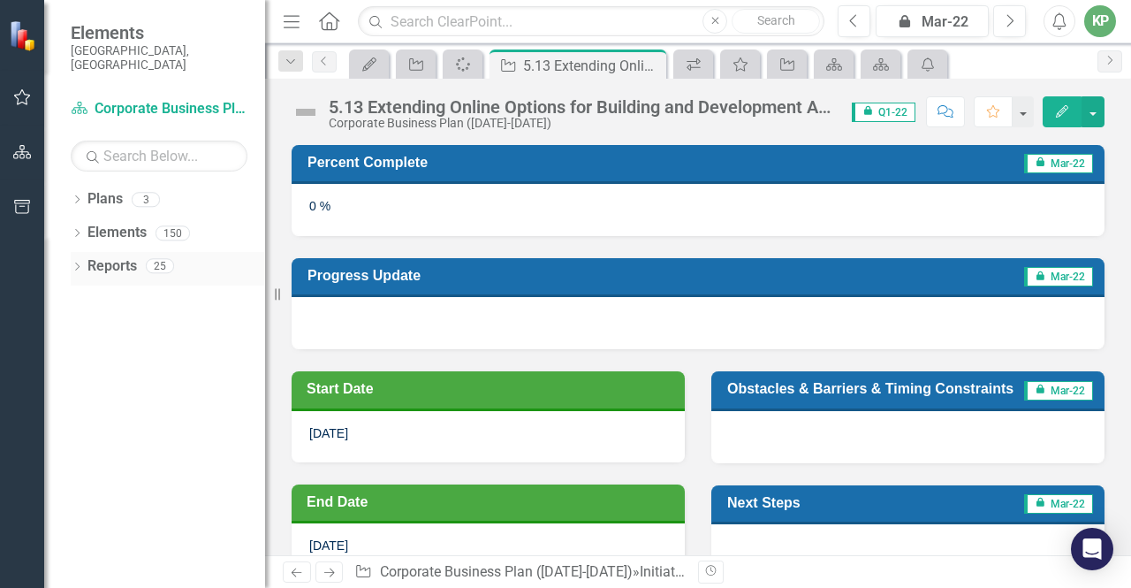
click at [116, 259] on link "Reports" at bounding box center [111, 266] width 49 height 20
click at [323, 60] on icon "Previous" at bounding box center [324, 61] width 14 height 11
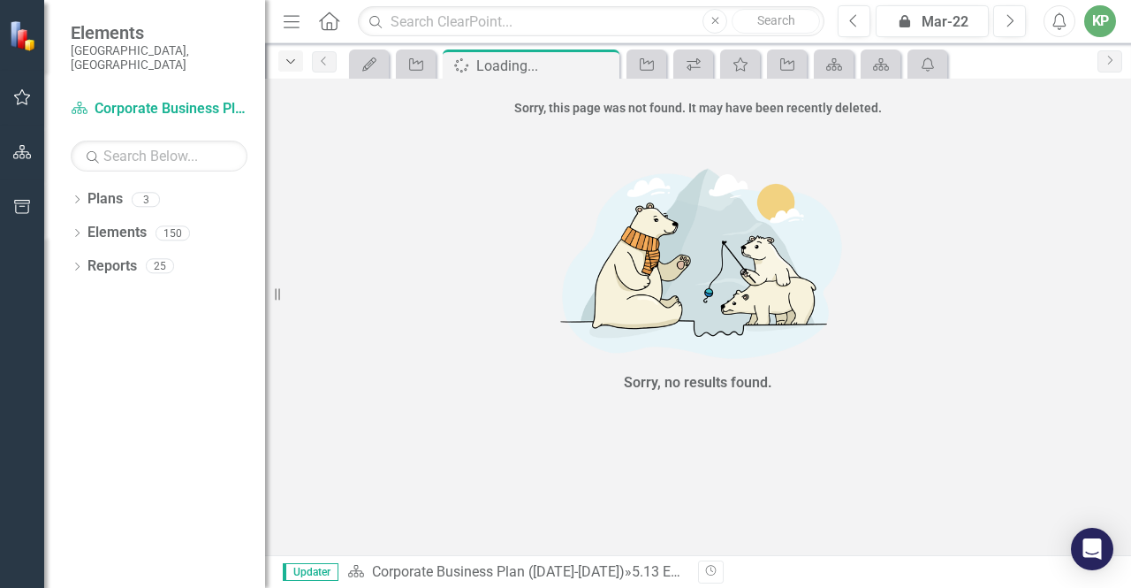
click at [292, 63] on icon "button" at bounding box center [290, 61] width 9 height 4
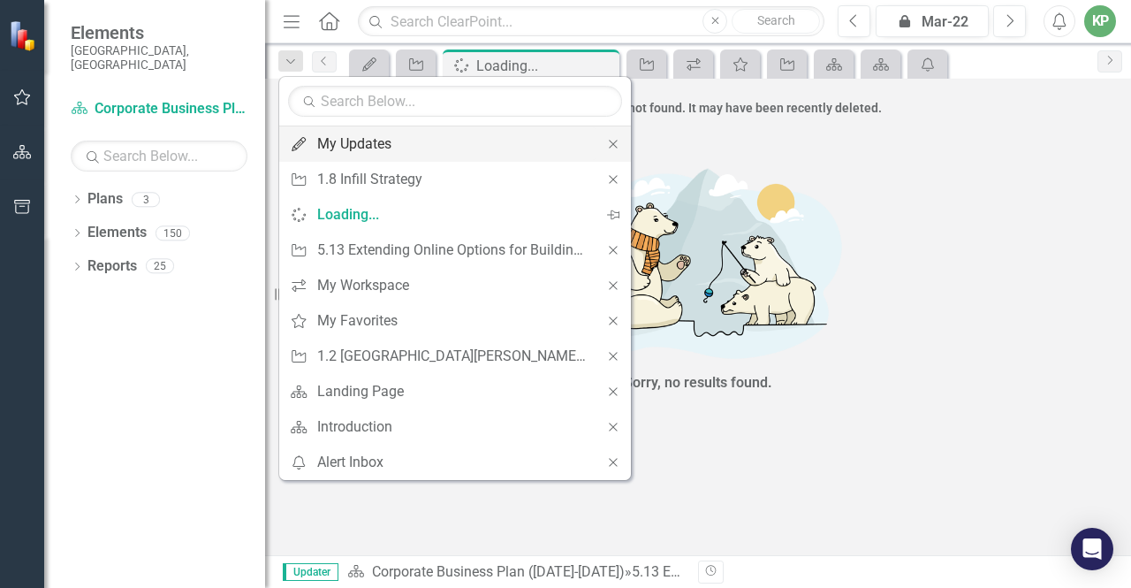
click at [347, 148] on div "My Updates" at bounding box center [452, 144] width 270 height 22
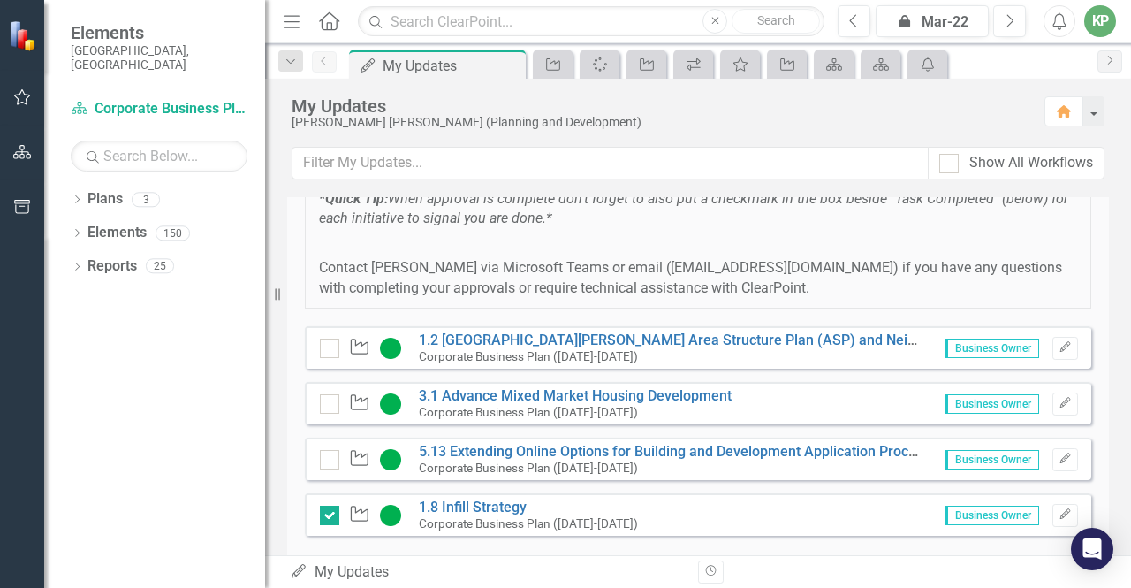
scroll to position [403, 0]
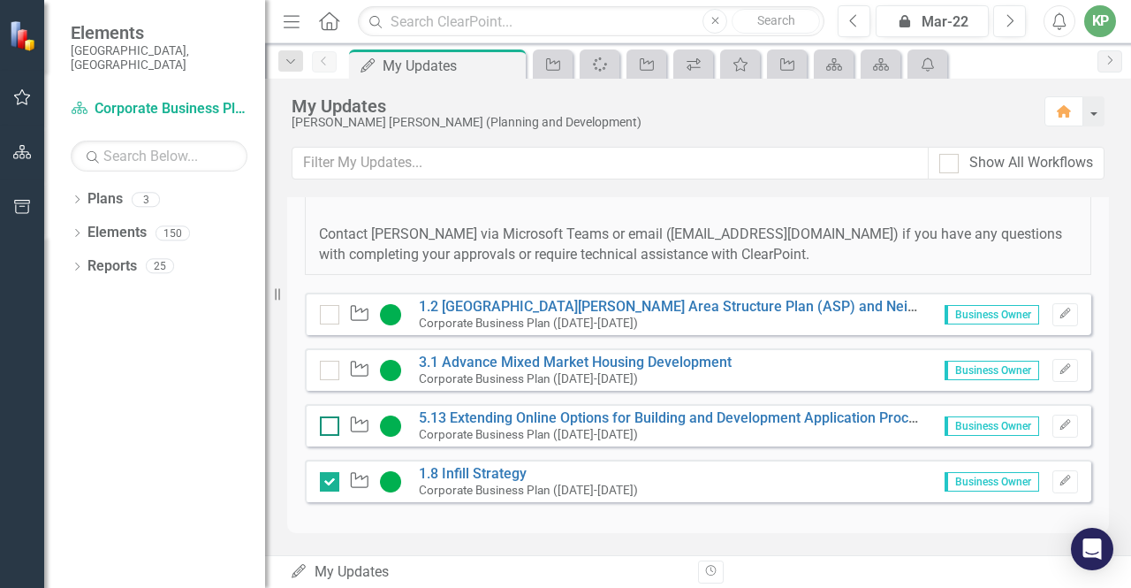
click at [332, 431] on div at bounding box center [329, 425] width 19 height 19
click at [331, 428] on input "checkbox" at bounding box center [325, 421] width 11 height 11
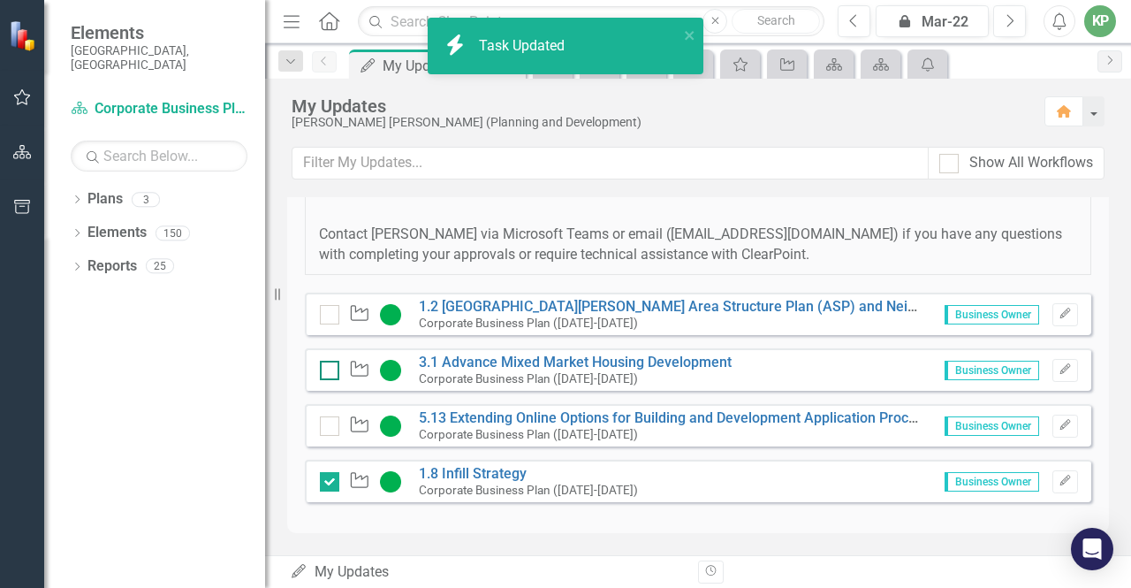
checkbox input "true"
click at [325, 361] on div "Initiative" at bounding box center [365, 370] width 90 height 21
click at [329, 319] on div at bounding box center [329, 314] width 19 height 19
click at [329, 316] on input "checkbox" at bounding box center [325, 310] width 11 height 11
checkbox input "true"
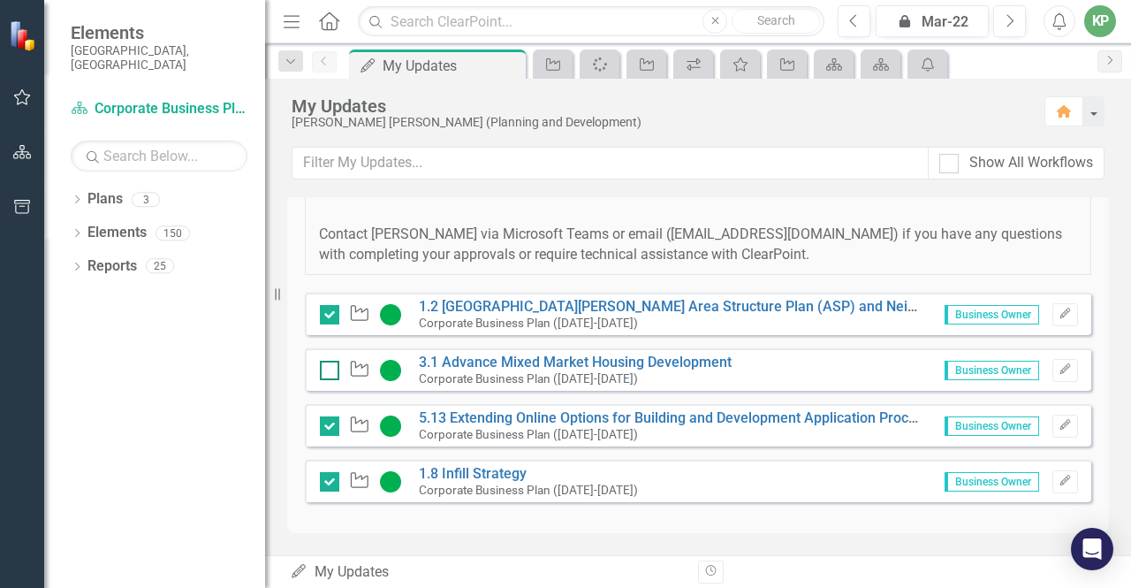
click at [327, 376] on div at bounding box center [329, 370] width 19 height 19
click at [327, 372] on input "checkbox" at bounding box center [325, 366] width 11 height 11
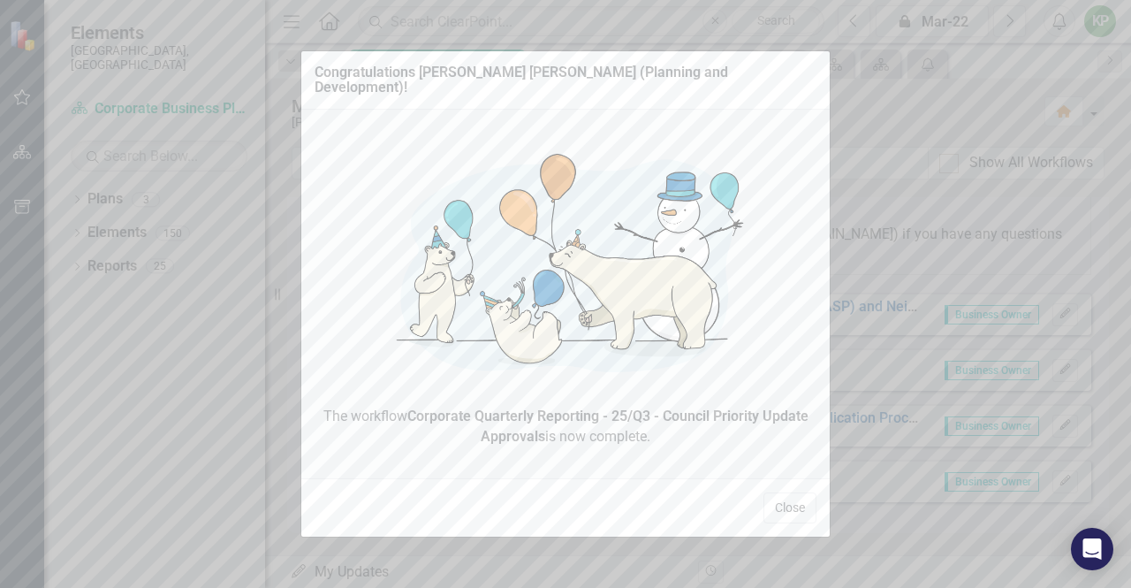
checkbox input "true"
click at [783, 503] on button "Close" at bounding box center [790, 507] width 53 height 31
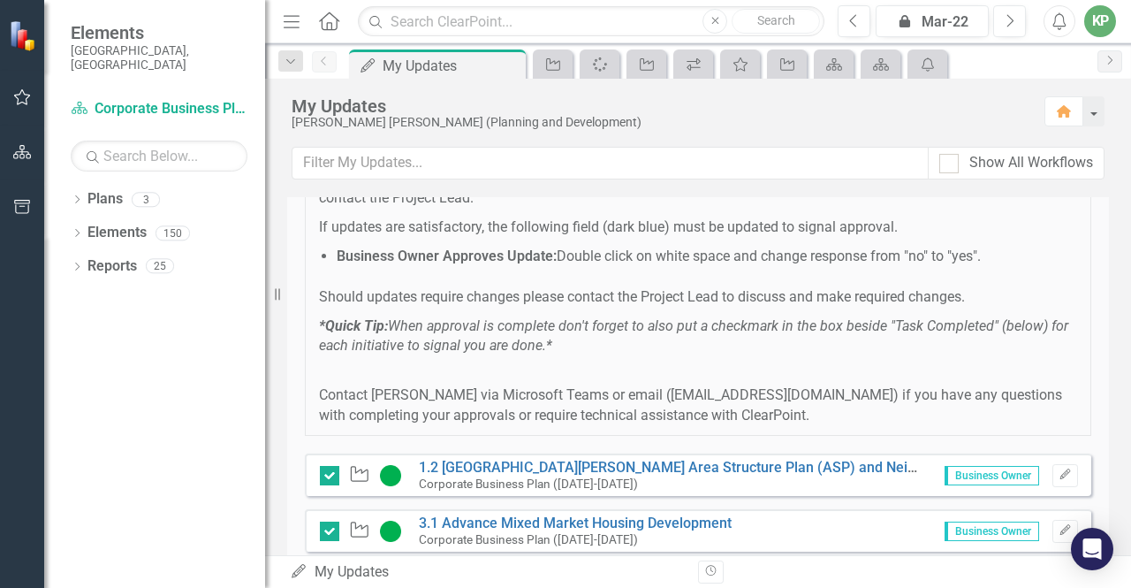
scroll to position [49, 0]
